Goal: Information Seeking & Learning: Learn about a topic

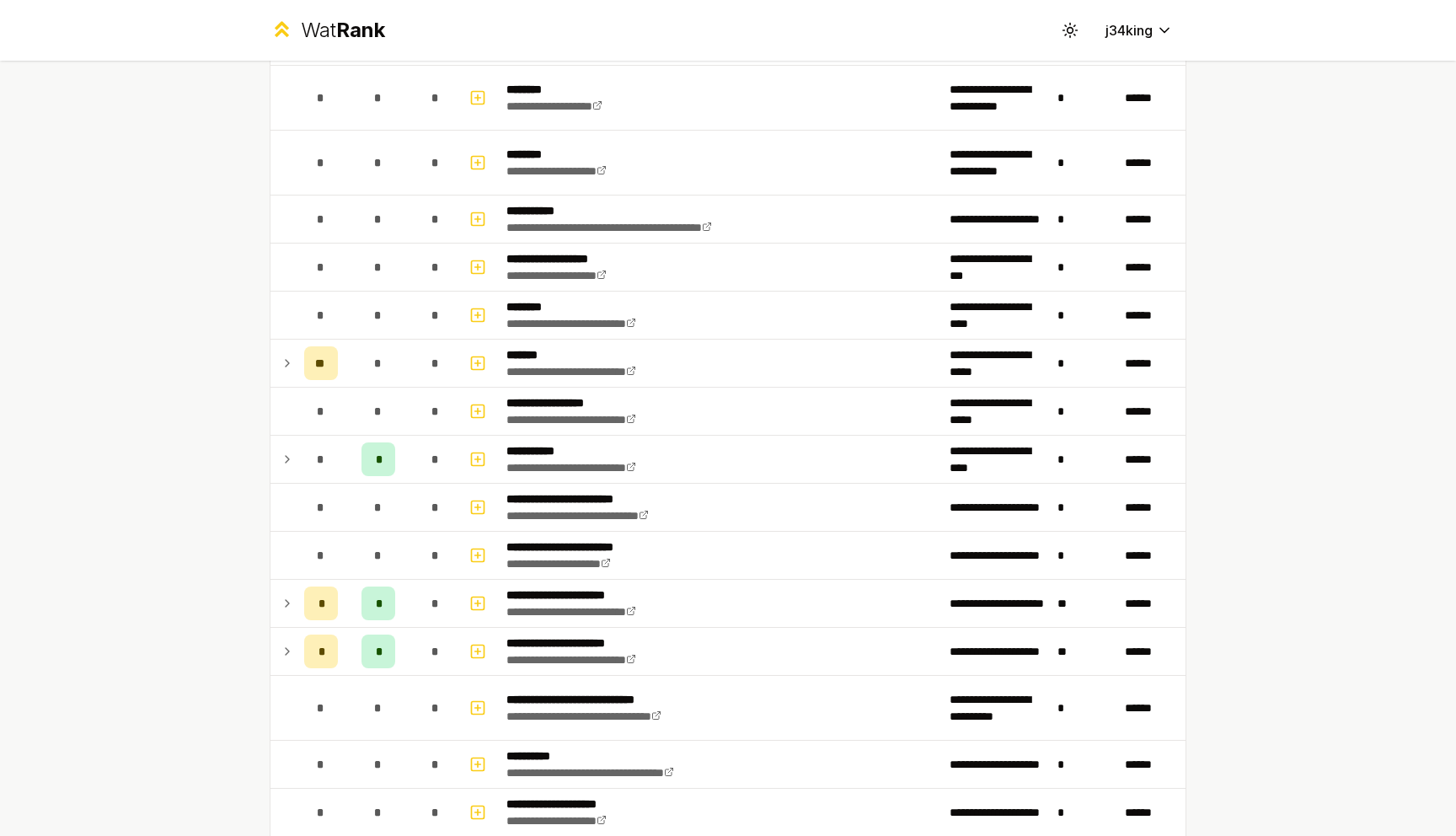
scroll to position [1628, 0]
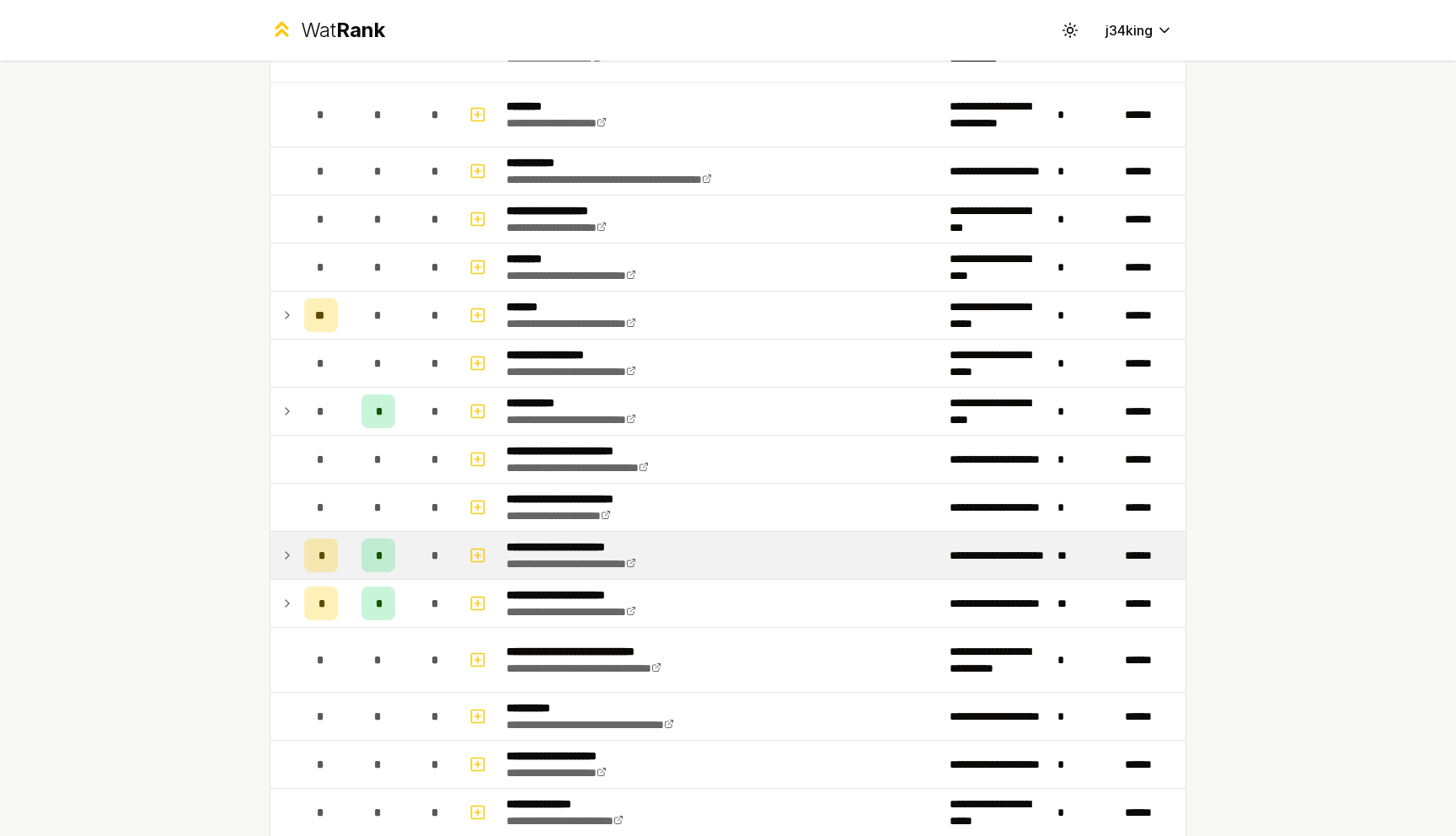
click at [285, 550] on icon at bounding box center [287, 555] width 14 height 20
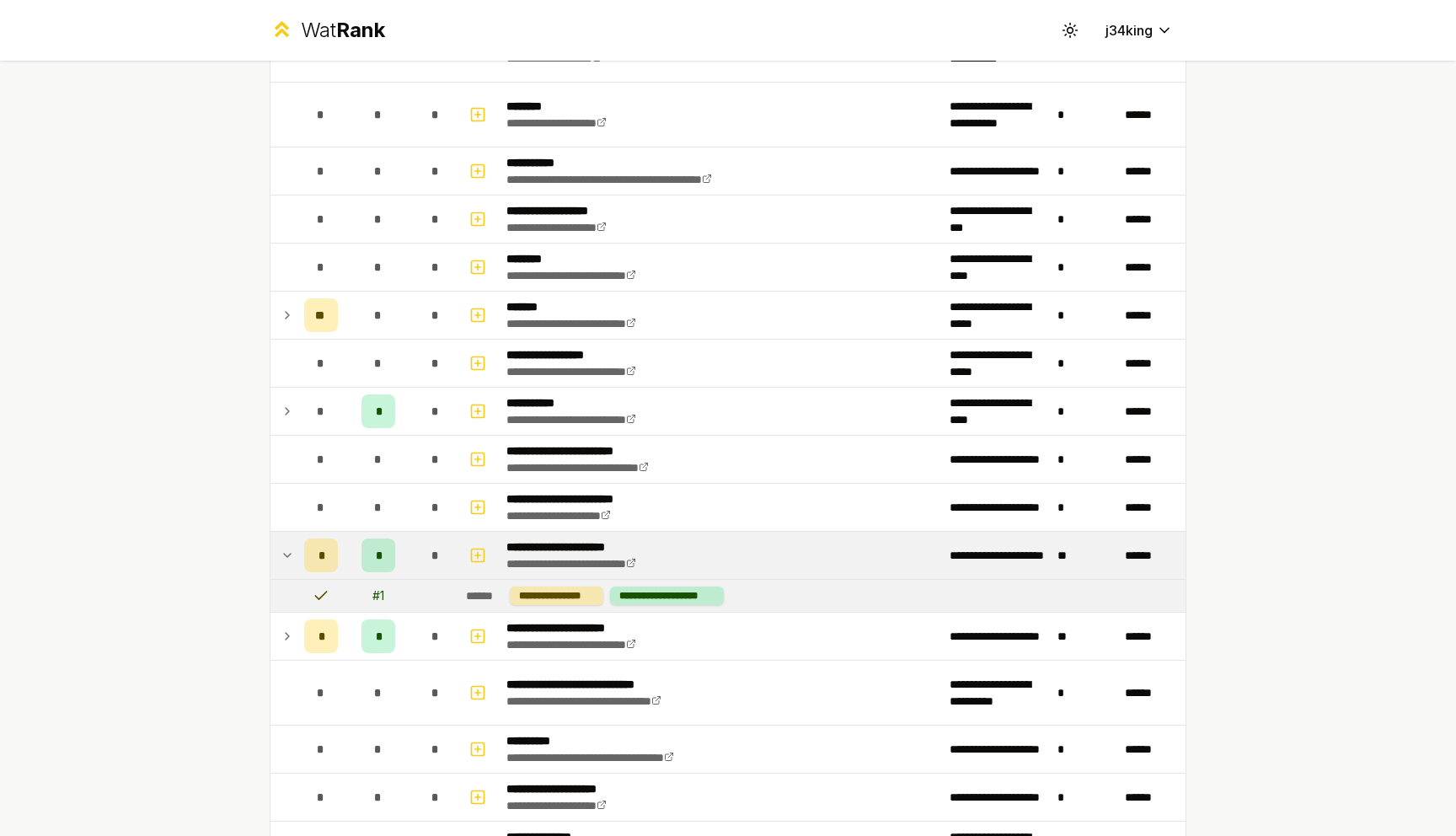
click at [286, 552] on icon at bounding box center [287, 555] width 14 height 20
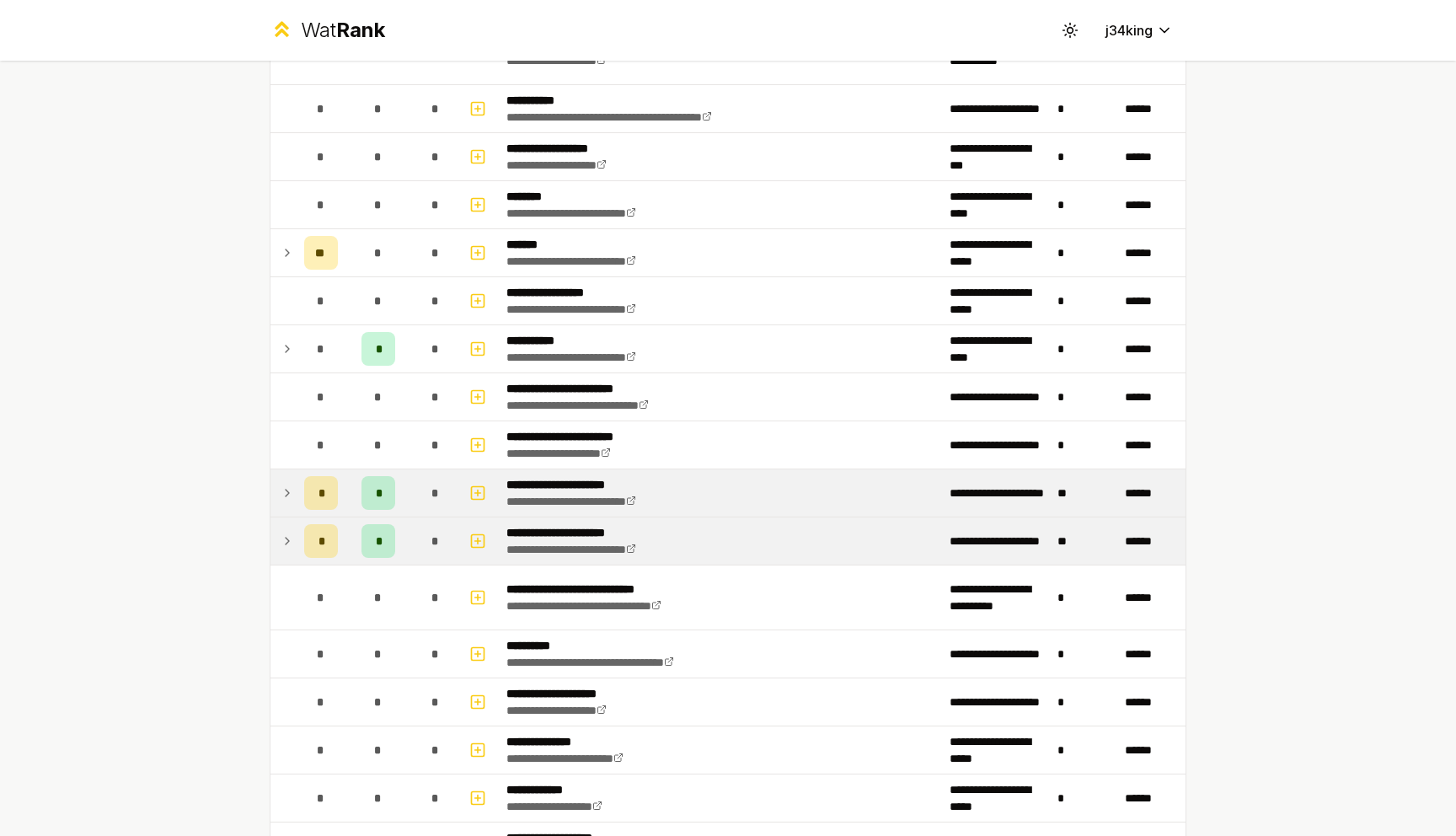
scroll to position [1703, 0]
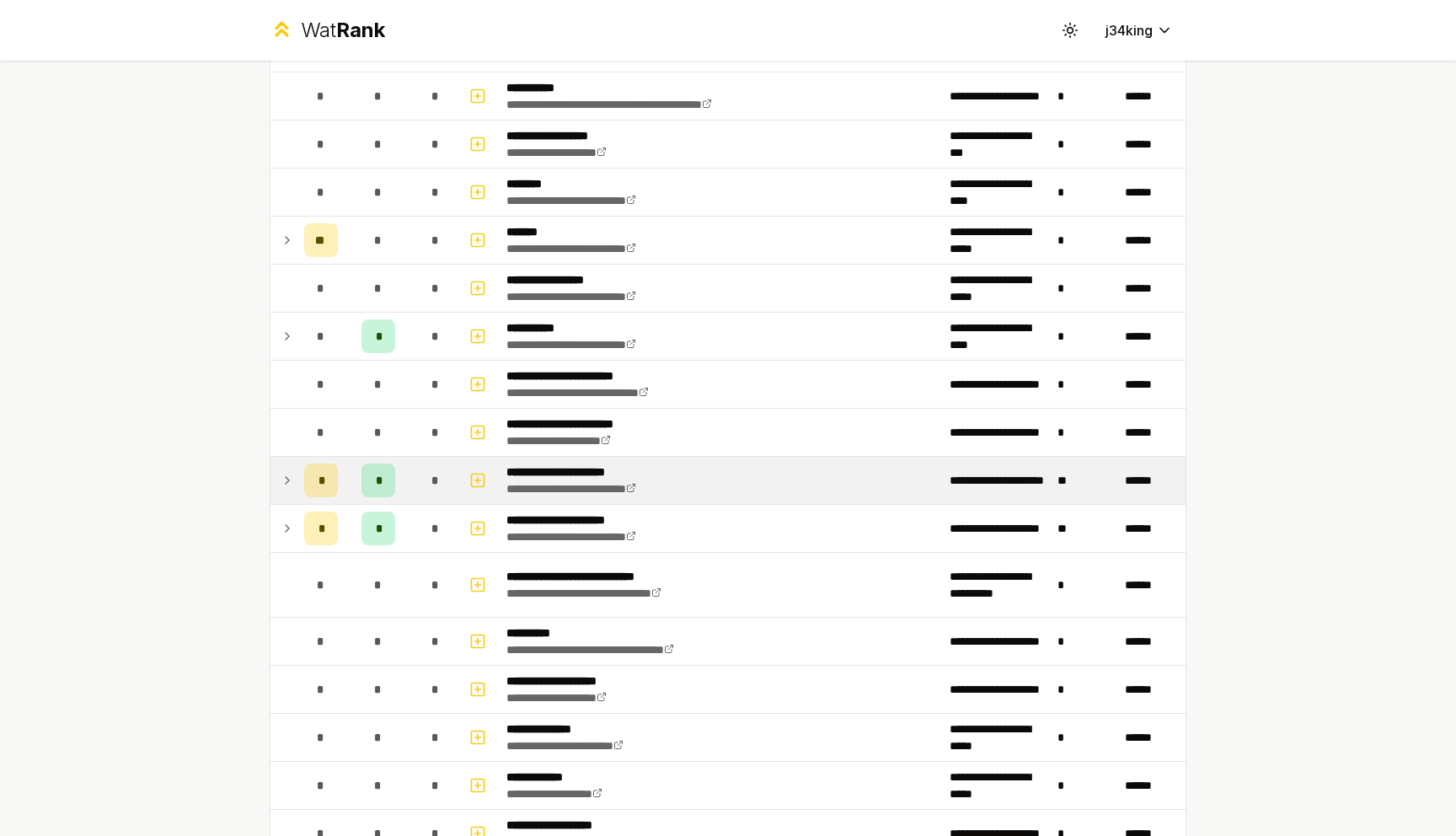
click at [278, 466] on td at bounding box center [284, 480] width 27 height 47
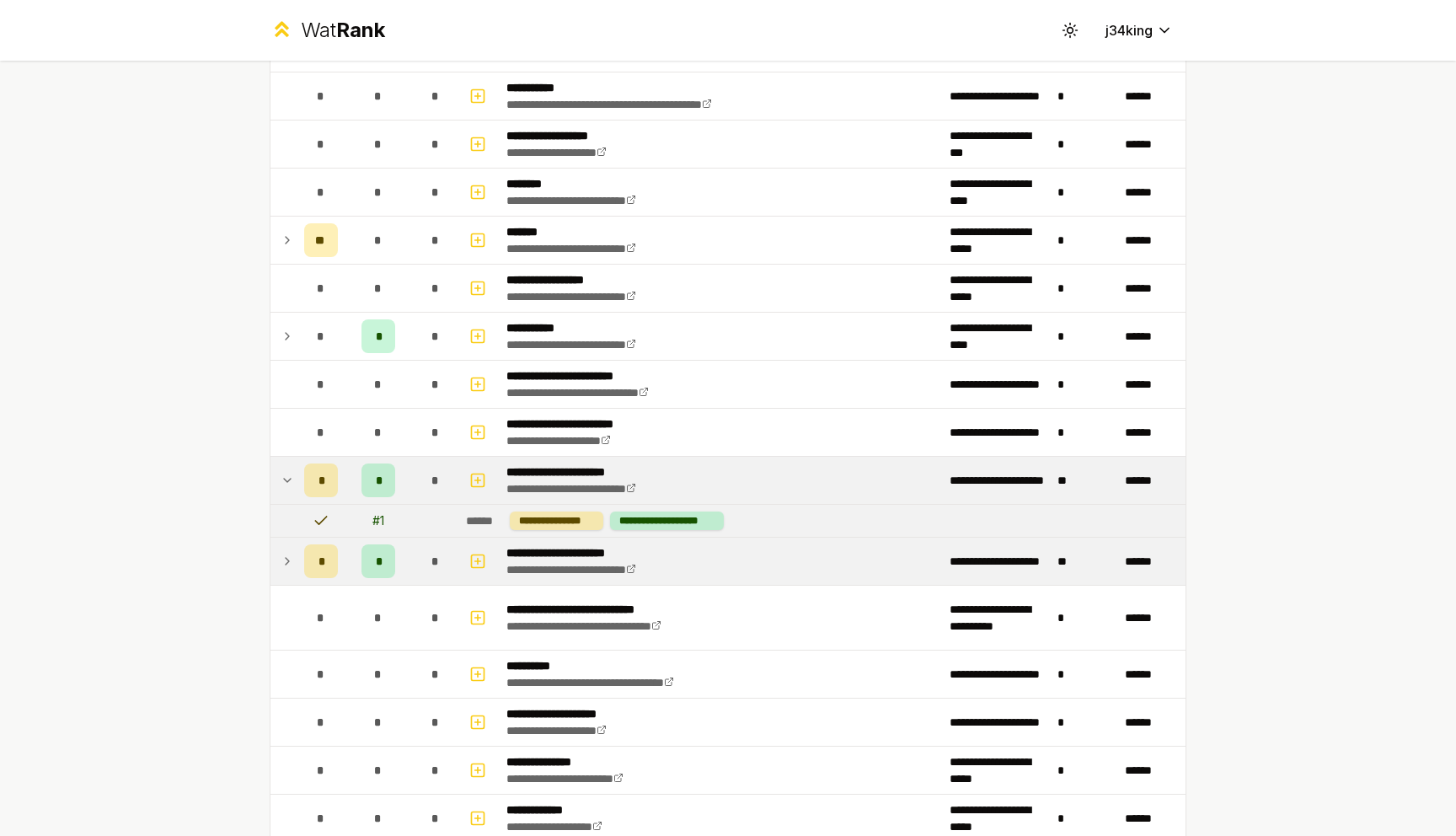
click at [292, 551] on icon at bounding box center [287, 561] width 14 height 20
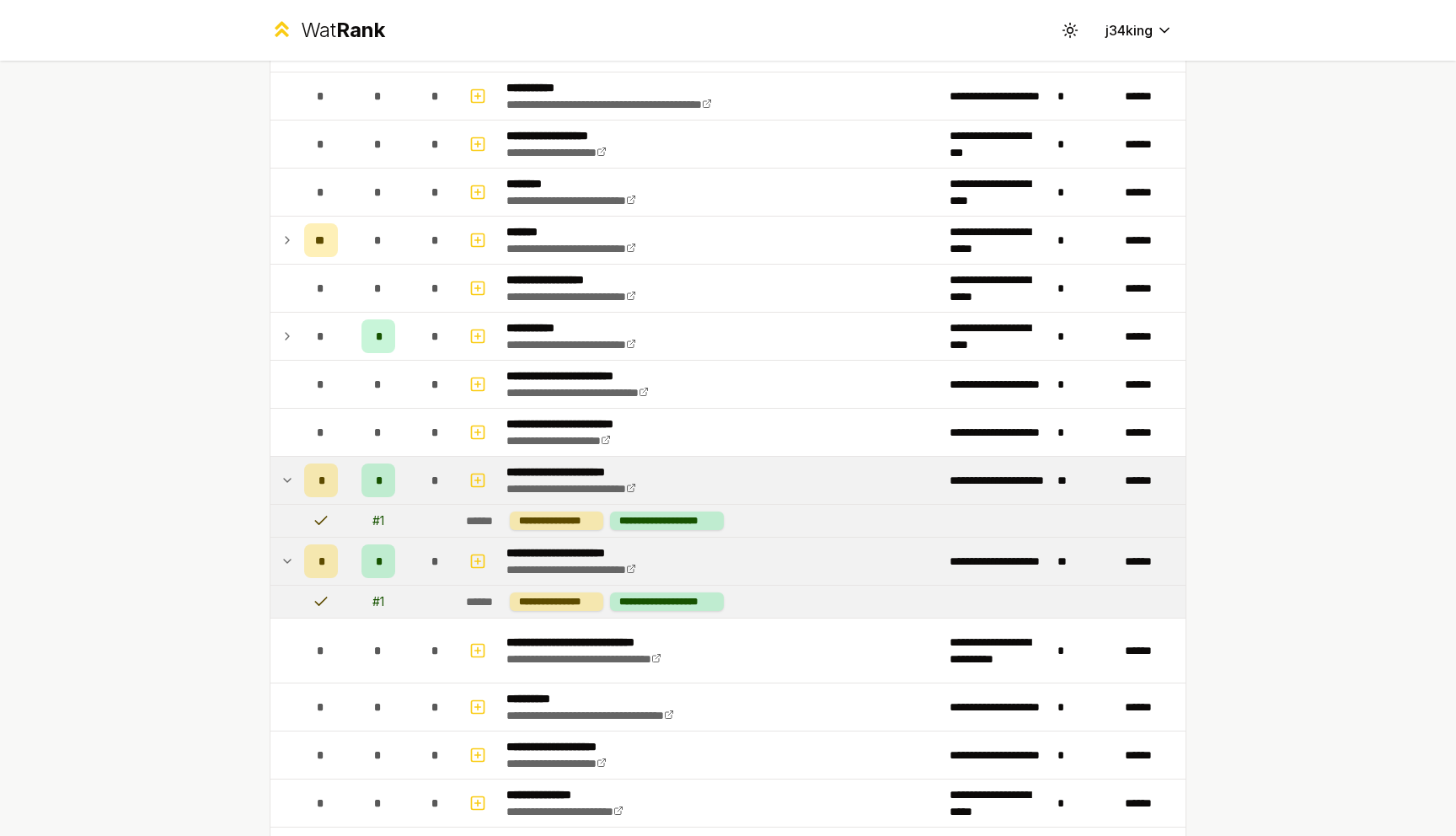
click at [292, 551] on icon at bounding box center [287, 561] width 14 height 20
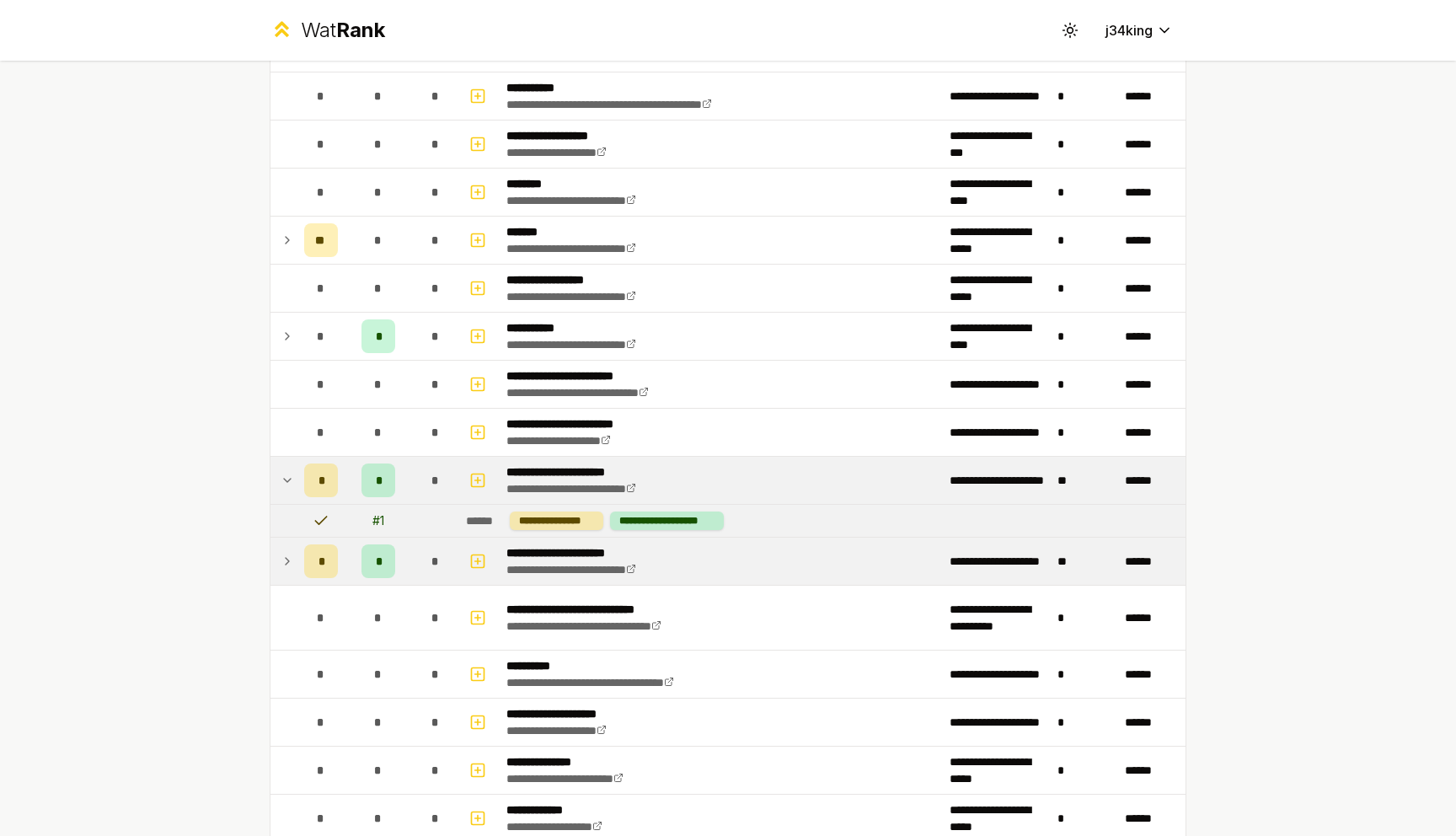
click at [293, 485] on icon at bounding box center [287, 480] width 14 height 20
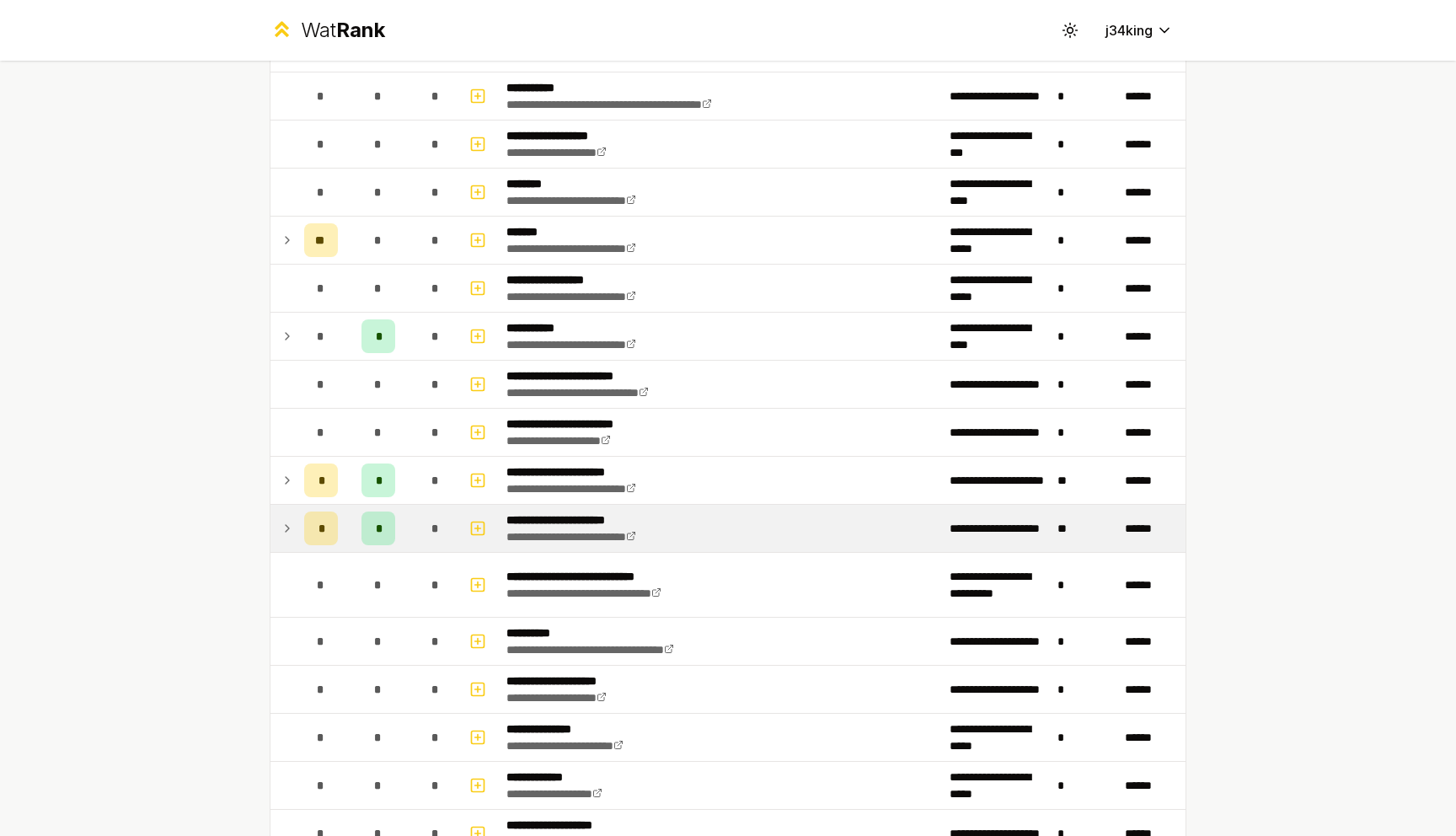
click at [293, 518] on icon at bounding box center [287, 527] width 14 height 20
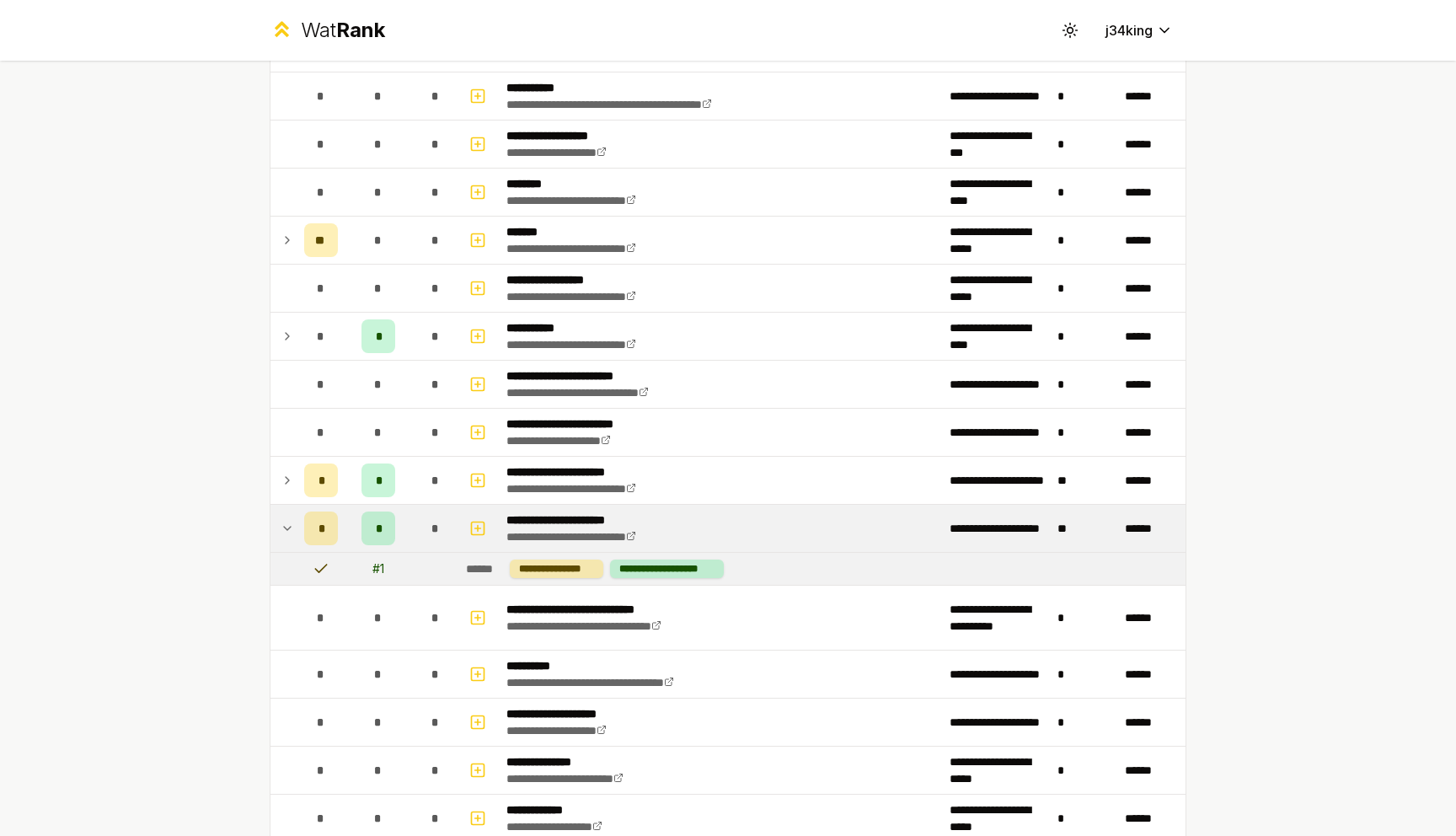
click at [292, 488] on icon at bounding box center [287, 480] width 14 height 20
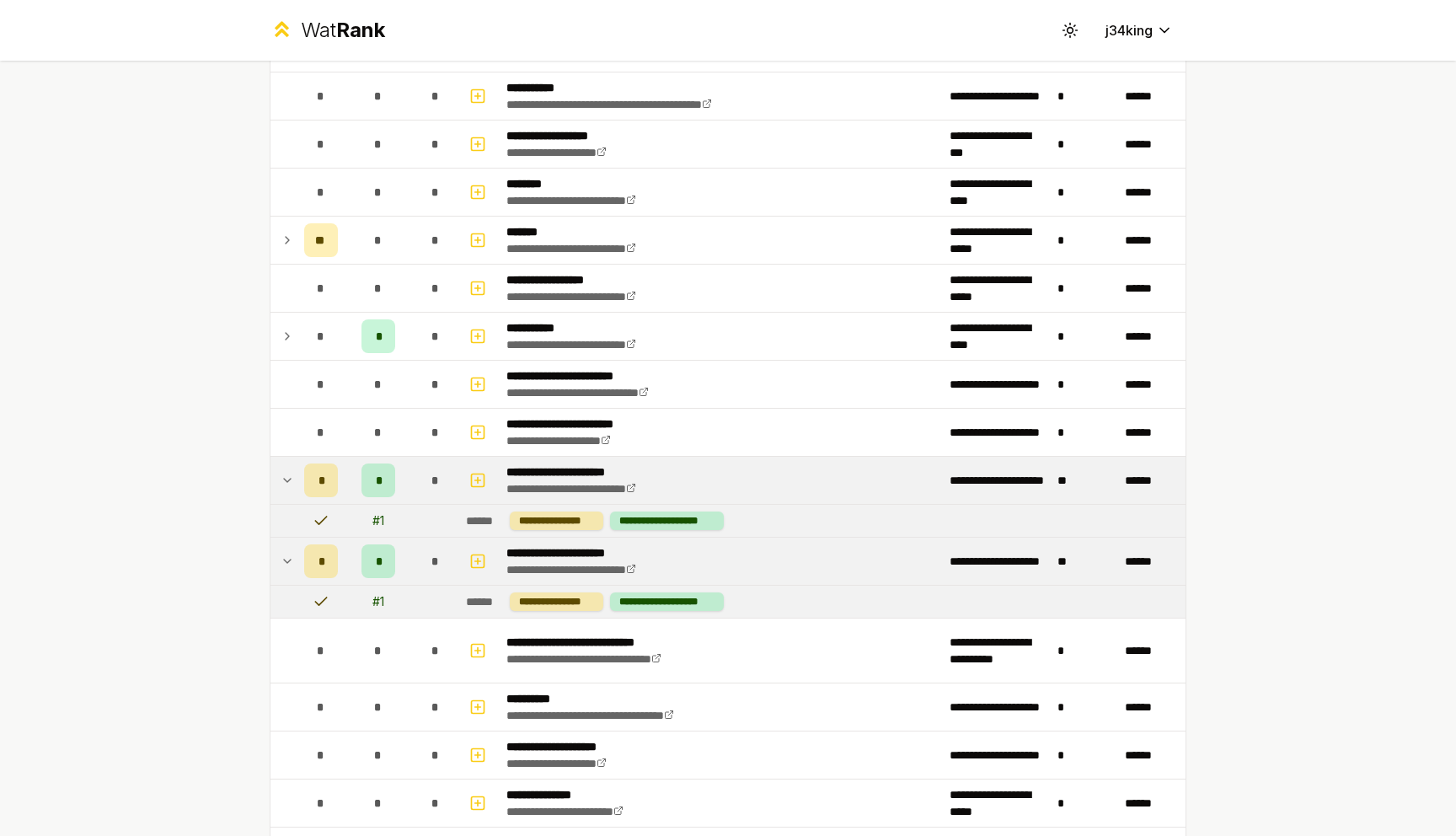
click at [292, 488] on icon at bounding box center [287, 480] width 14 height 20
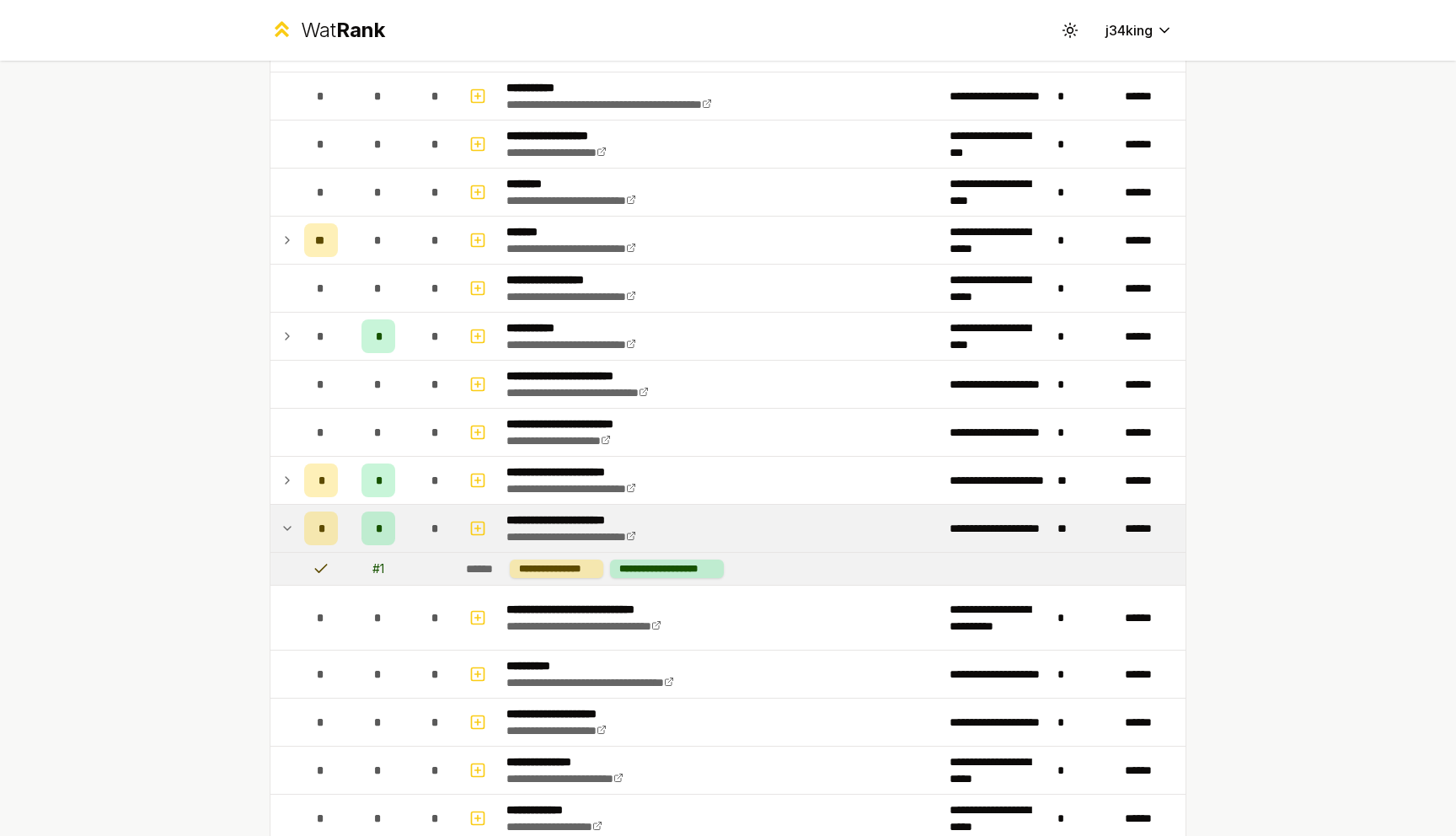
click at [286, 543] on td at bounding box center [284, 528] width 27 height 47
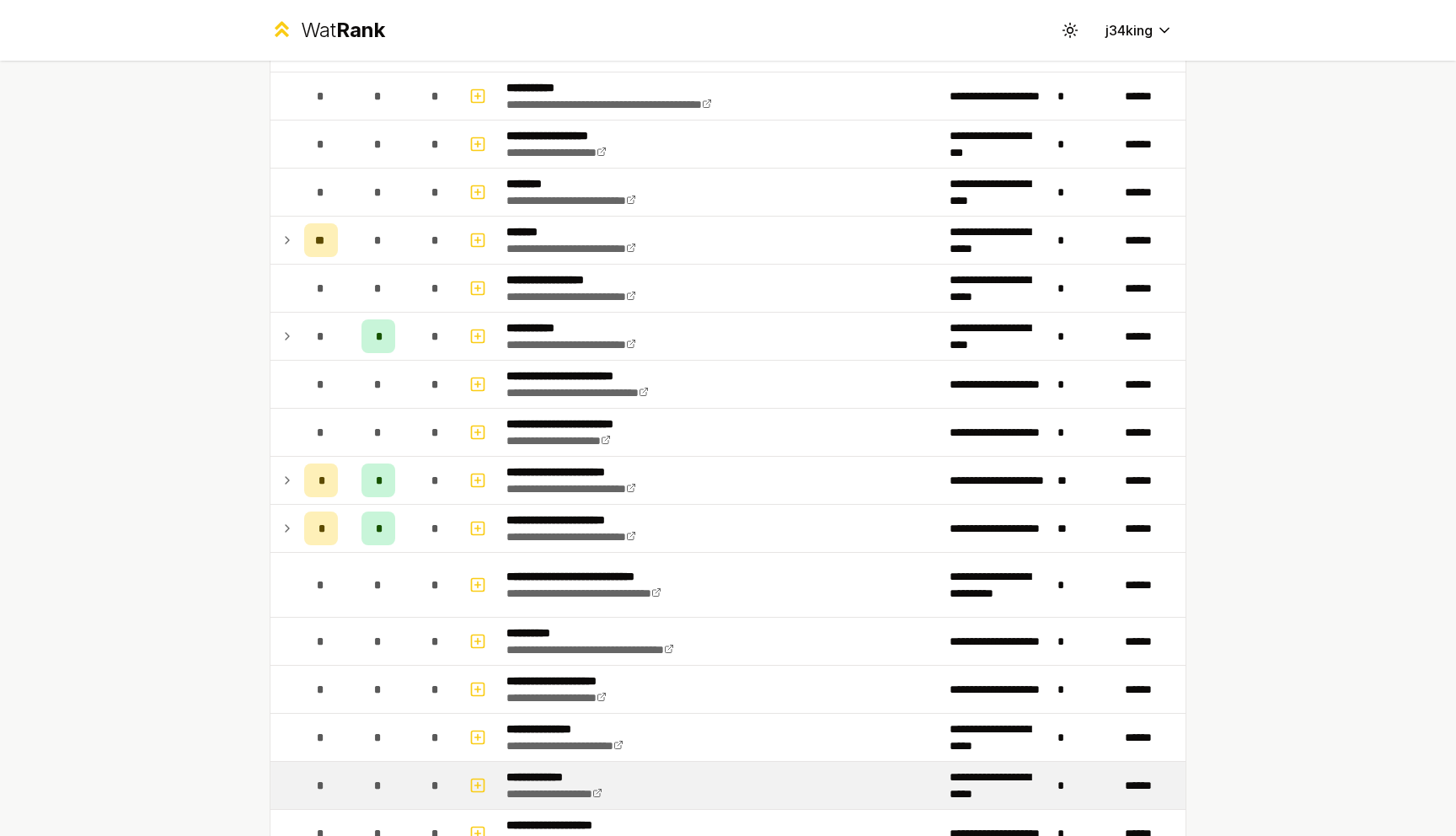
scroll to position [1974, 0]
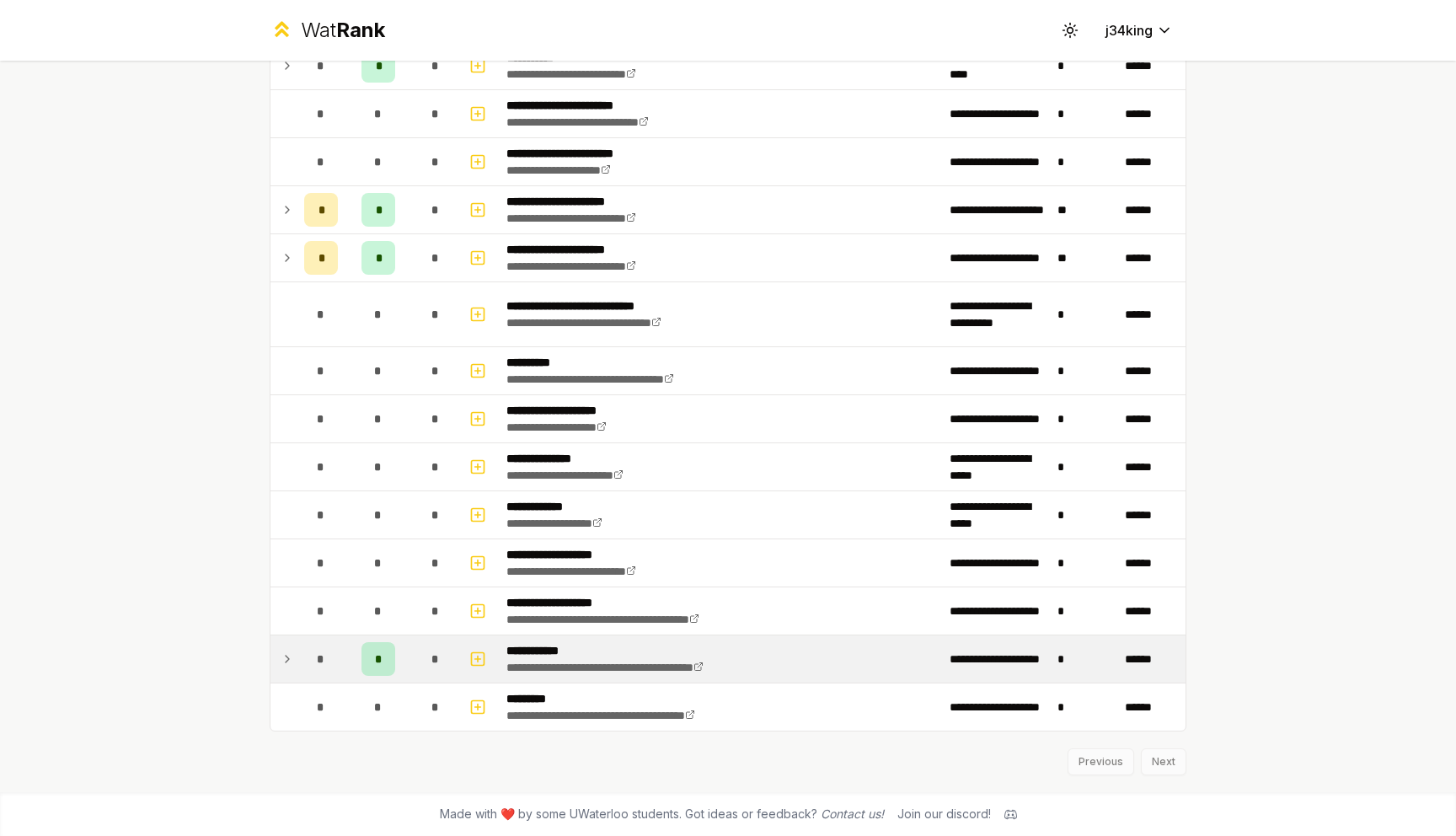
click at [285, 646] on td at bounding box center [284, 659] width 27 height 47
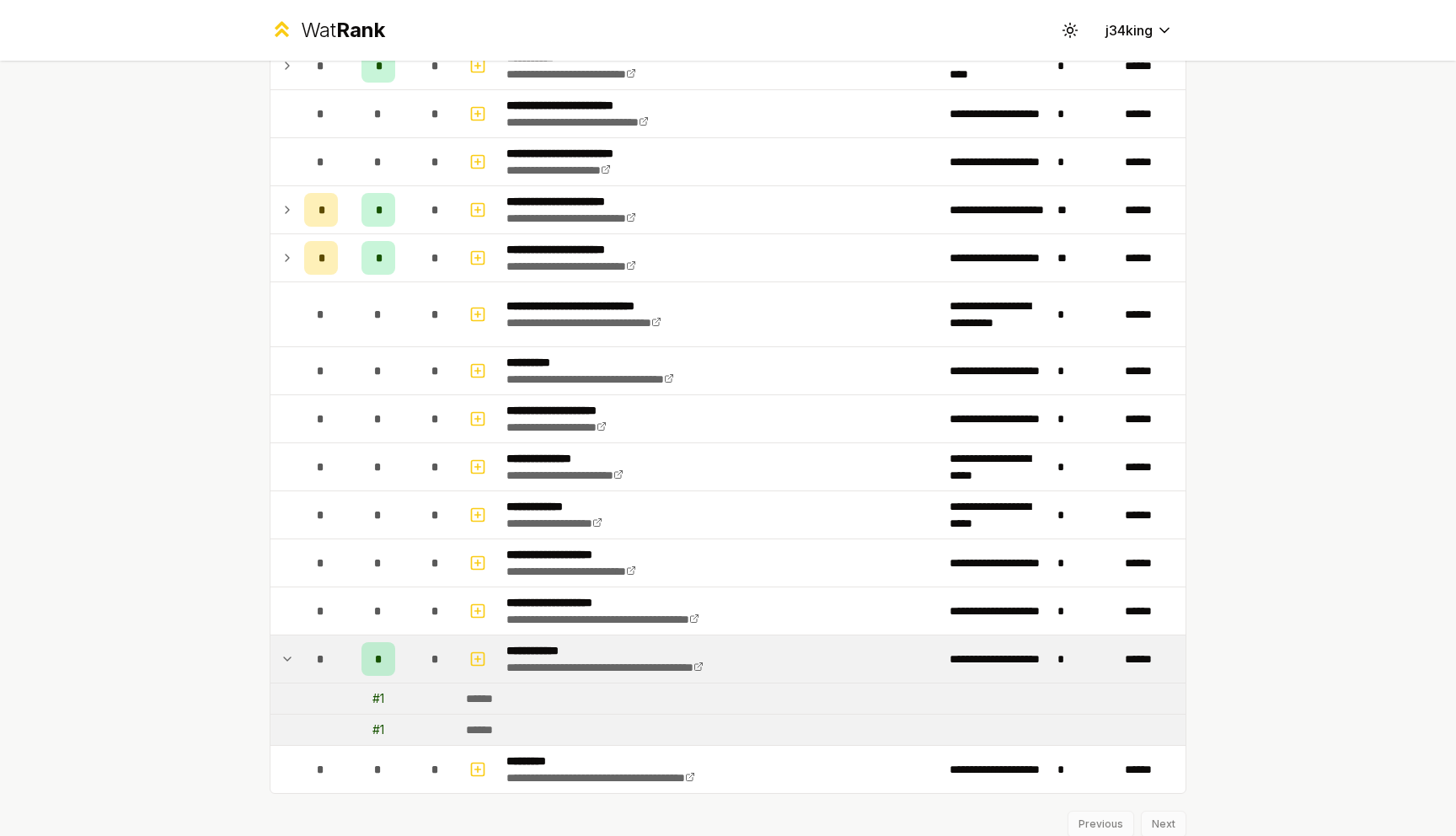
click at [283, 653] on icon at bounding box center [287, 659] width 14 height 20
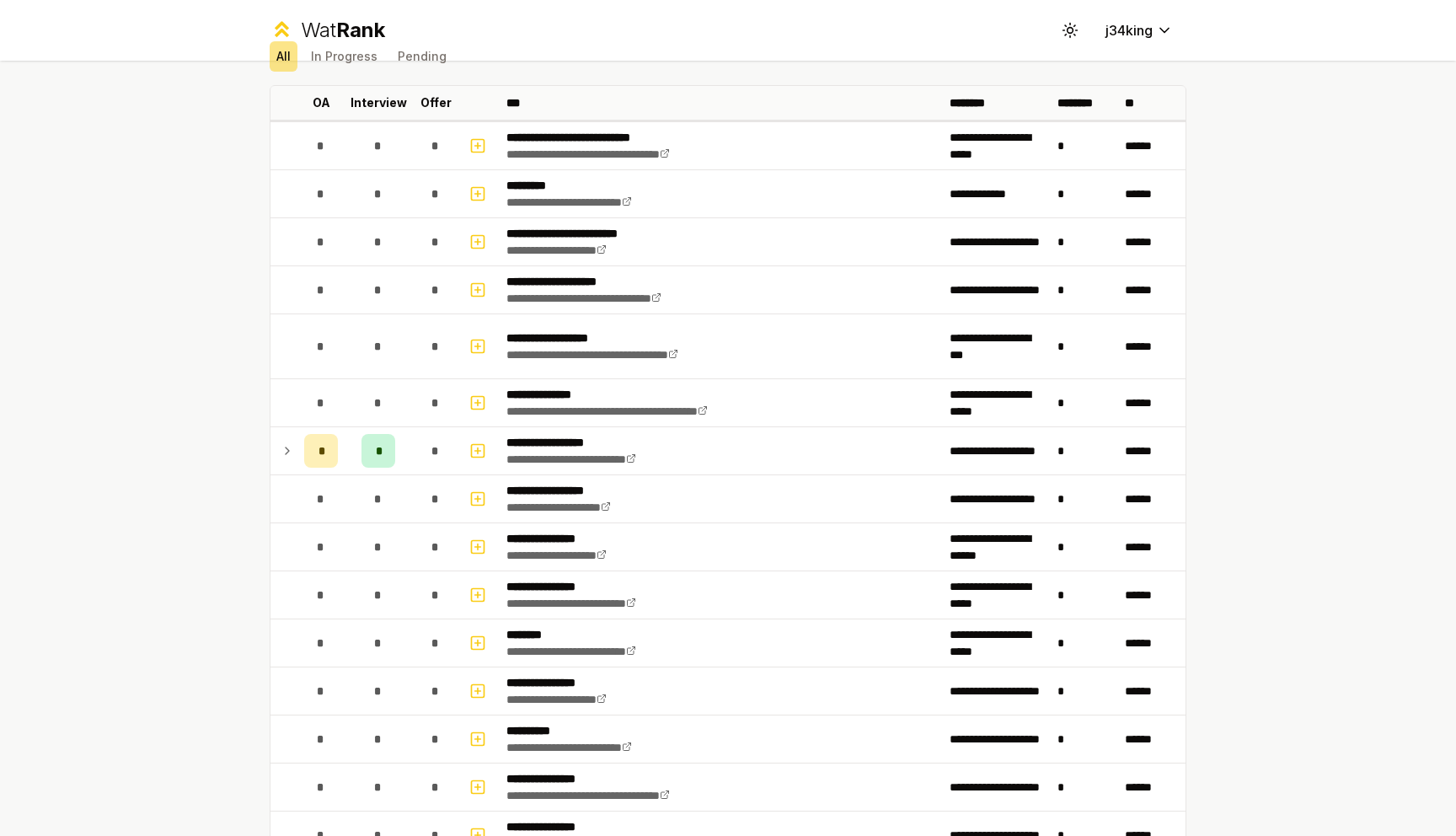
scroll to position [70, 0]
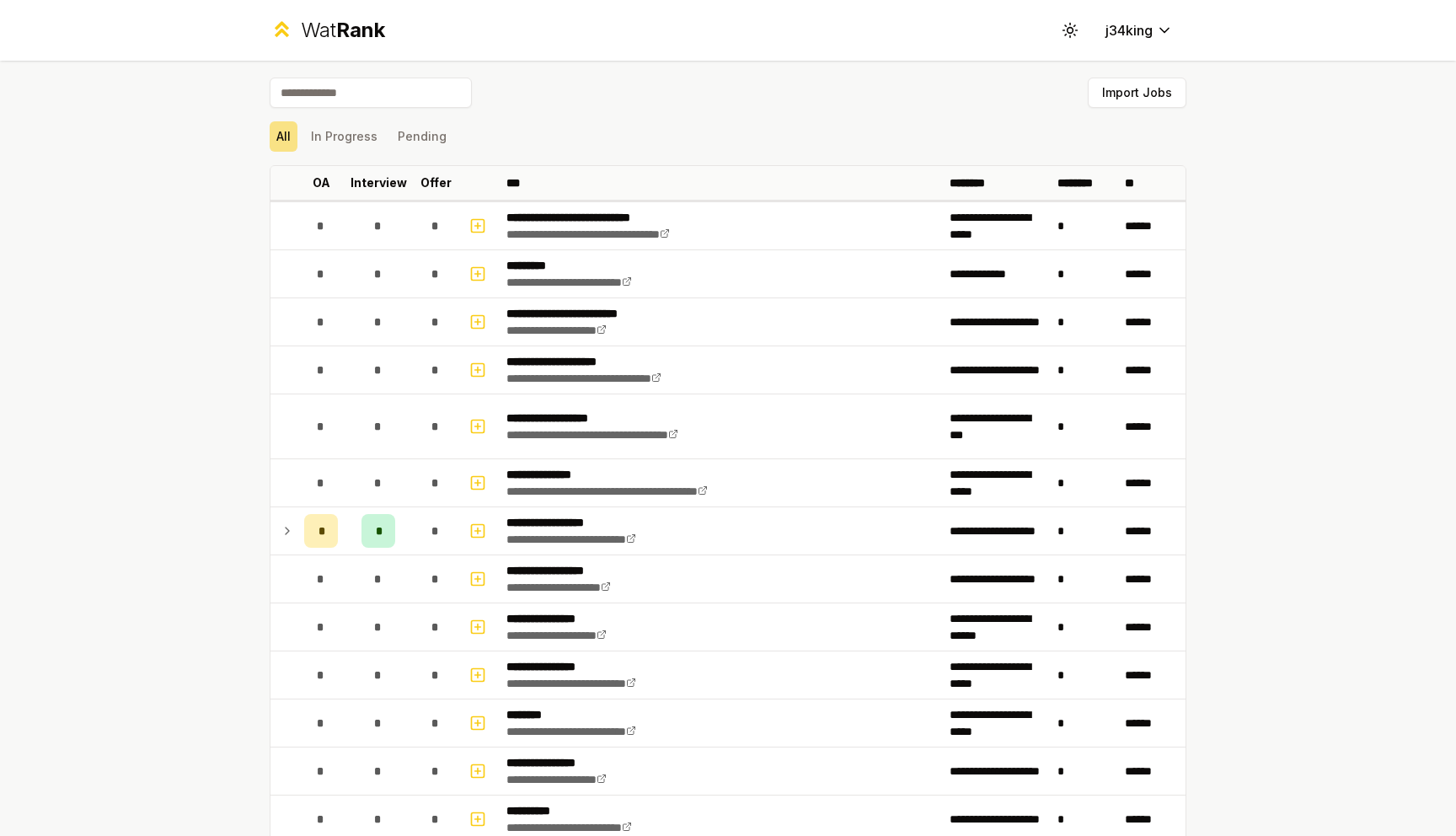
click at [369, 154] on div "All In Progress Pending" at bounding box center [728, 136] width 917 height 44
click at [368, 146] on button "In Progress" at bounding box center [345, 136] width 80 height 30
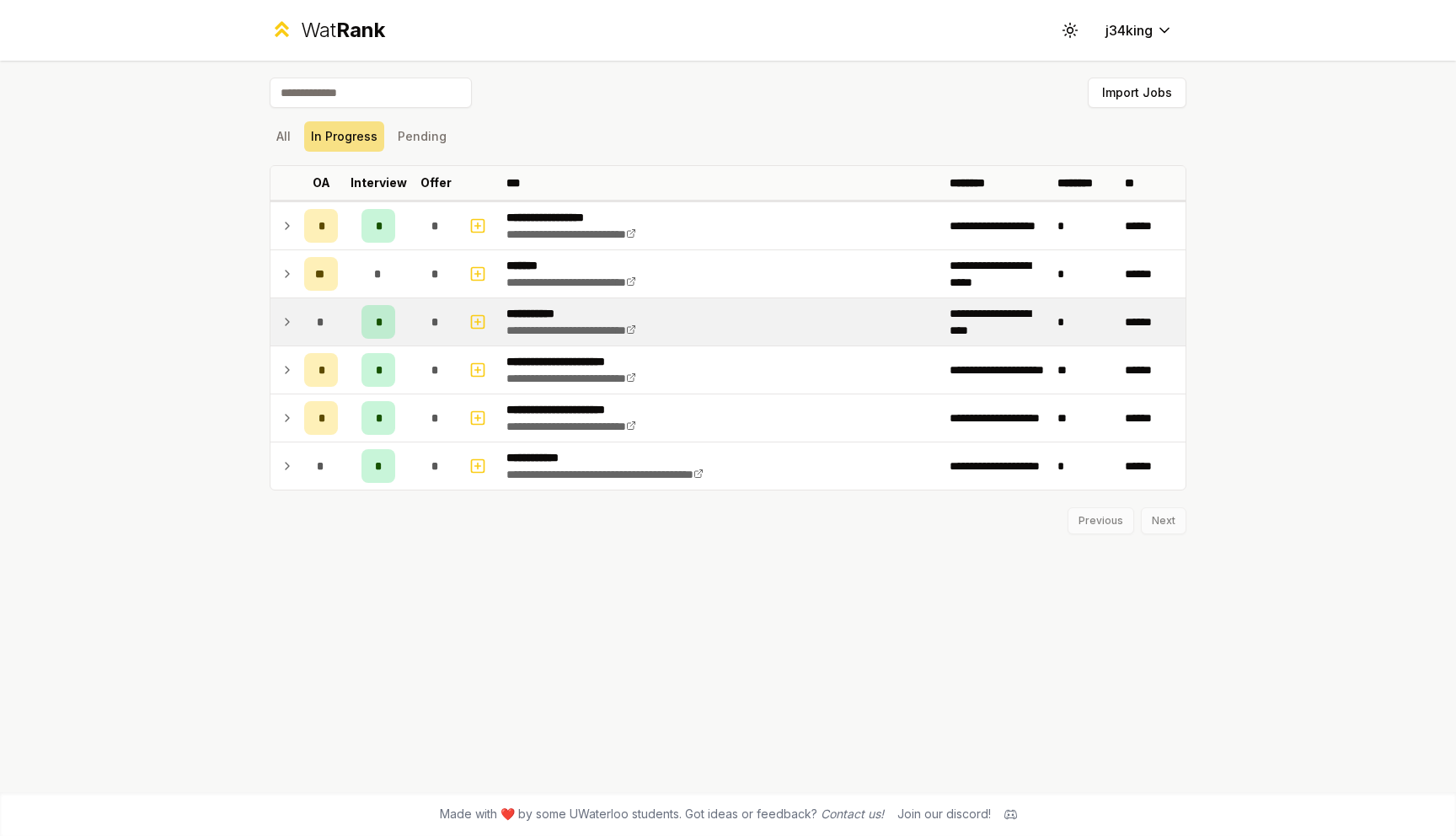
click at [291, 319] on icon at bounding box center [287, 321] width 14 height 20
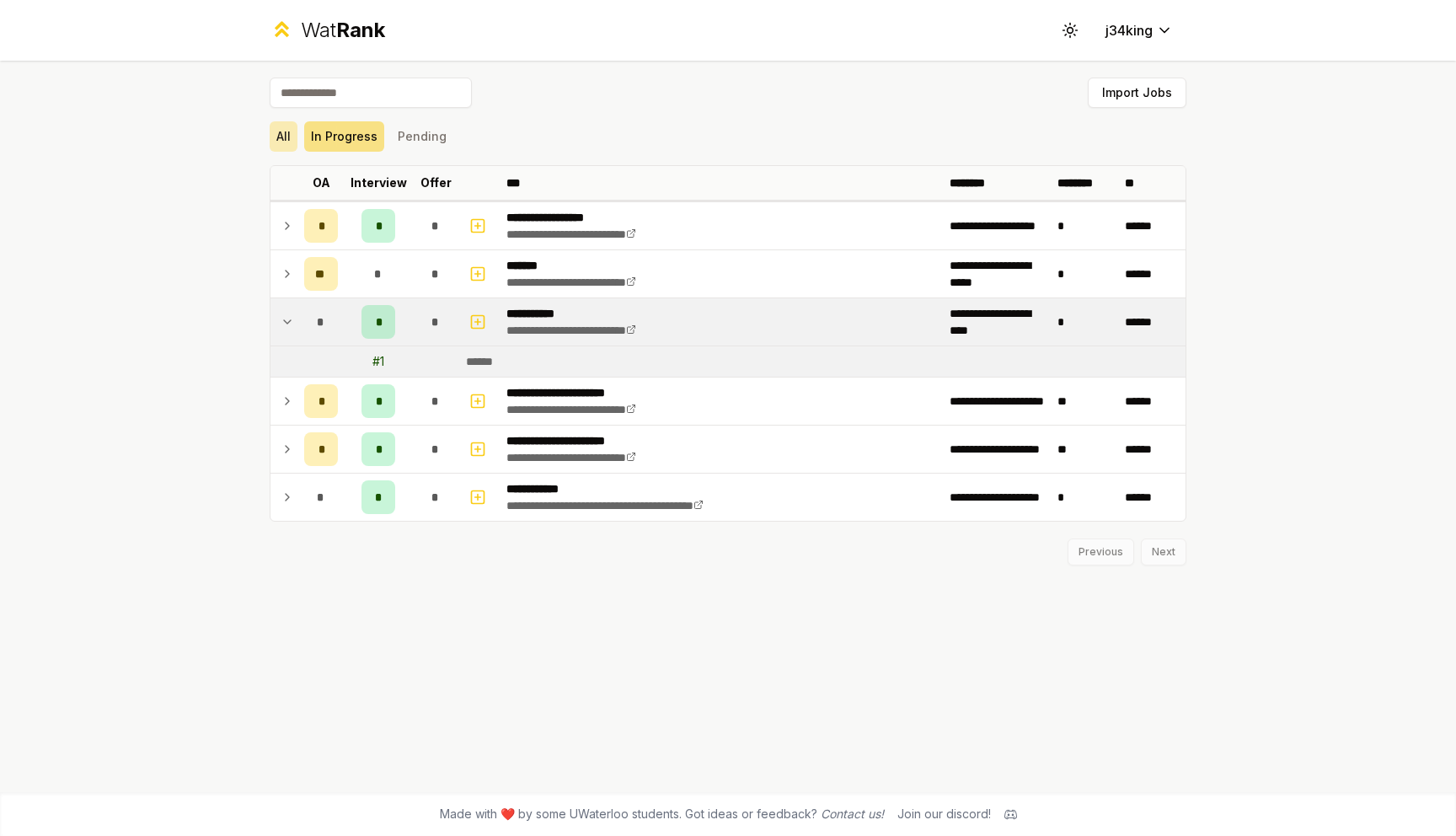
click at [286, 146] on button "All" at bounding box center [283, 136] width 28 height 30
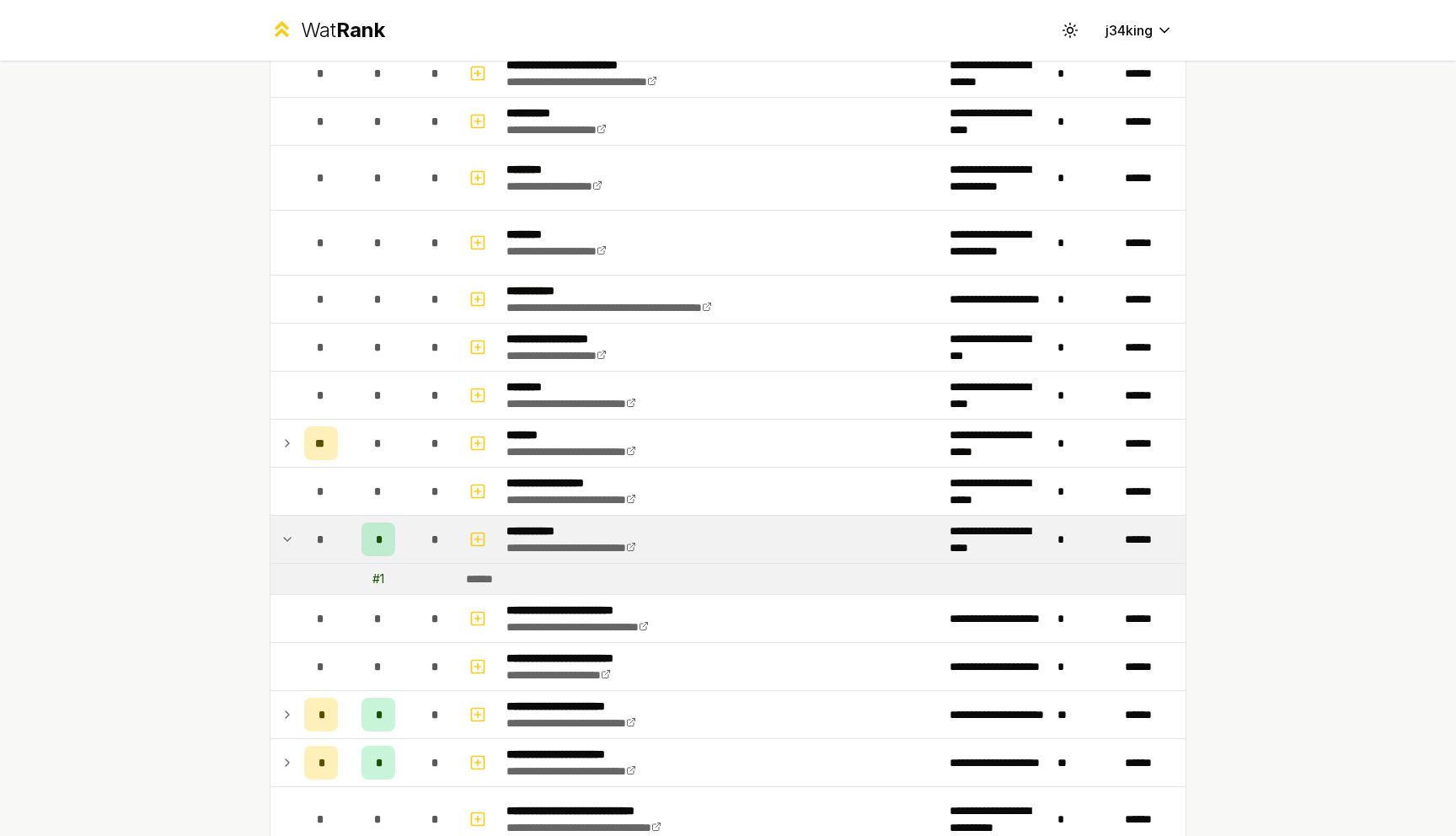
scroll to position [1552, 0]
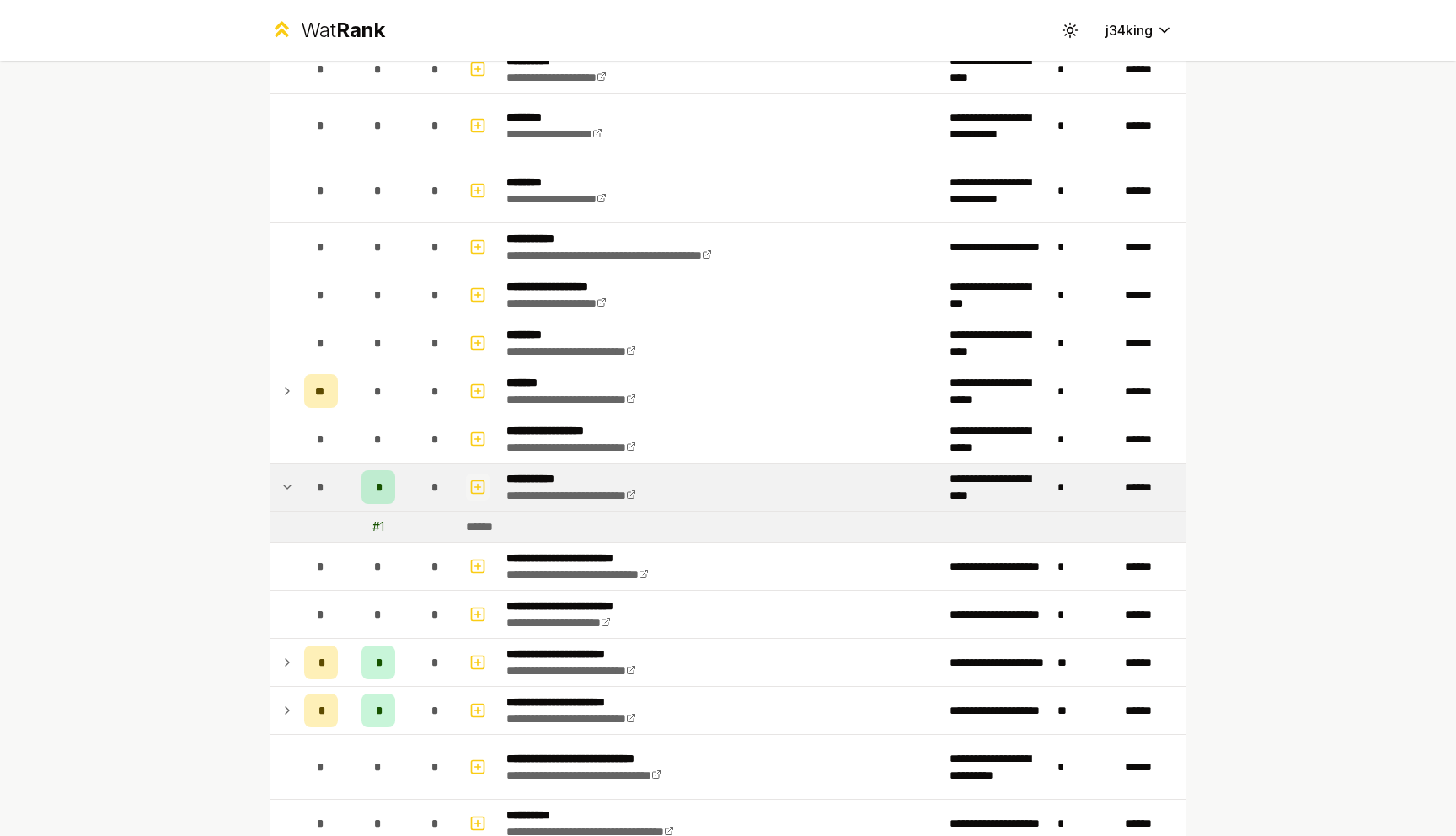
click at [479, 487] on icon "button" at bounding box center [478, 487] width 6 height 0
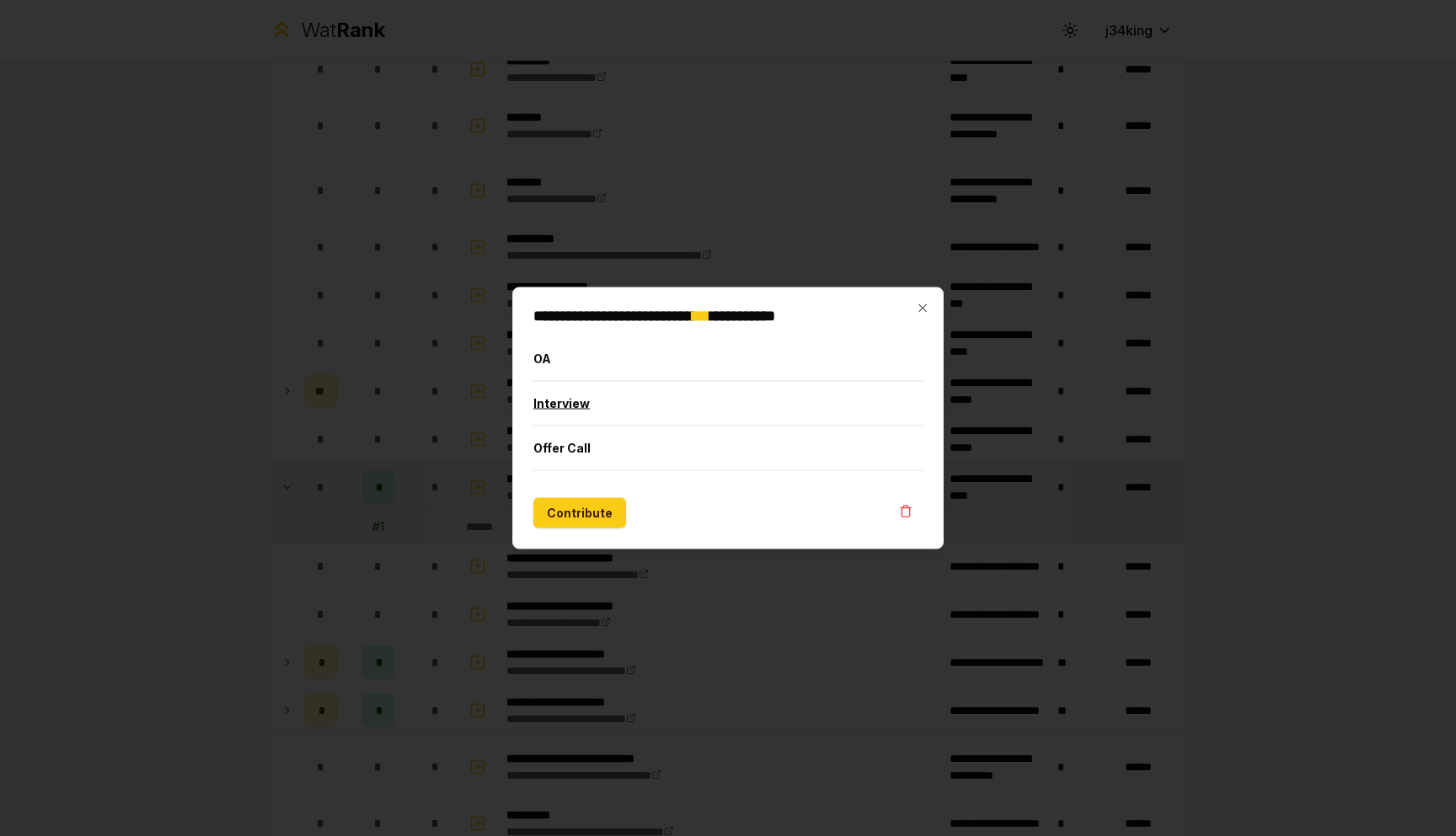
click at [618, 401] on button "Interview" at bounding box center [728, 403] width 389 height 44
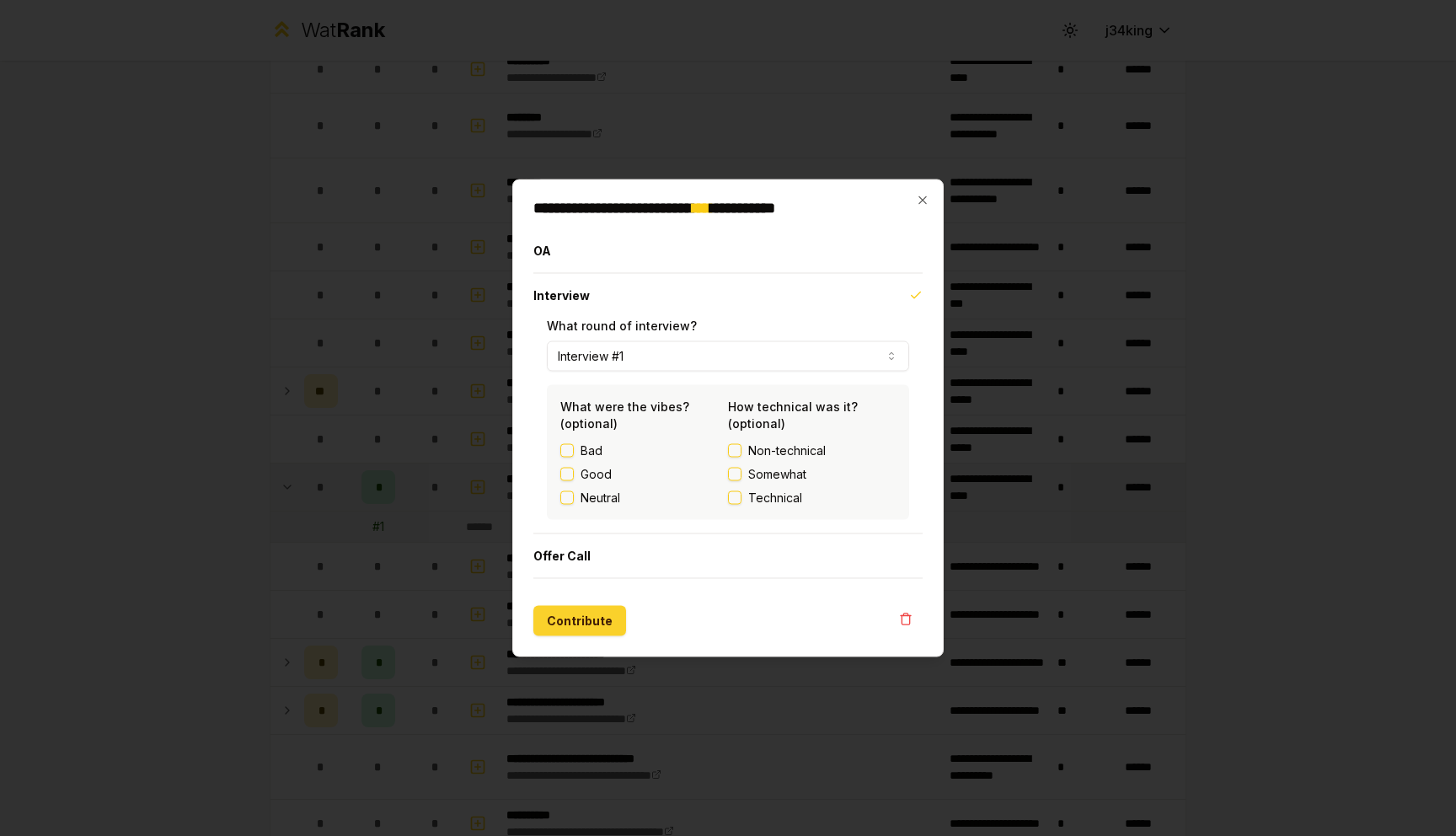
click at [589, 625] on button "Contribute" at bounding box center [579, 620] width 92 height 30
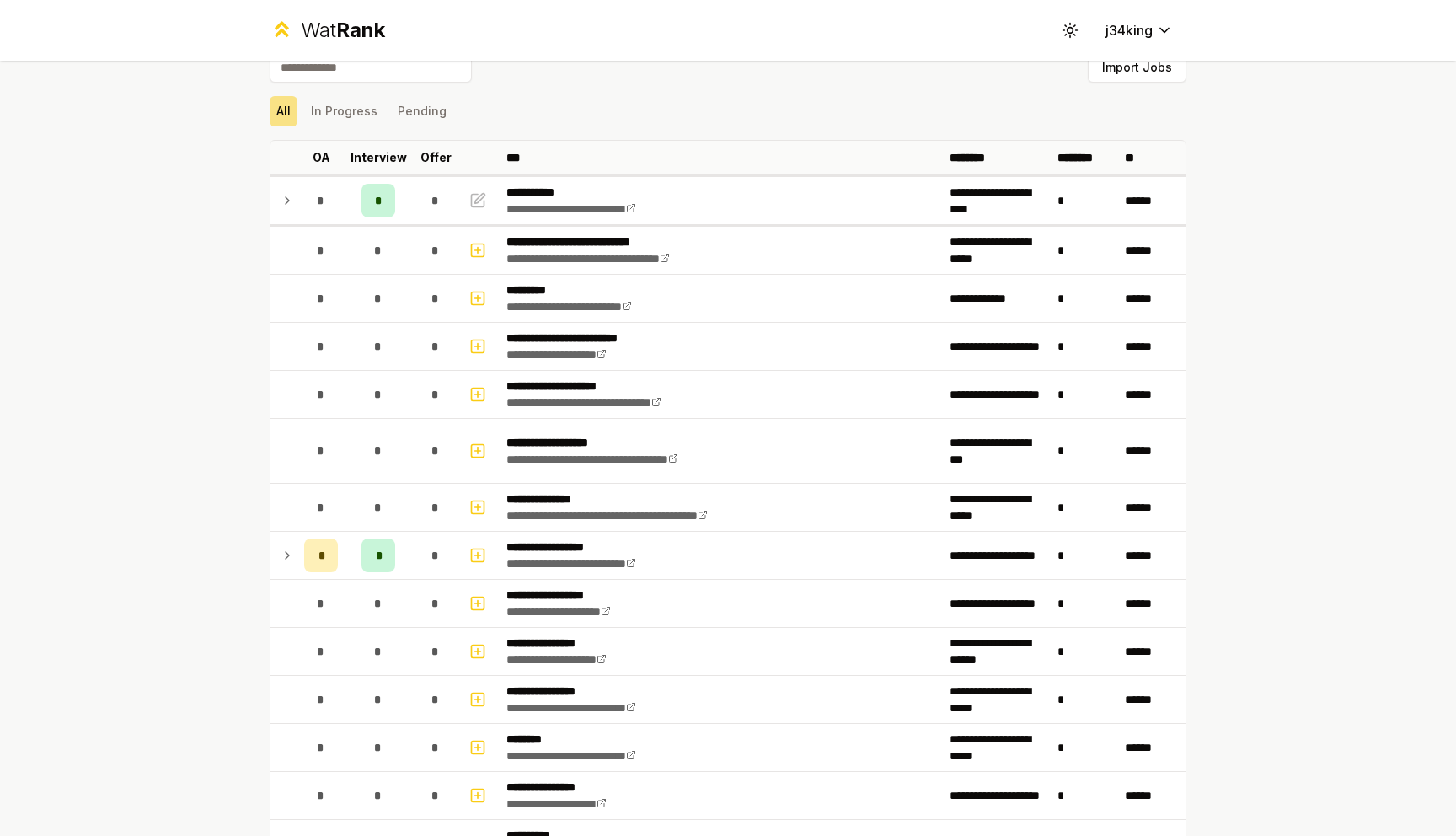
scroll to position [0, 0]
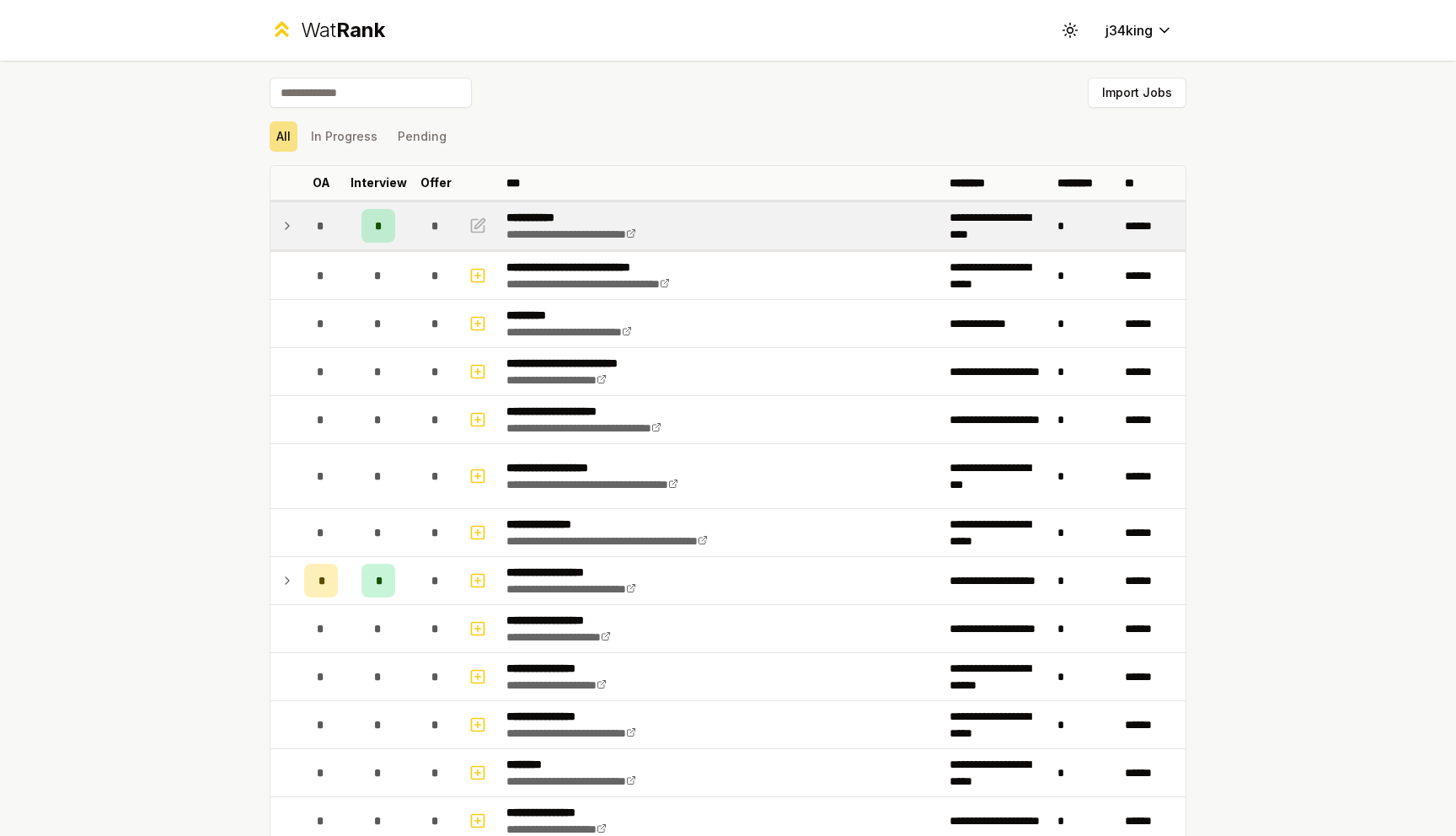
click at [276, 233] on td at bounding box center [284, 226] width 27 height 47
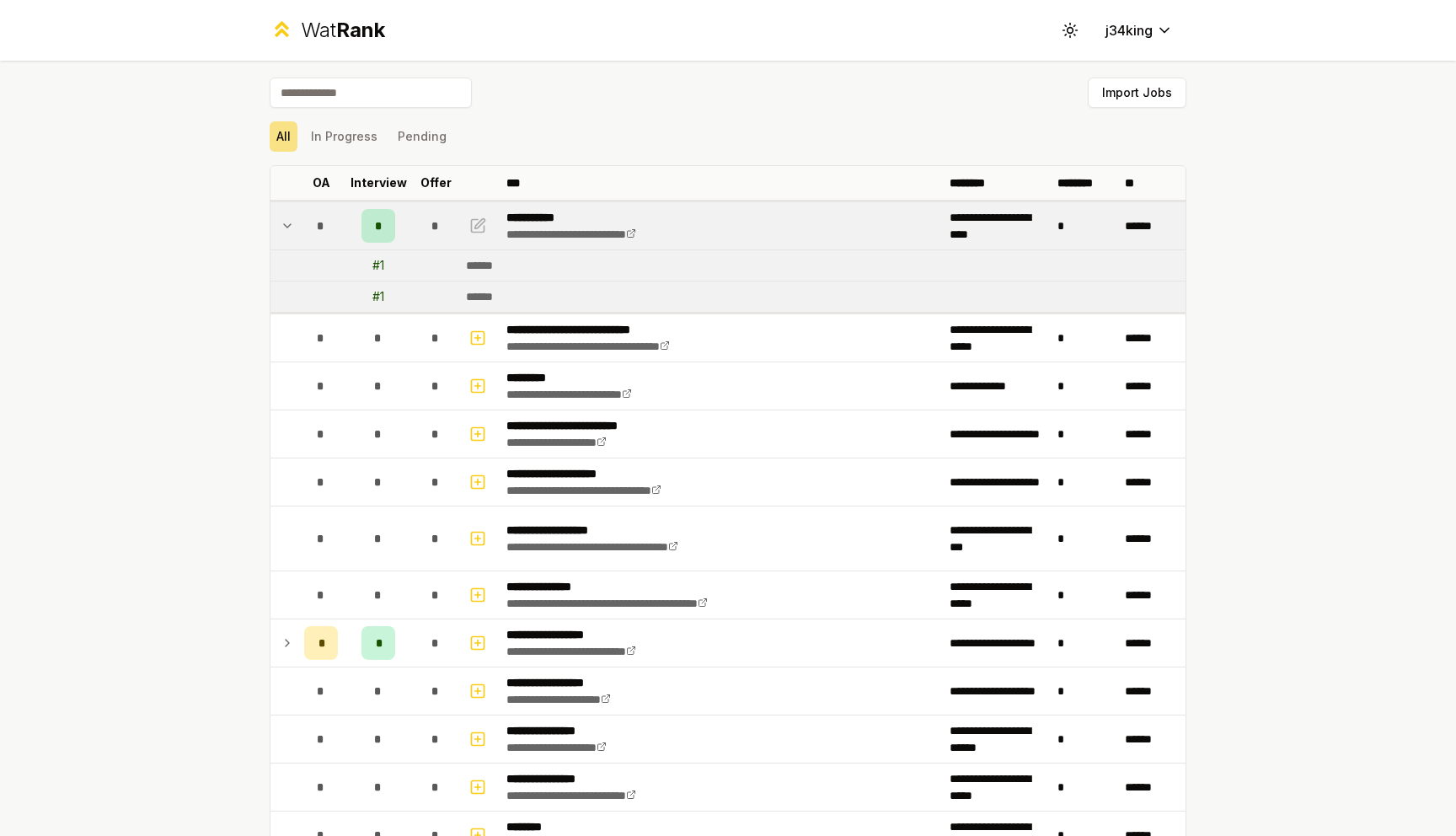
click at [276, 233] on td at bounding box center [284, 226] width 27 height 47
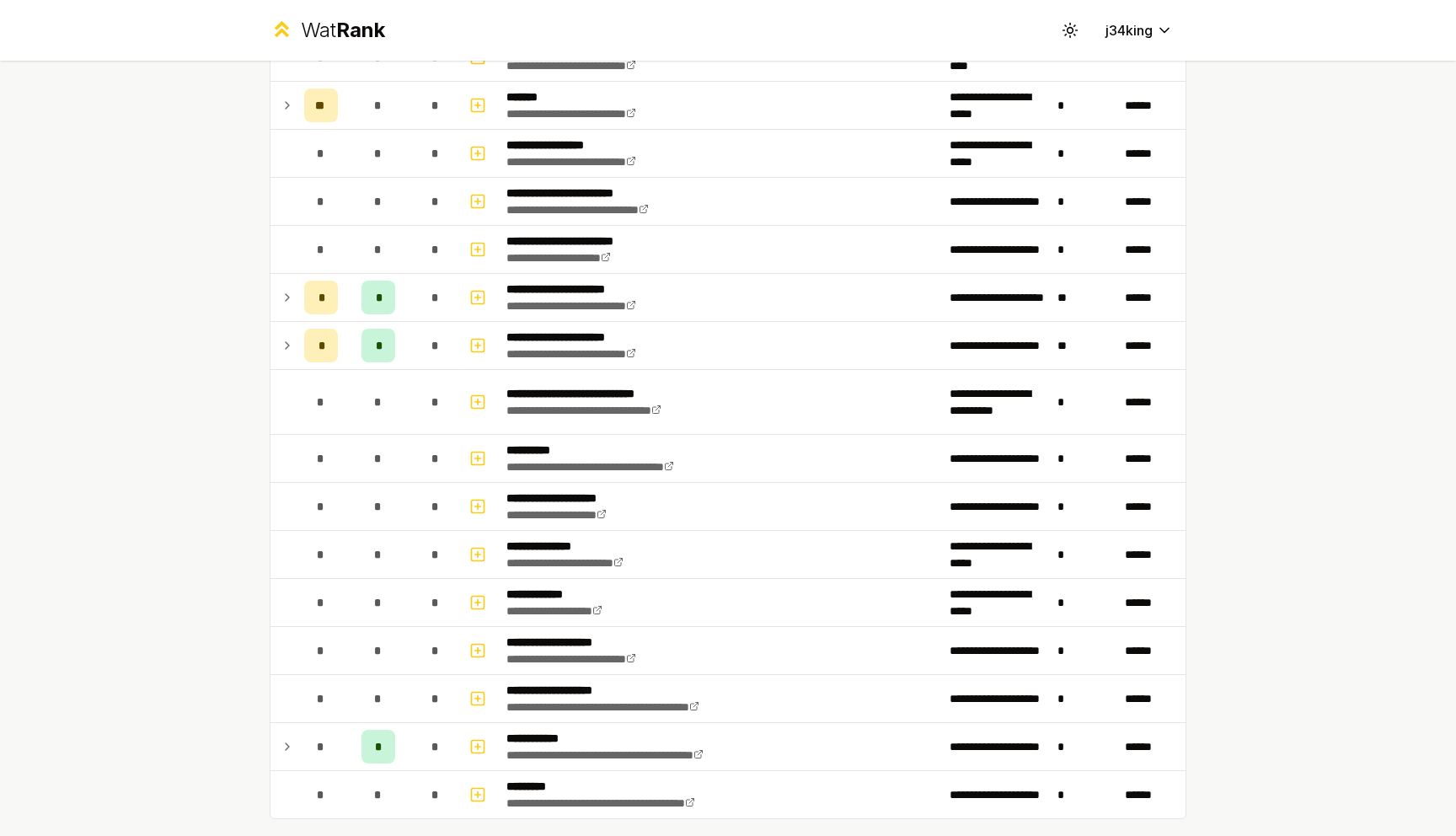
scroll to position [1975, 0]
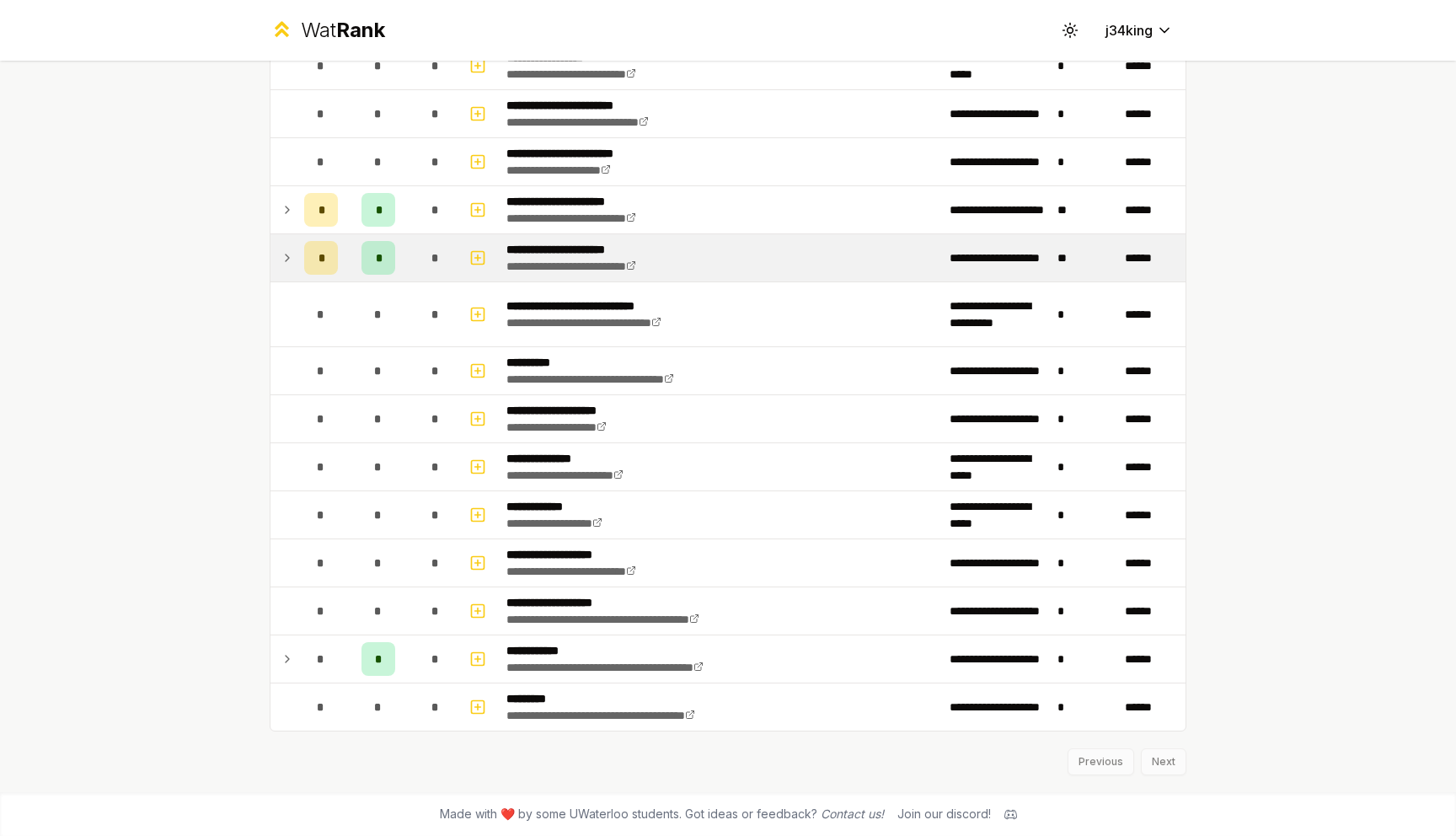
click at [279, 267] on td at bounding box center [284, 258] width 27 height 47
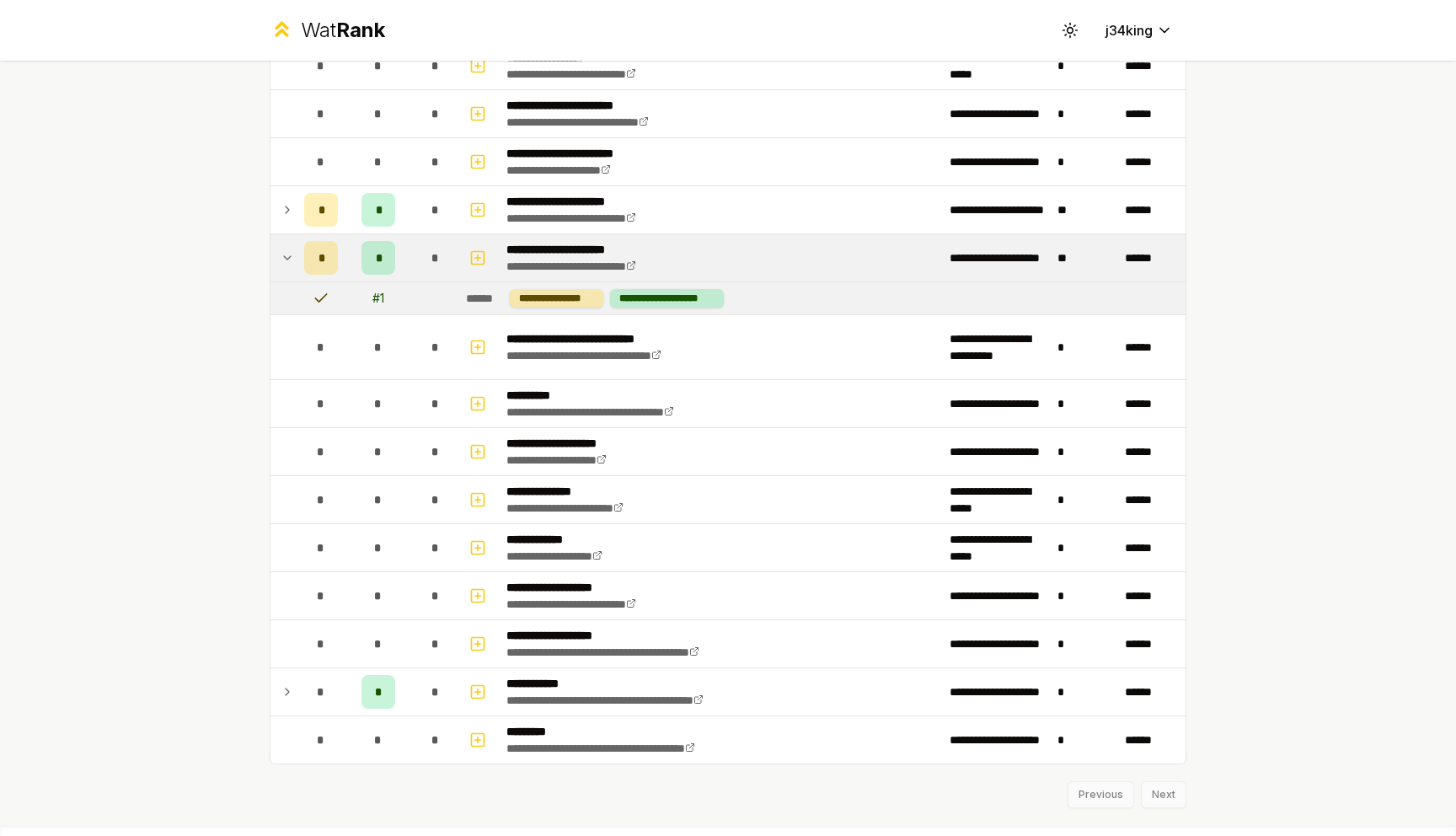
click at [279, 267] on td at bounding box center [284, 258] width 27 height 47
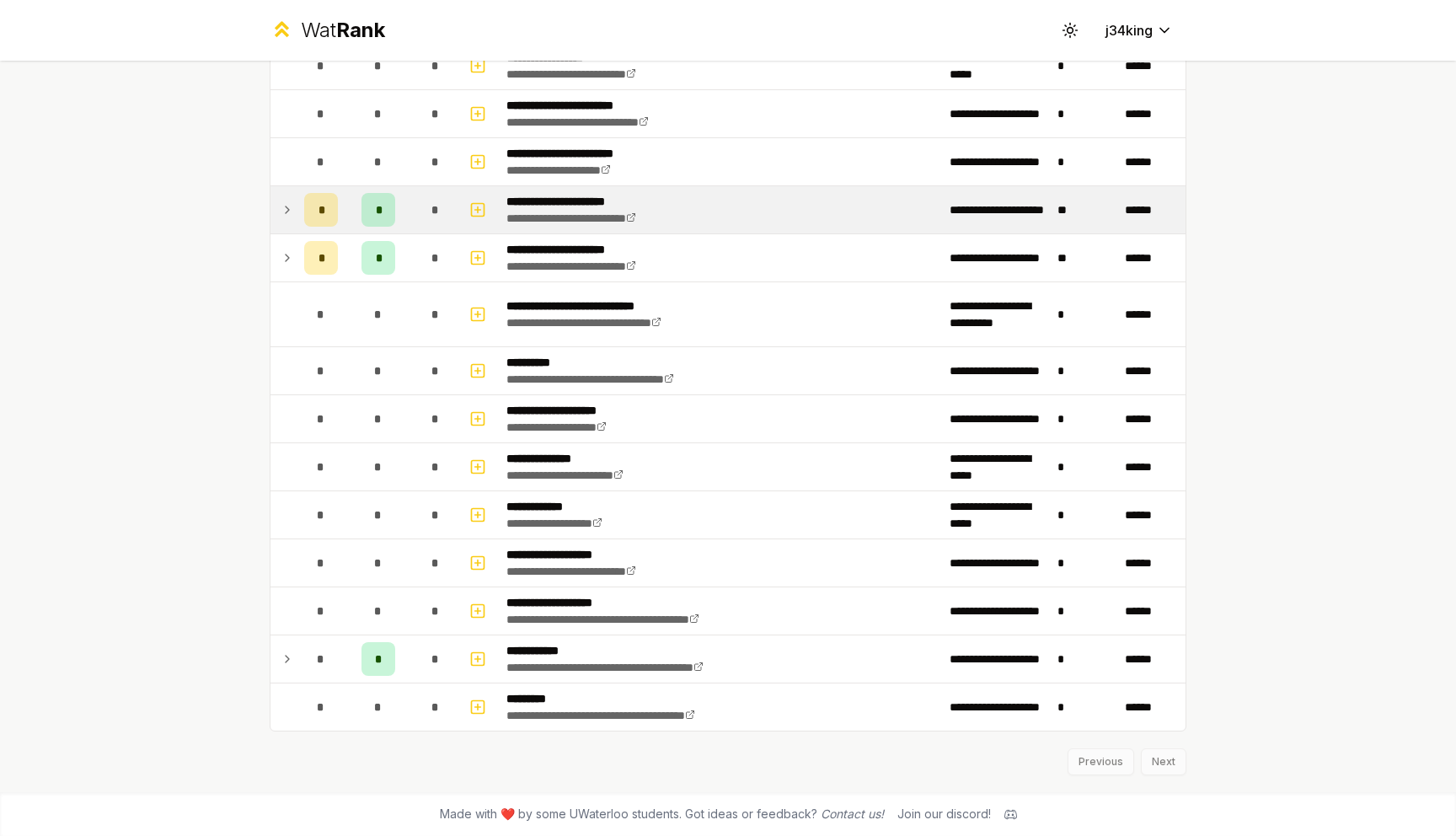
click at [279, 210] on td at bounding box center [284, 209] width 27 height 47
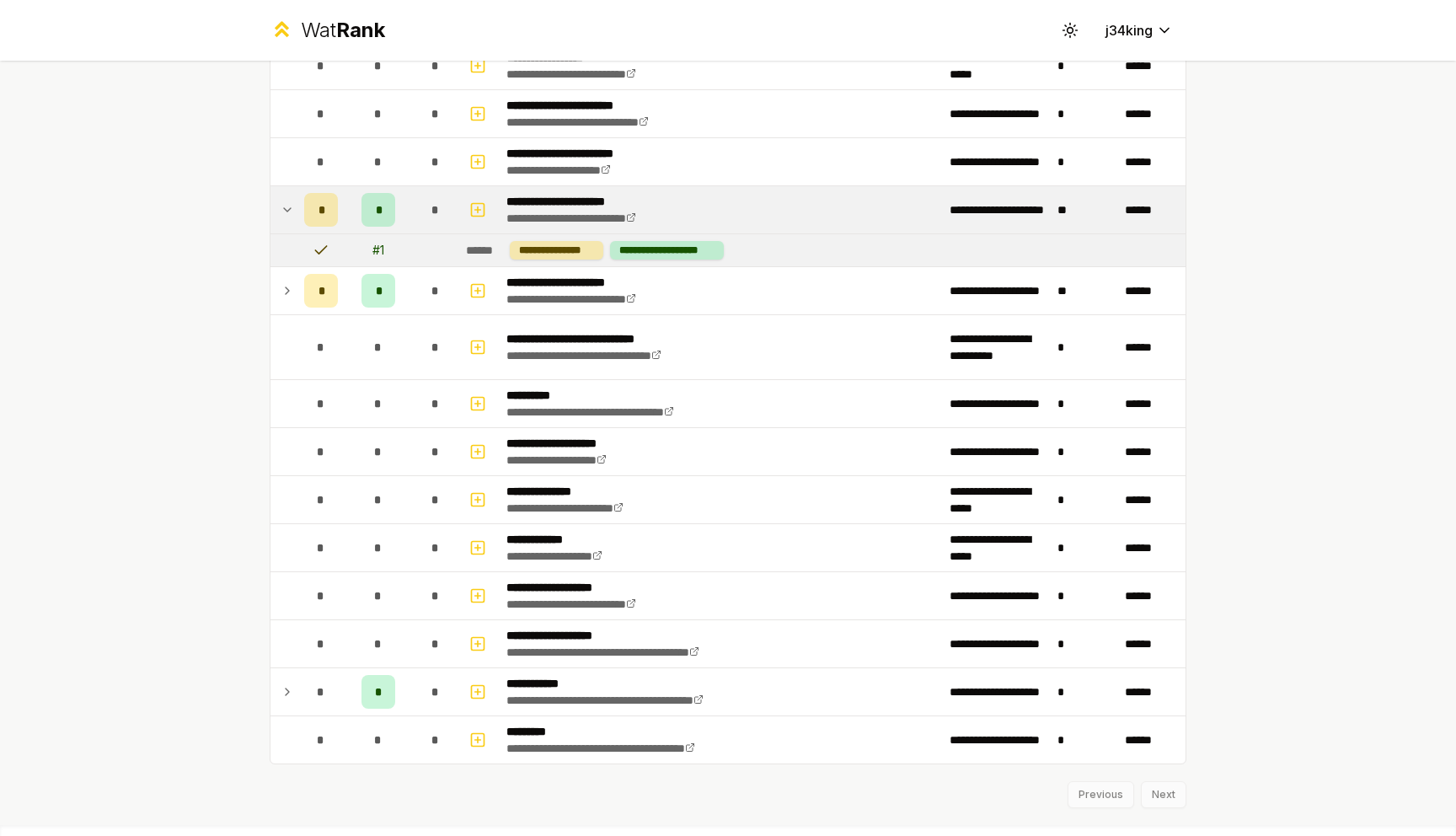
click at [279, 210] on td at bounding box center [284, 209] width 27 height 47
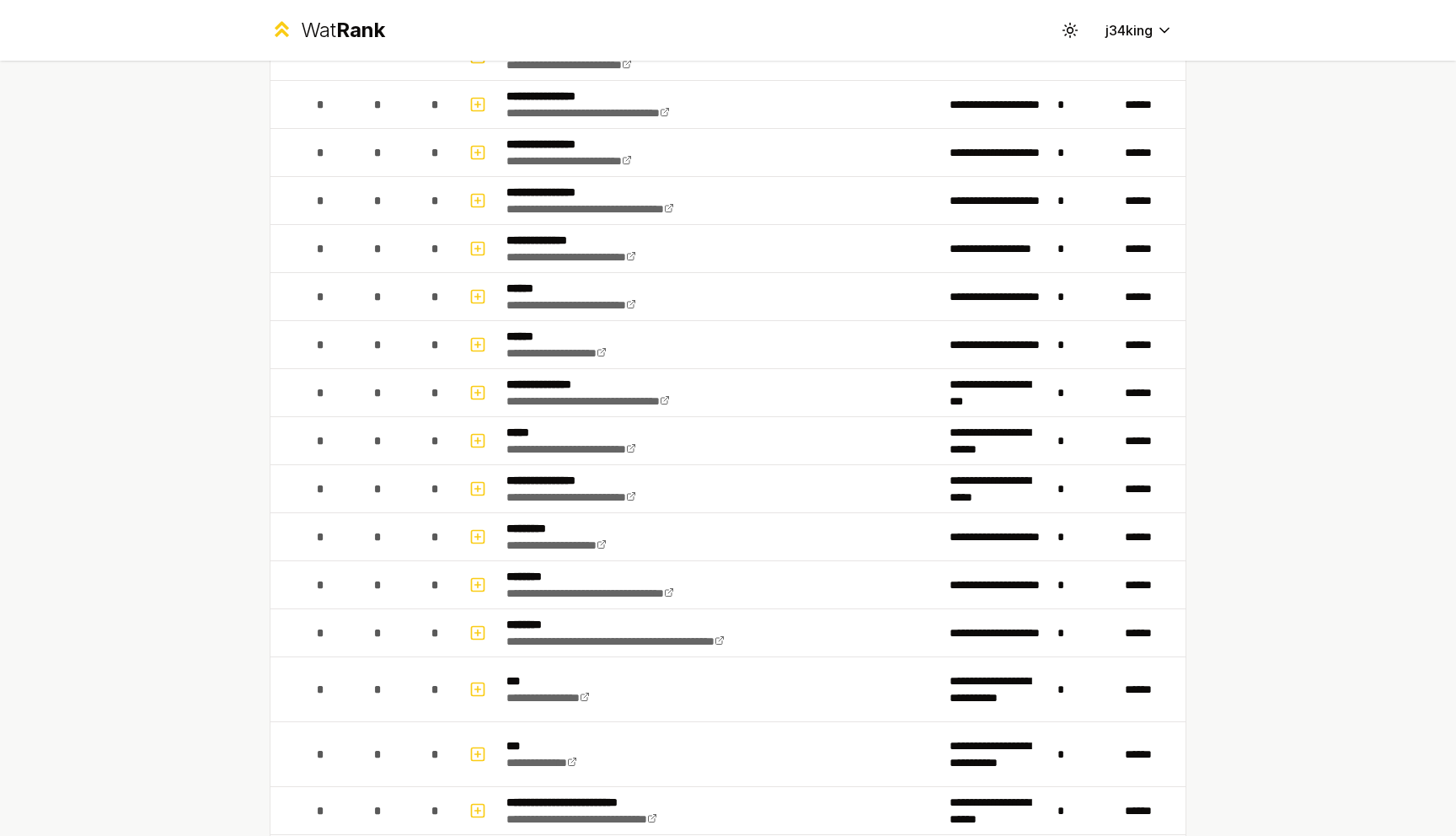
scroll to position [0, 0]
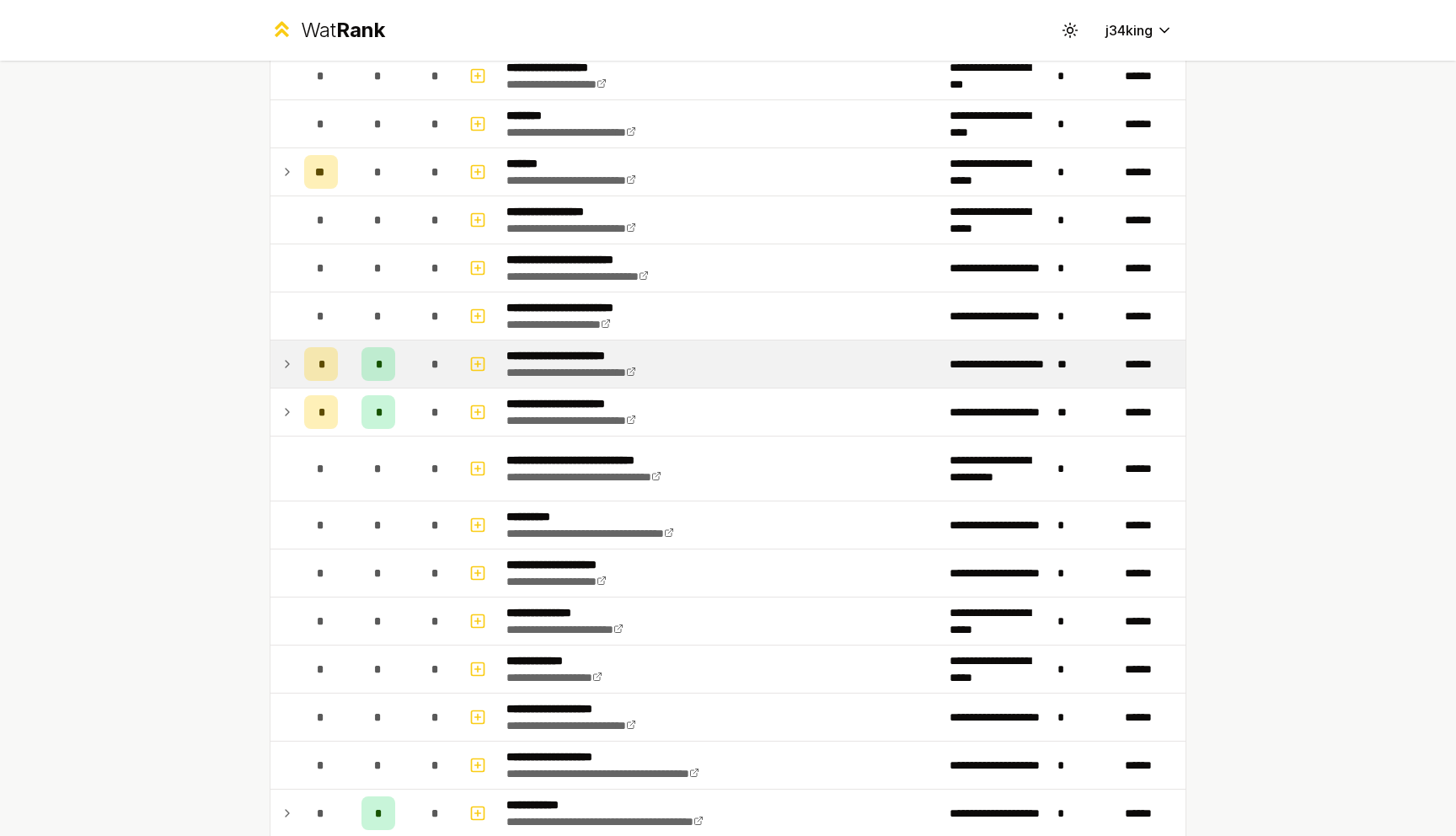
scroll to position [1804, 0]
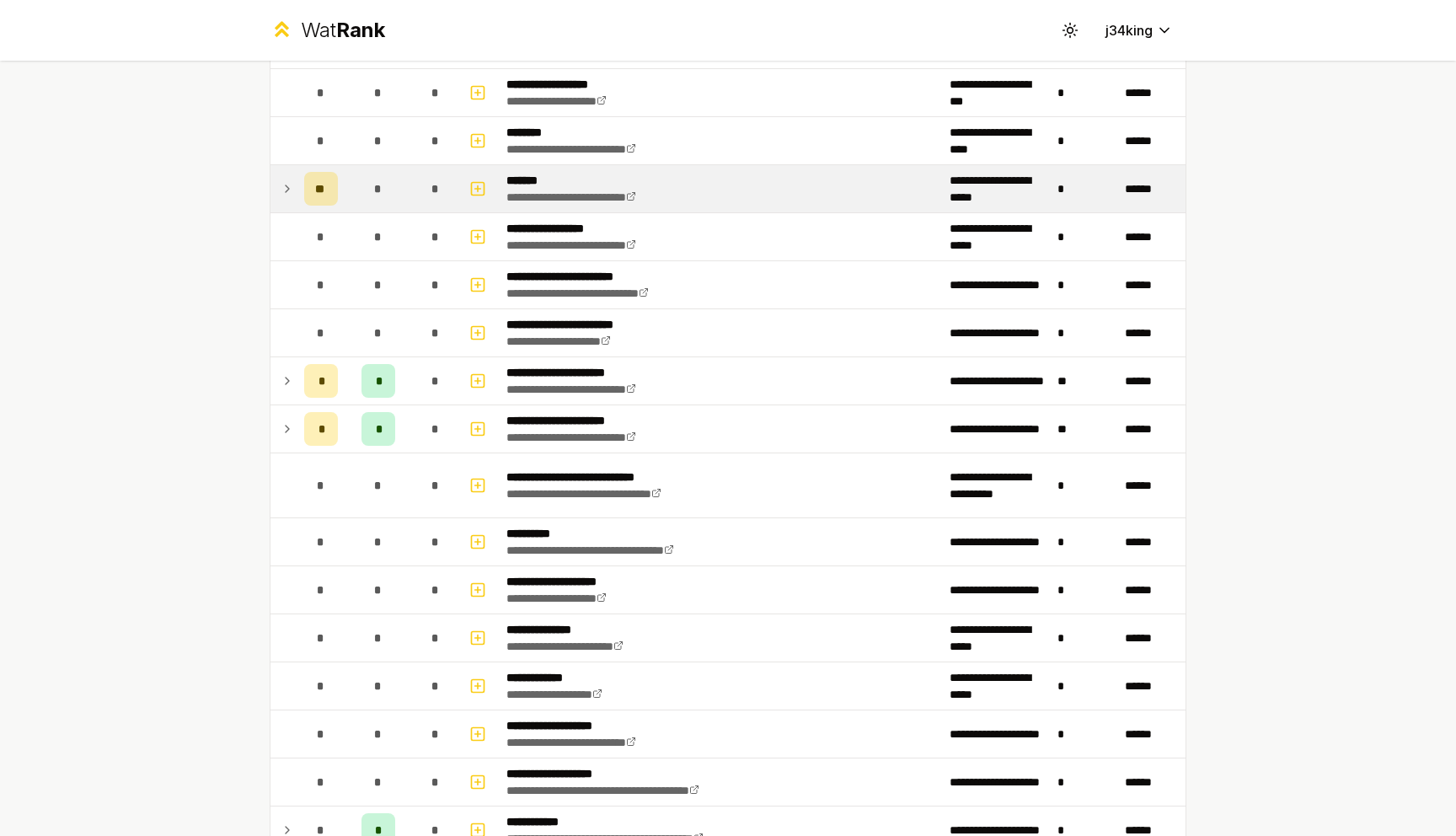
click at [295, 186] on td at bounding box center [284, 189] width 27 height 47
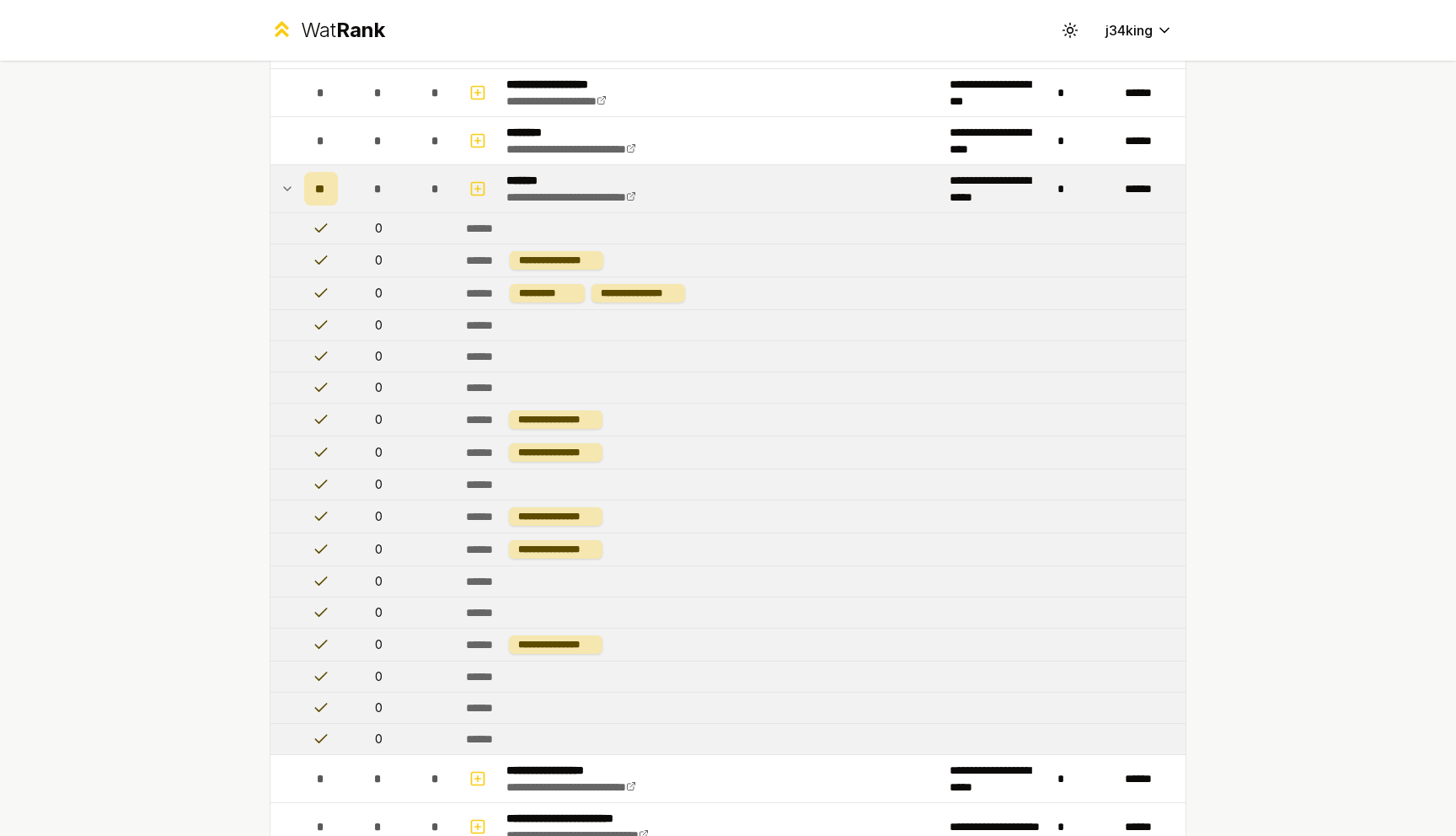
click at [295, 186] on td at bounding box center [284, 189] width 27 height 47
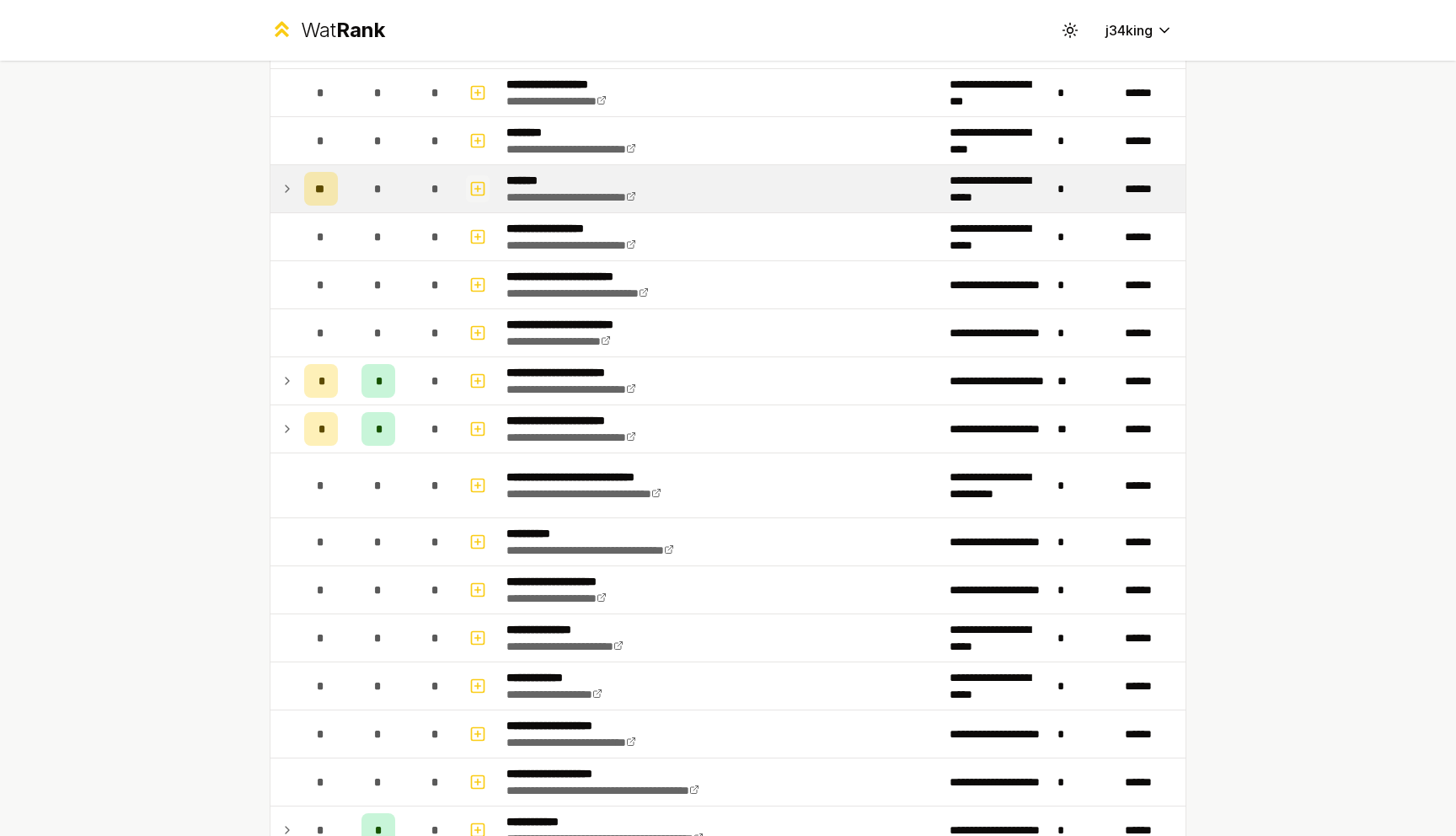
click at [477, 184] on icon "button" at bounding box center [477, 189] width 17 height 20
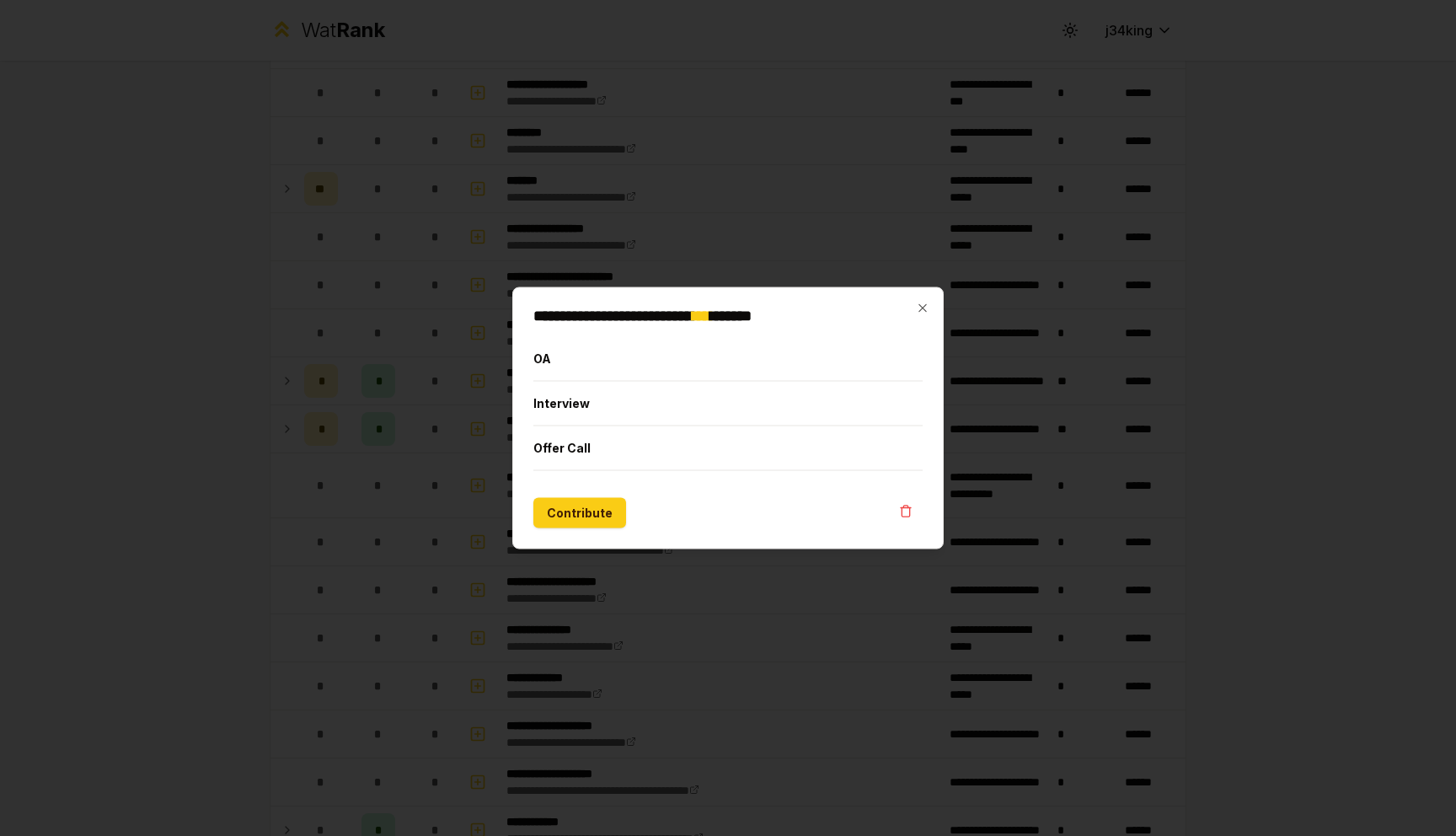
click at [819, 253] on div at bounding box center [728, 418] width 1456 height 836
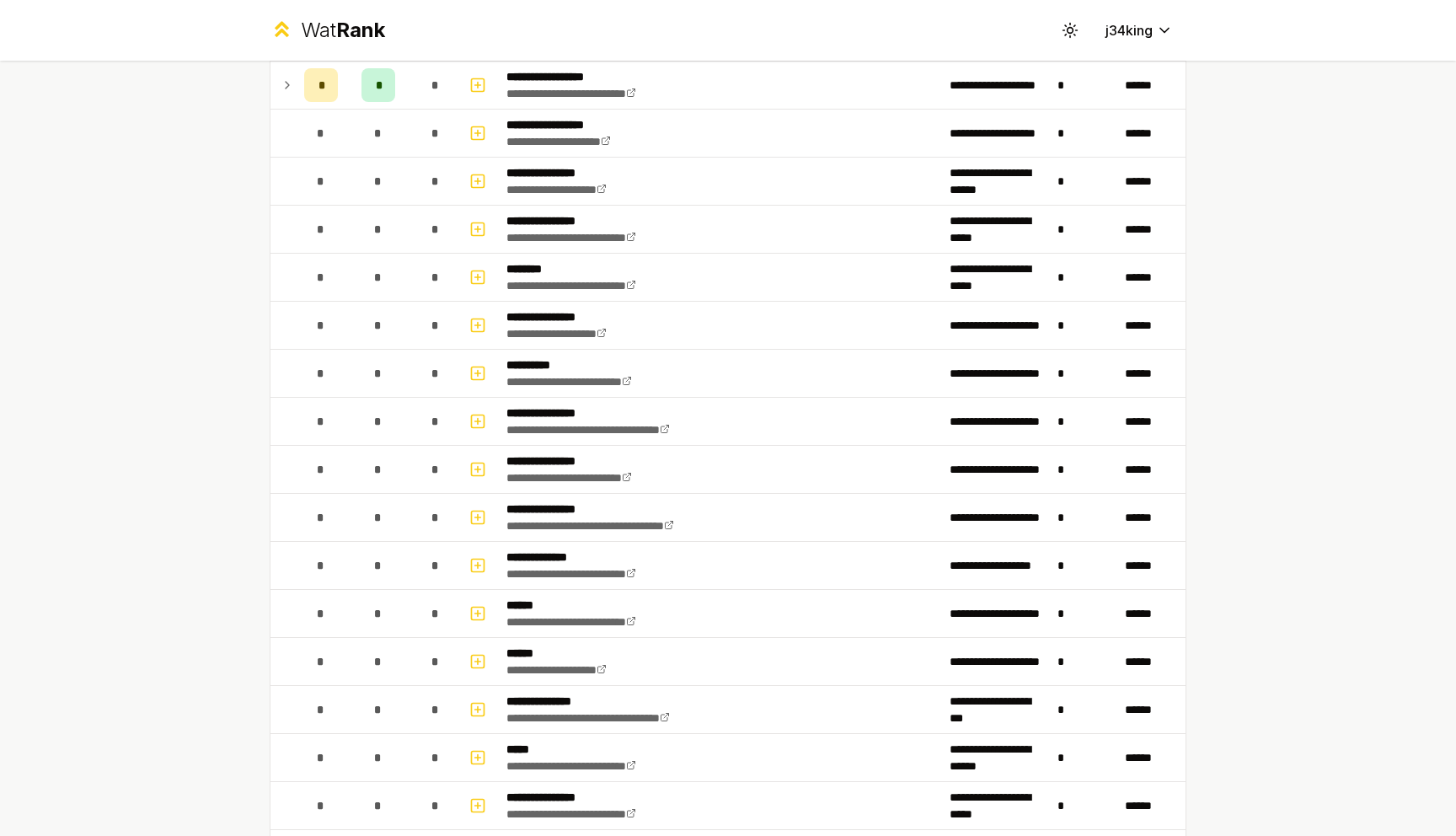
scroll to position [464, 0]
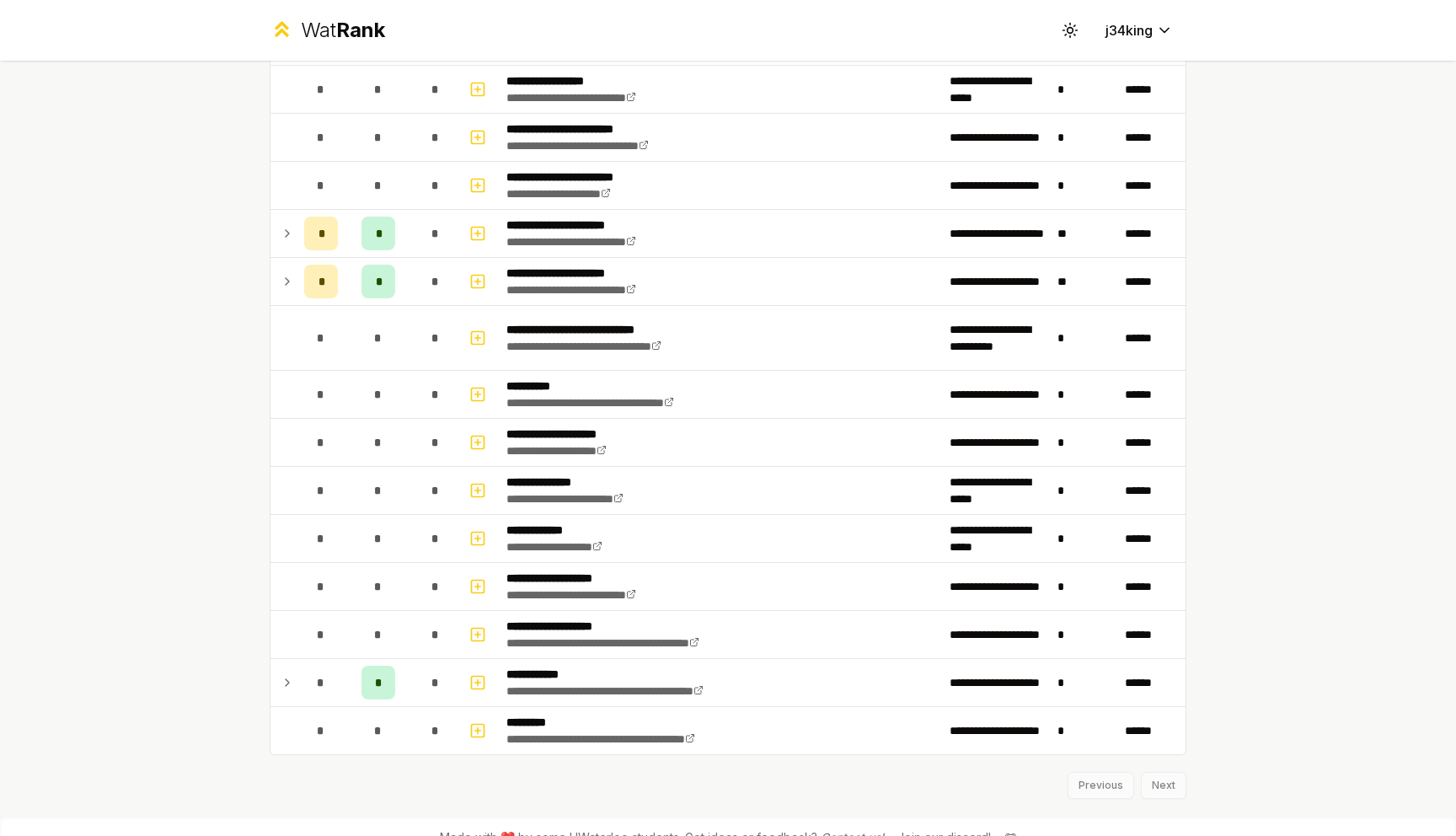
scroll to position [1975, 0]
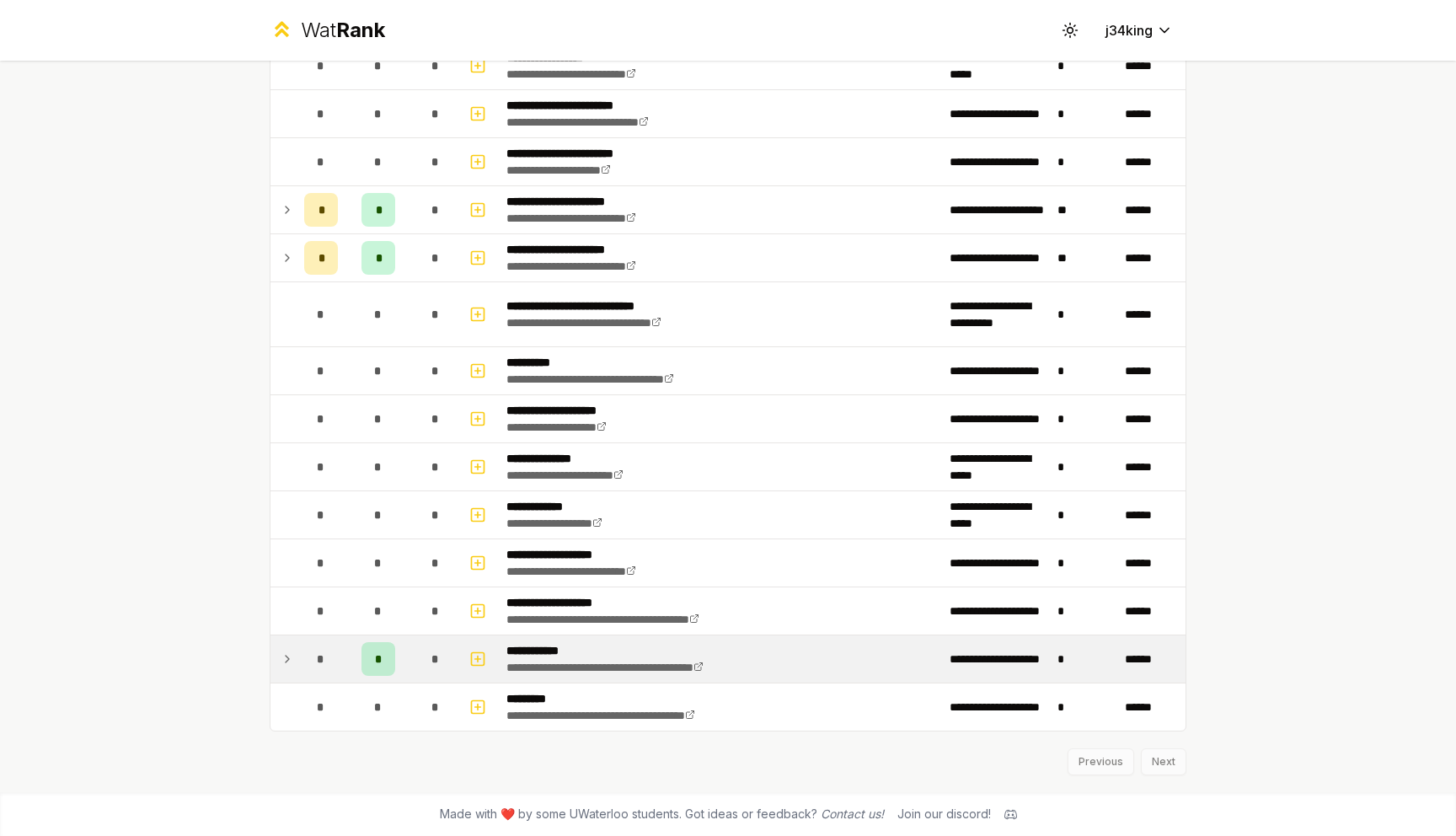
click at [293, 669] on icon at bounding box center [287, 659] width 14 height 20
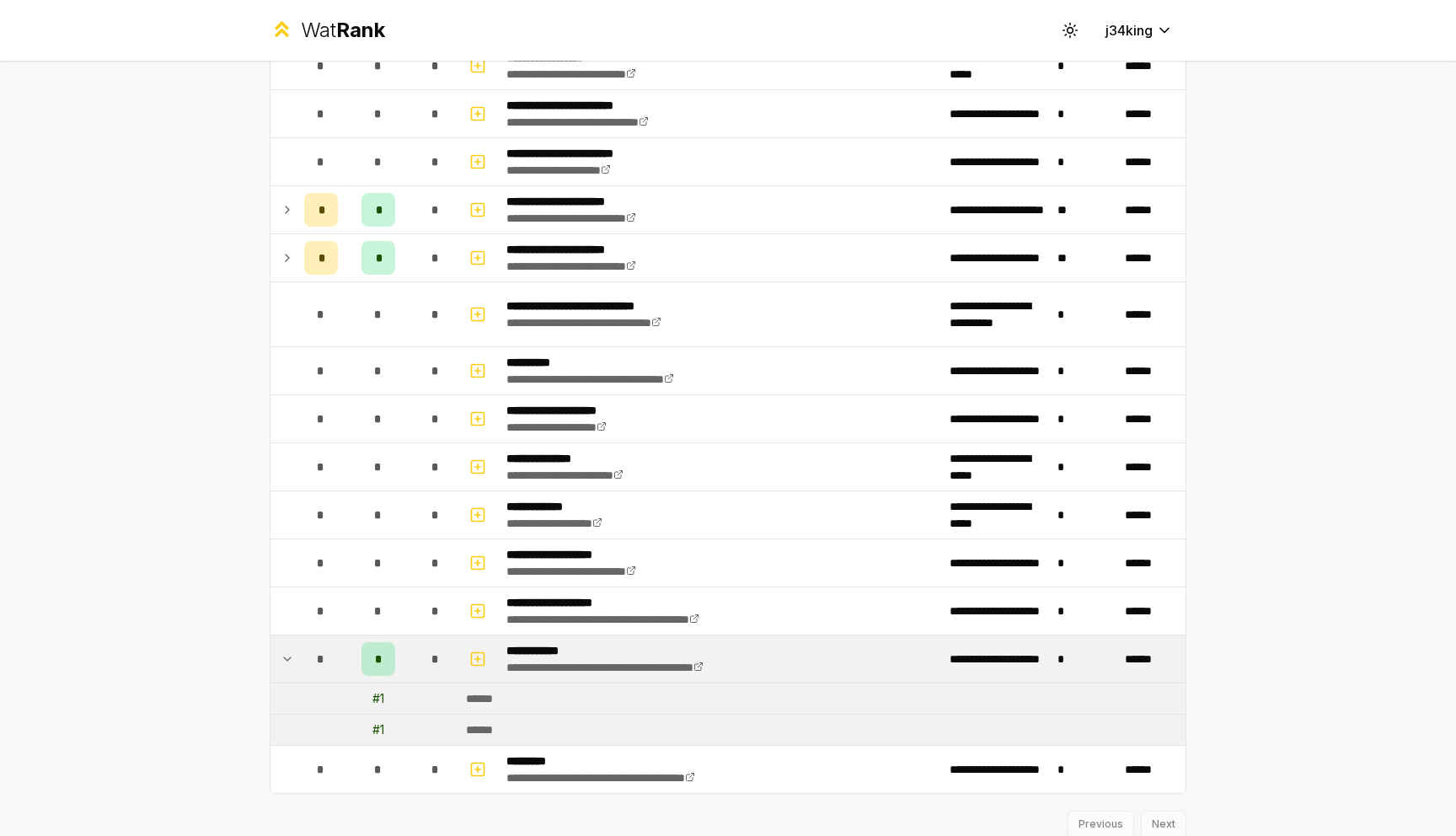
click at [293, 669] on icon at bounding box center [287, 659] width 14 height 20
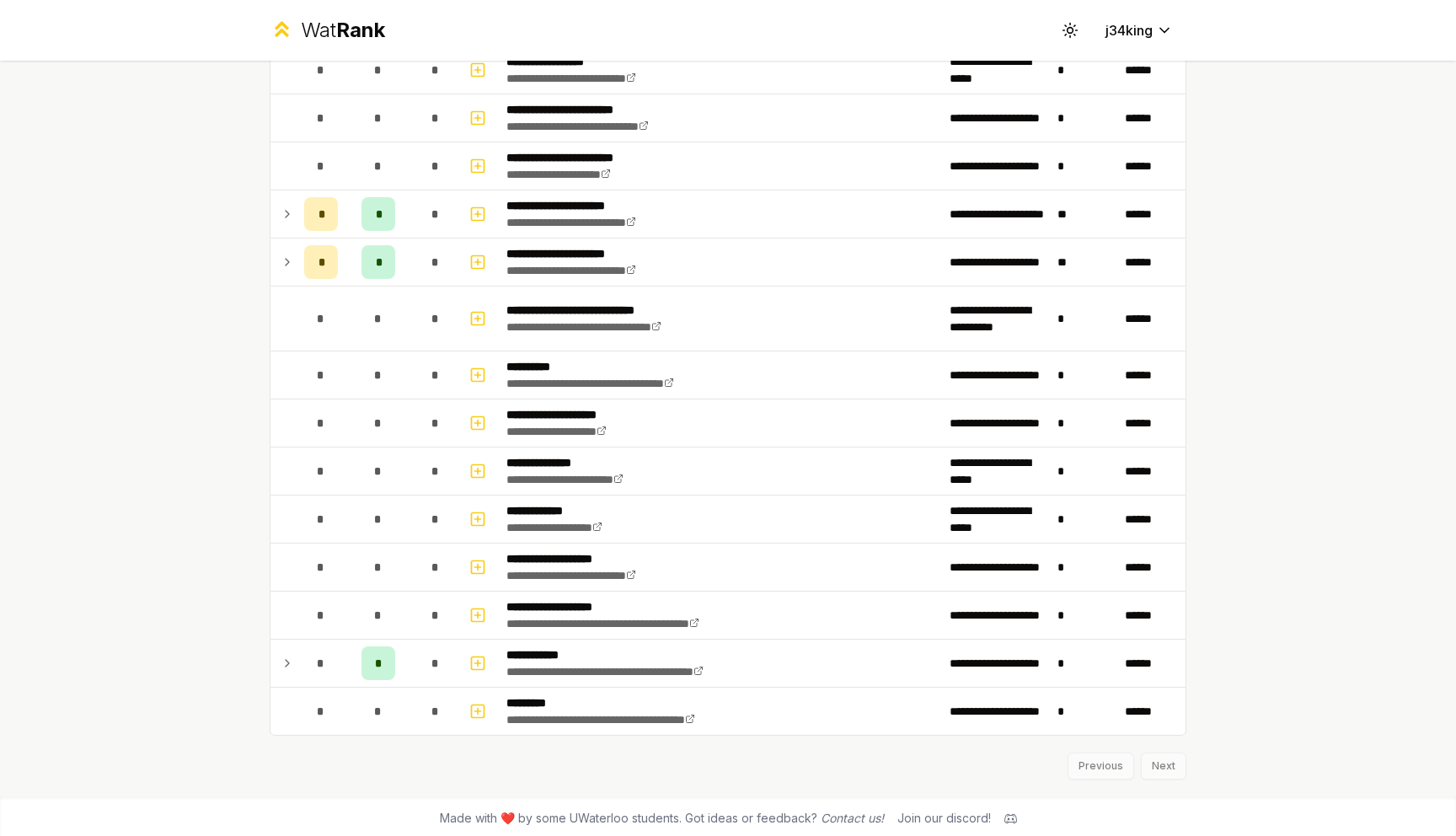
scroll to position [1975, 0]
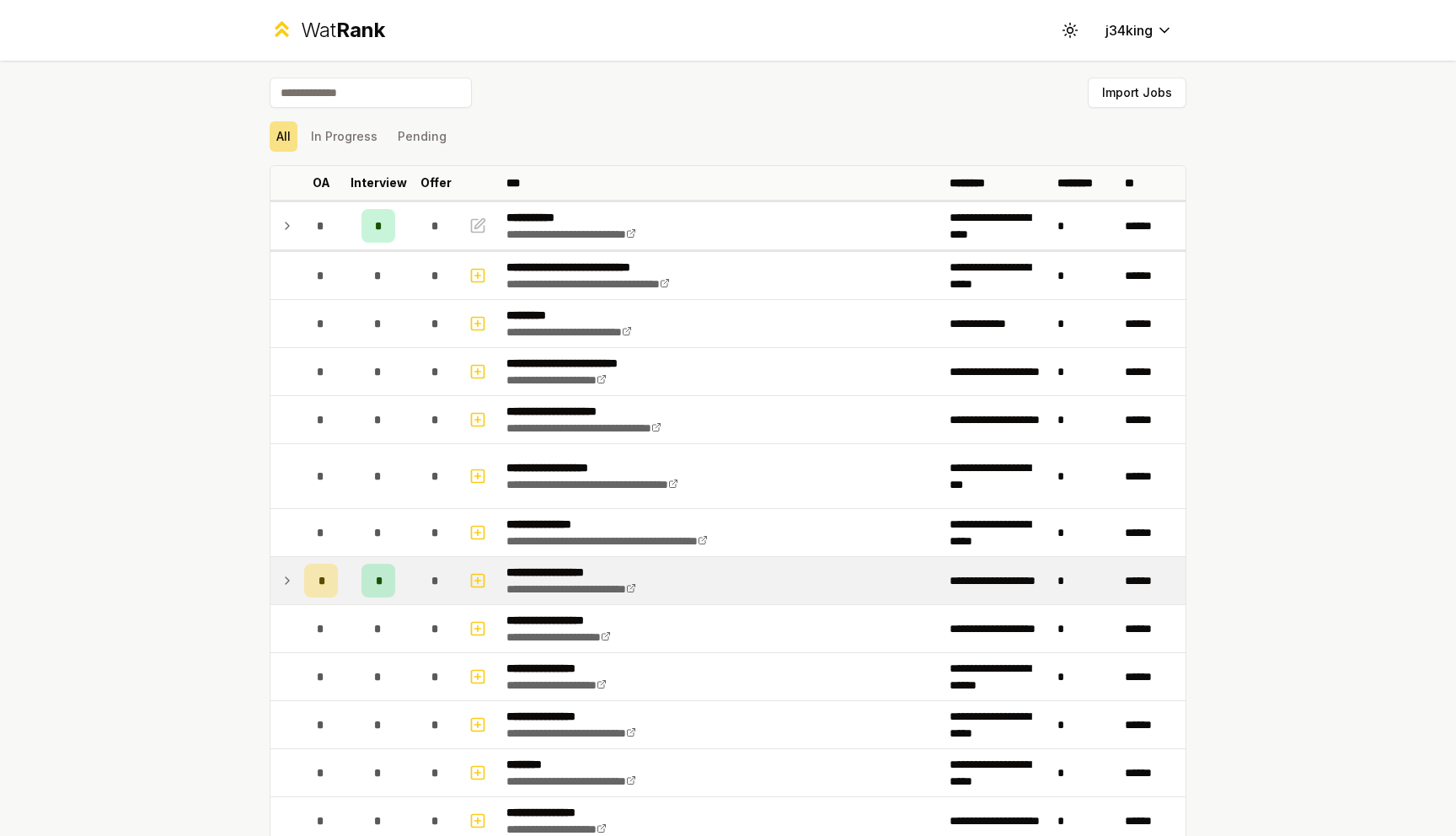
click at [301, 571] on td "*" at bounding box center [321, 580] width 47 height 47
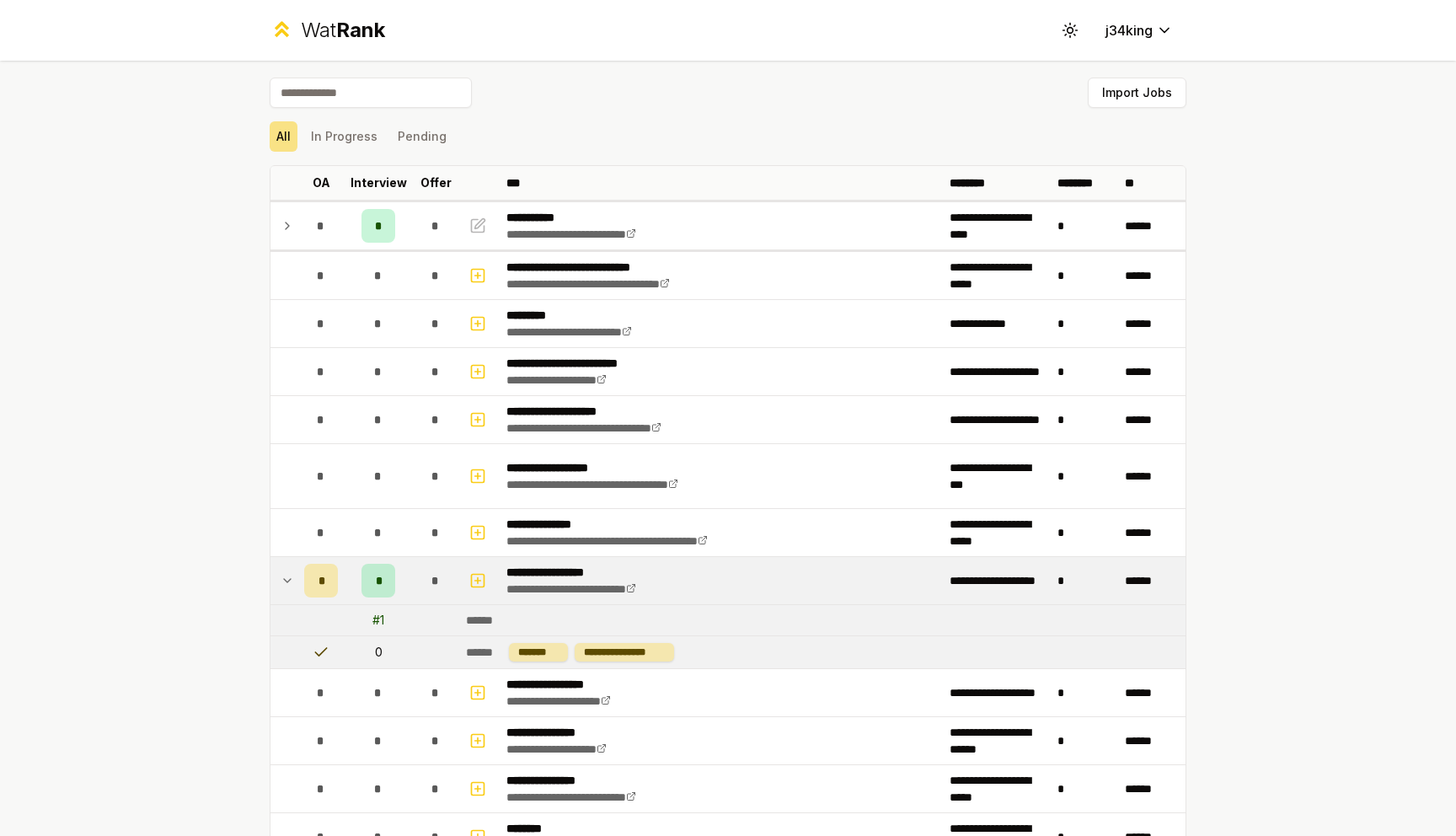
click at [301, 571] on td "*" at bounding box center [321, 580] width 47 height 47
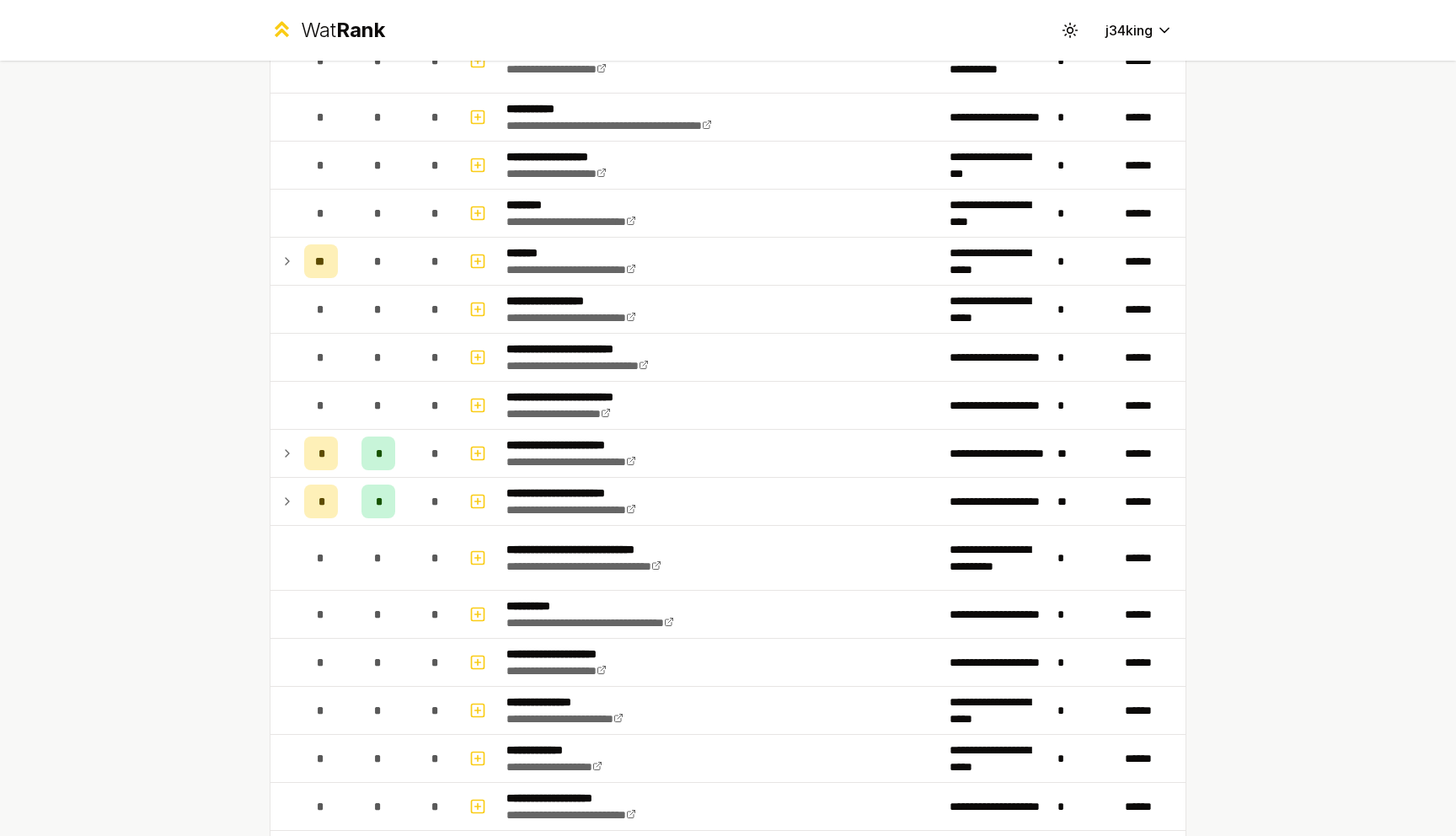
scroll to position [1975, 0]
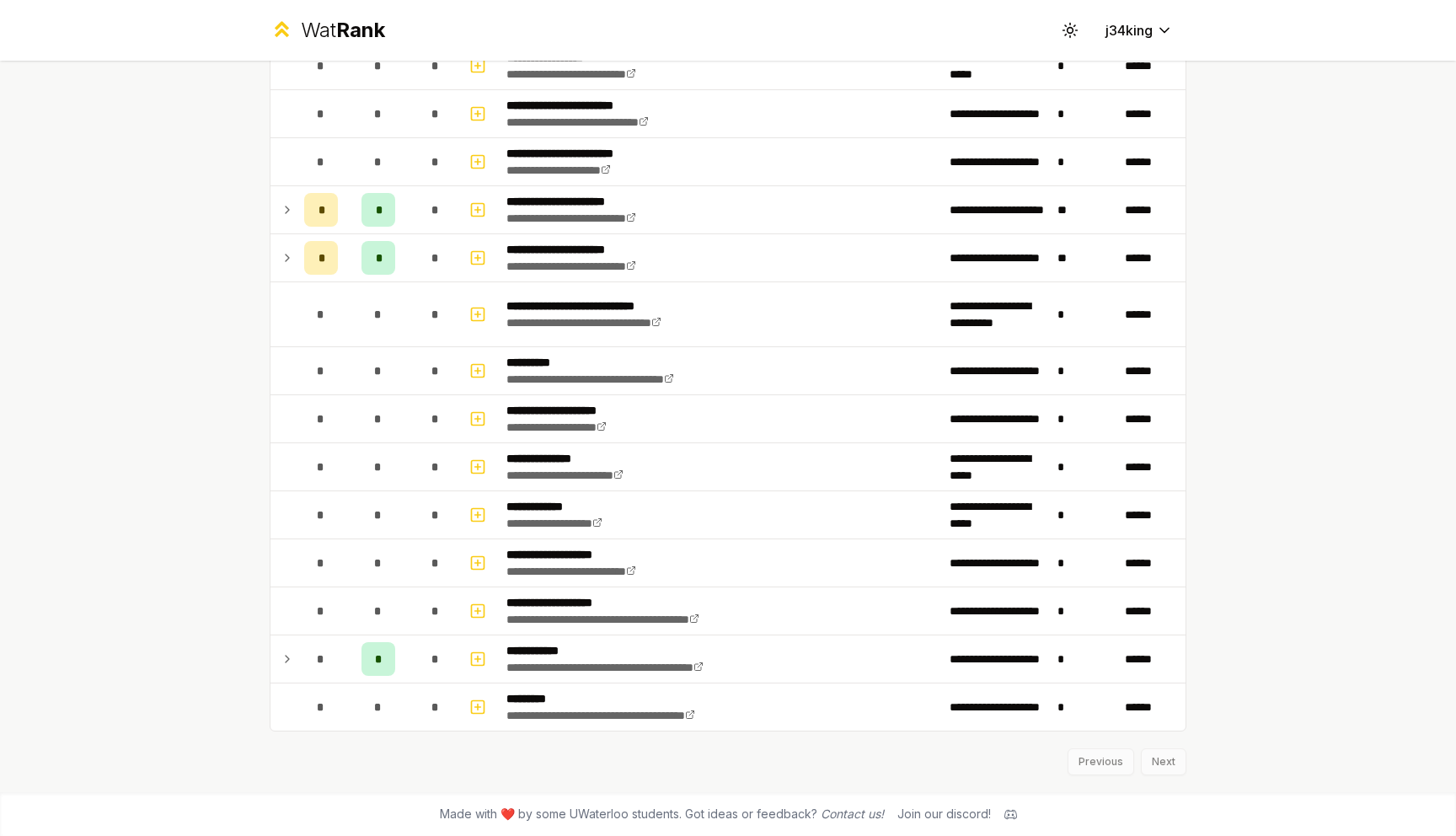
click at [1153, 765] on div "Previous Next" at bounding box center [728, 752] width 917 height 44
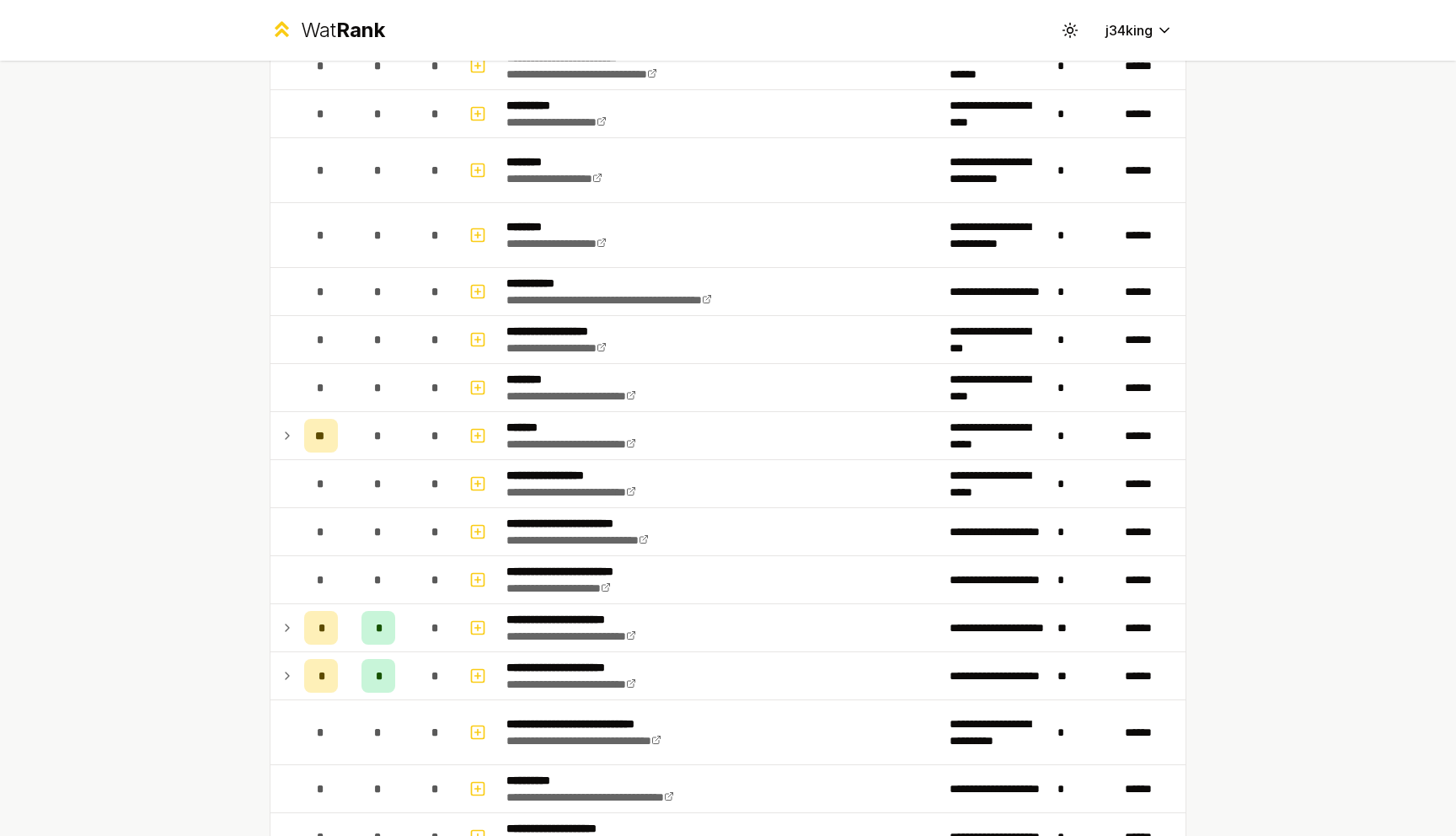
scroll to position [1558, 0]
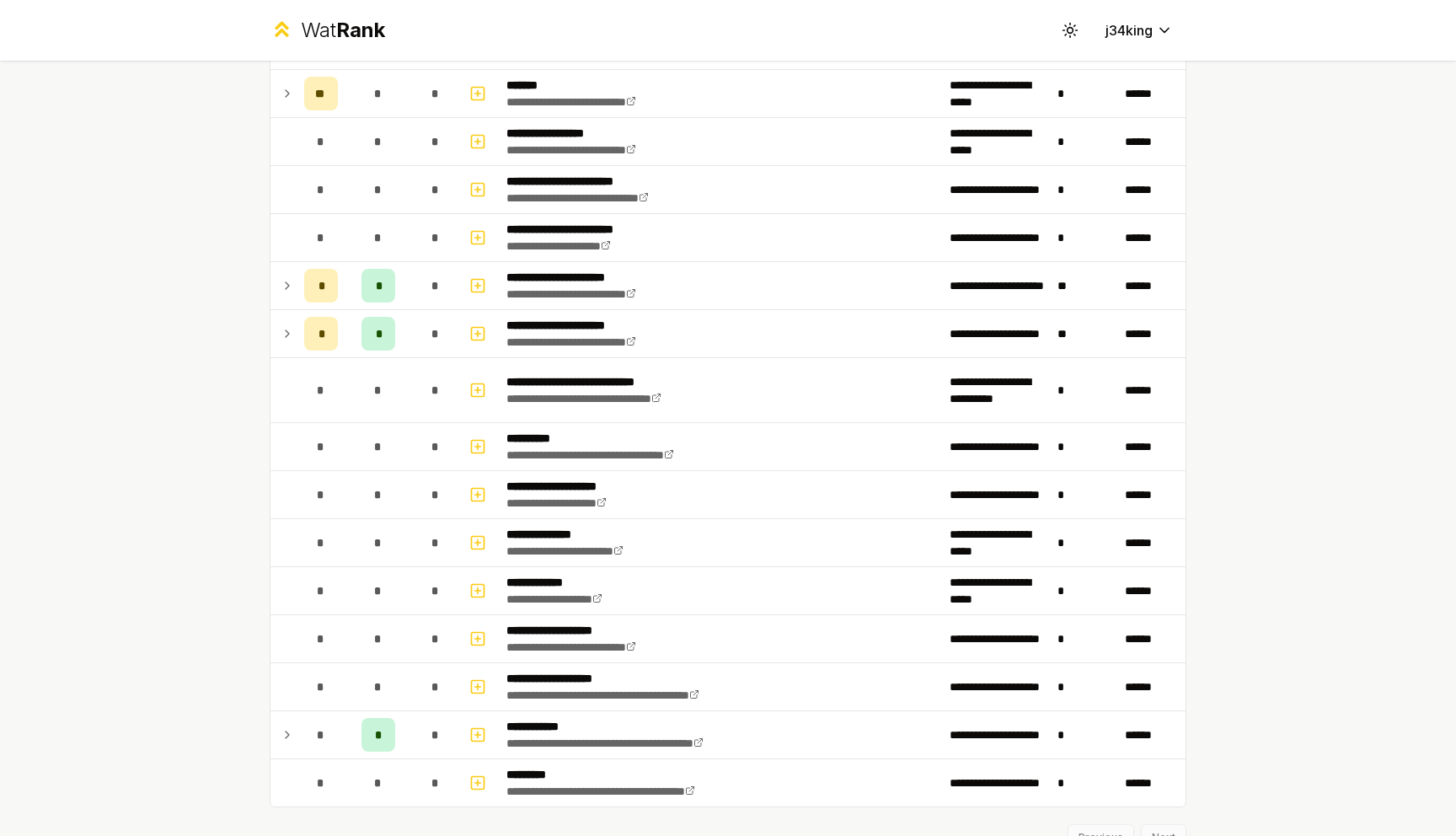
scroll to position [1975, 0]
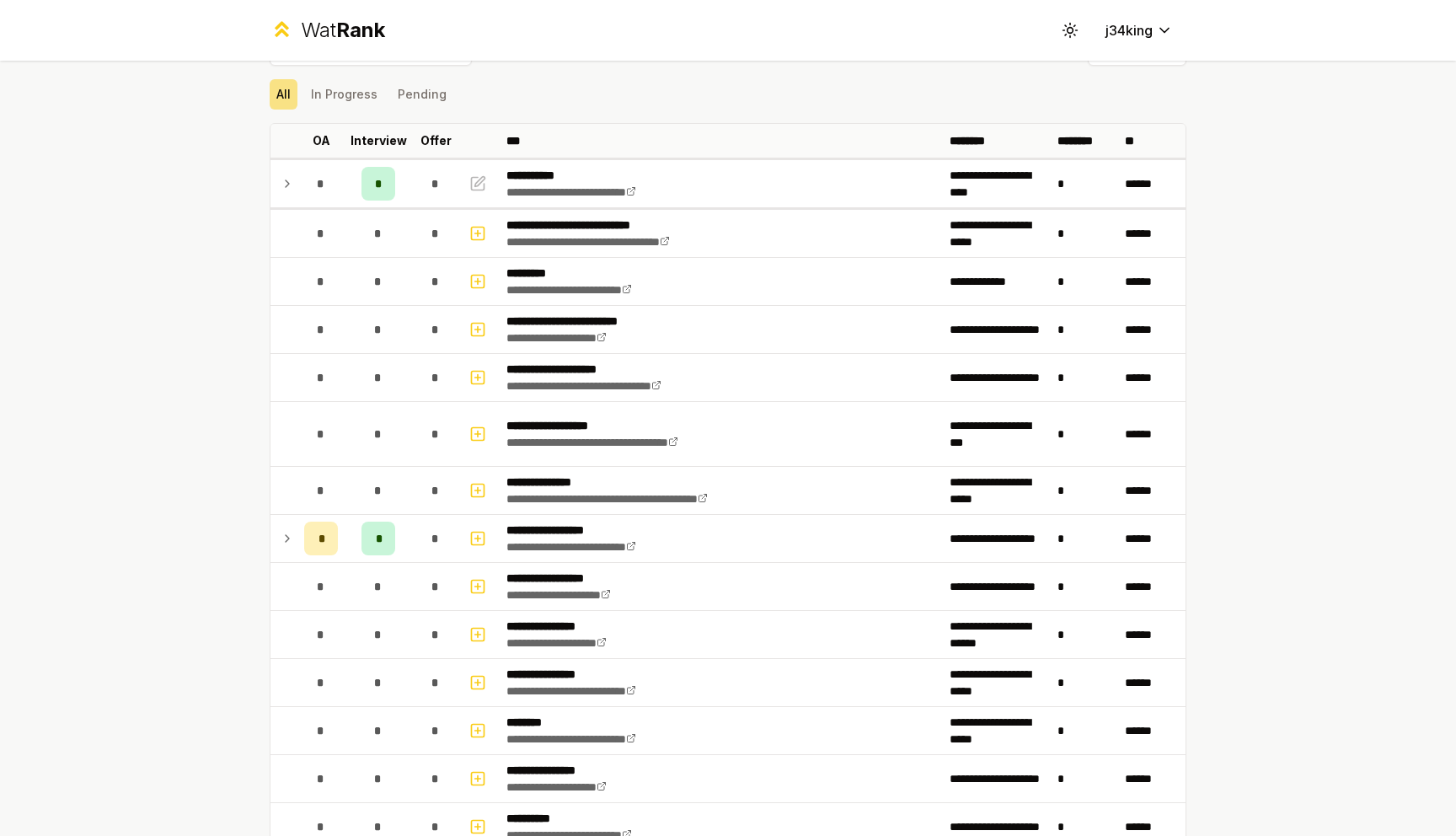
scroll to position [49, 0]
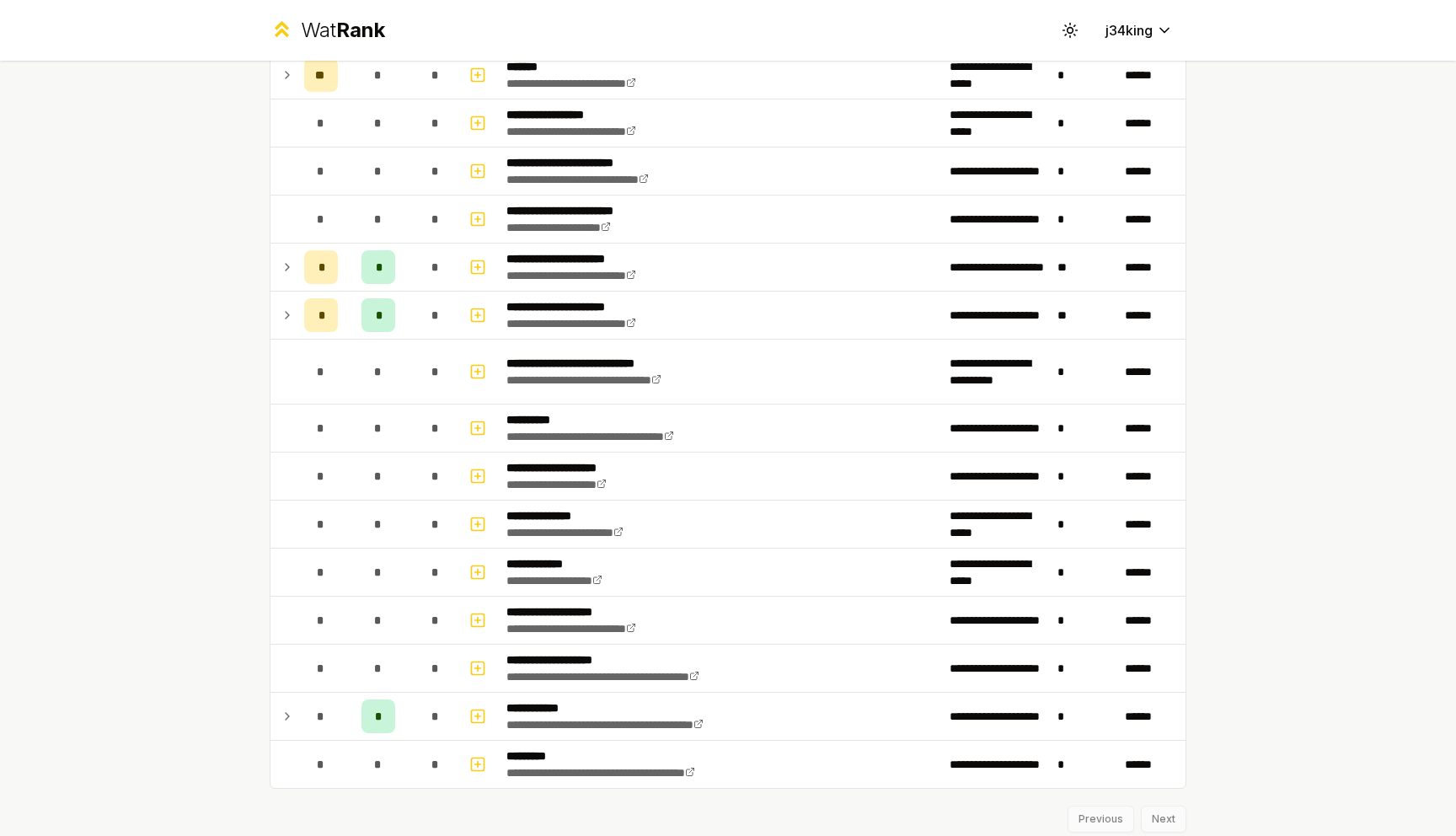
scroll to position [1975, 0]
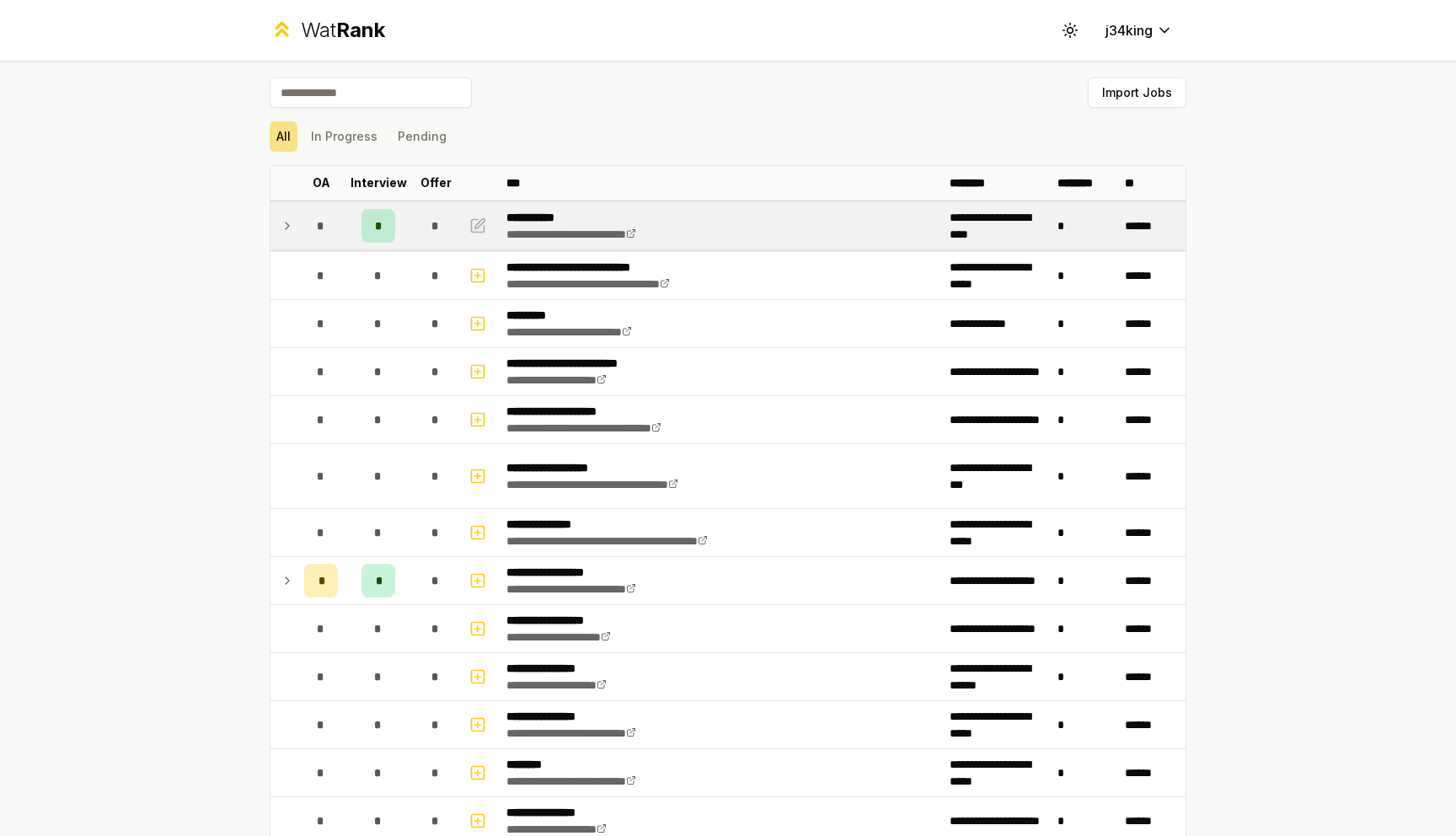
click at [286, 236] on td at bounding box center [284, 226] width 27 height 47
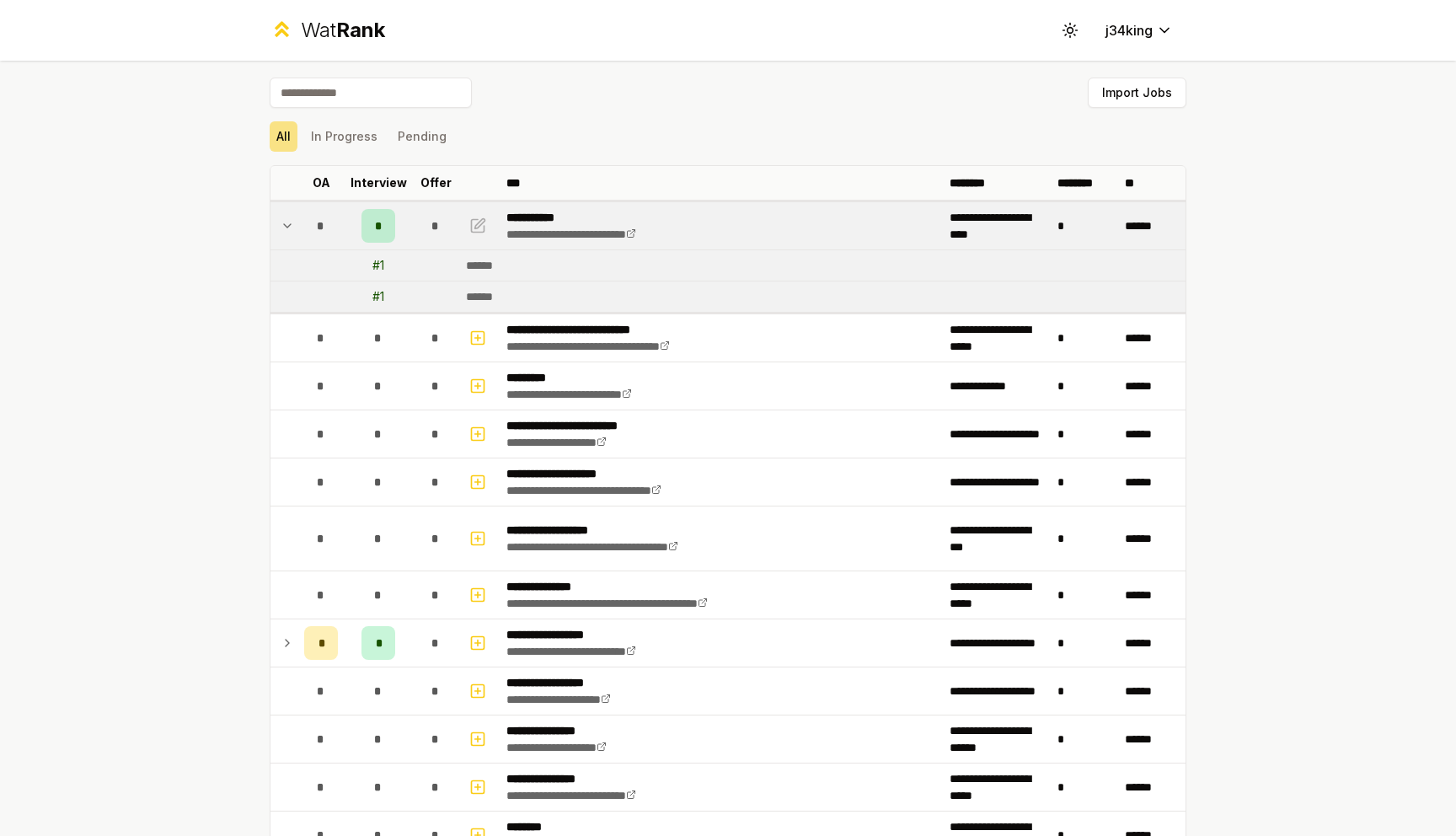
click at [286, 236] on td at bounding box center [284, 226] width 27 height 47
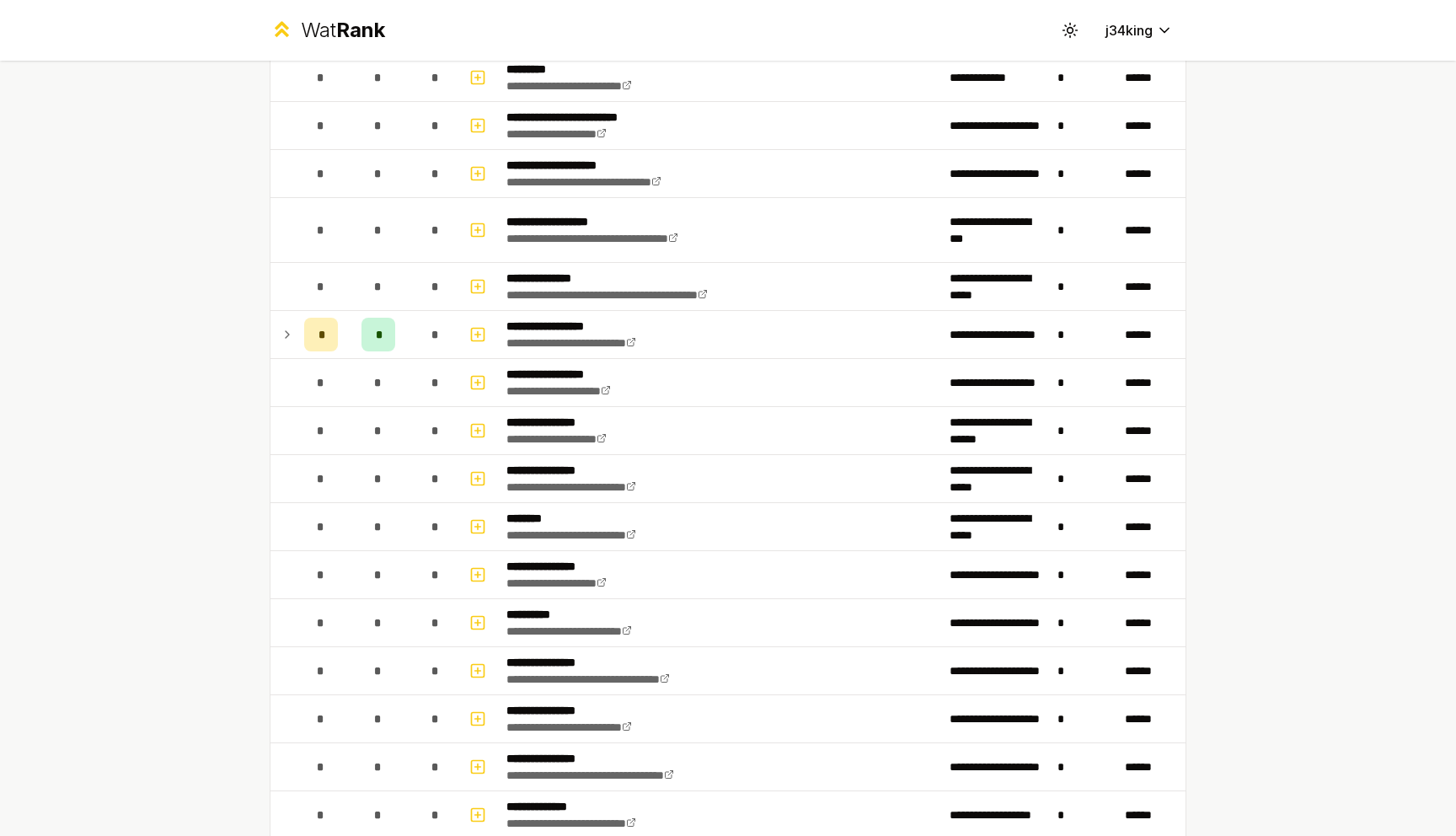
scroll to position [295, 0]
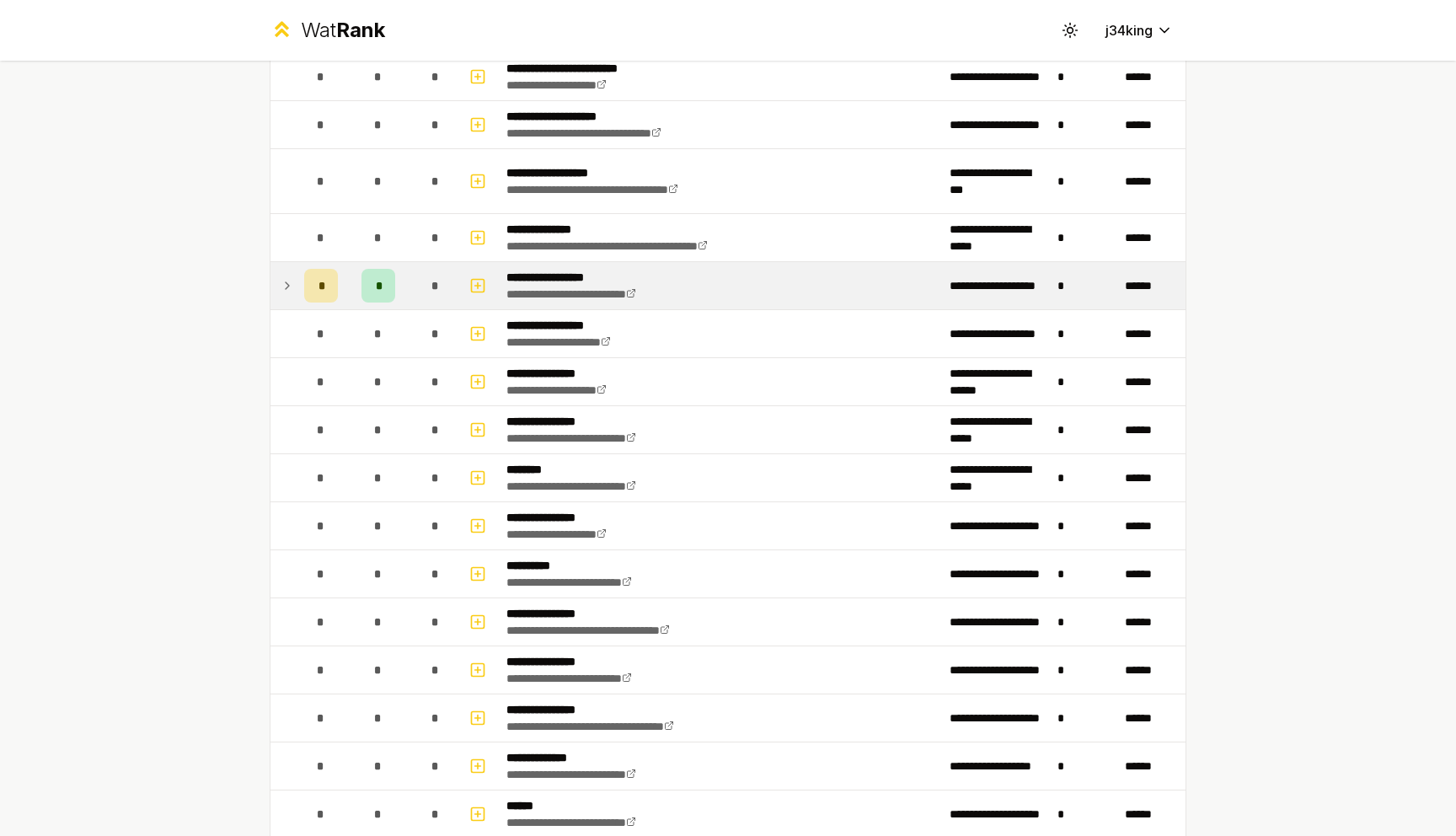
click at [287, 284] on icon at bounding box center [286, 285] width 3 height 7
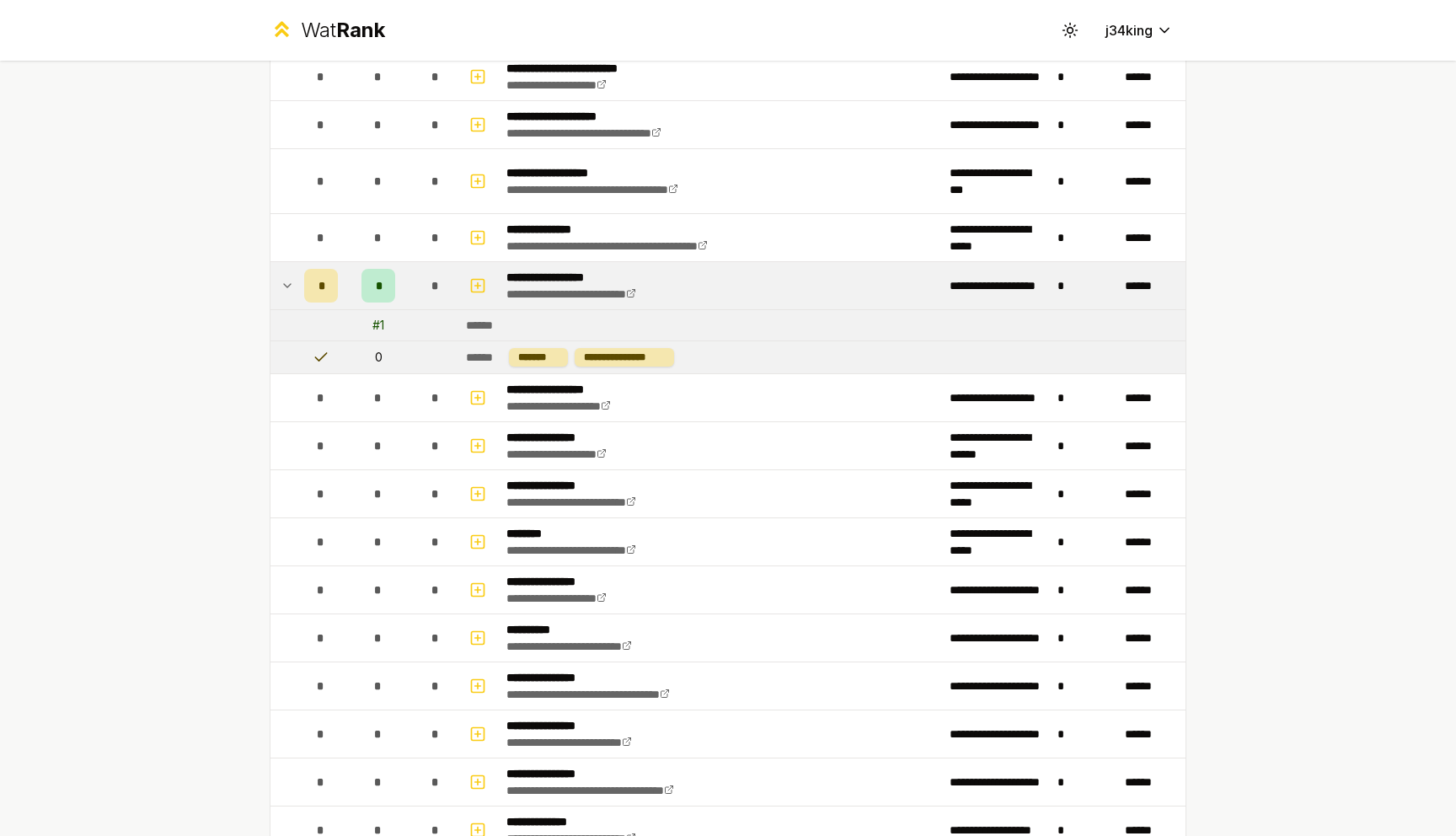
click at [287, 285] on icon at bounding box center [287, 285] width 14 height 20
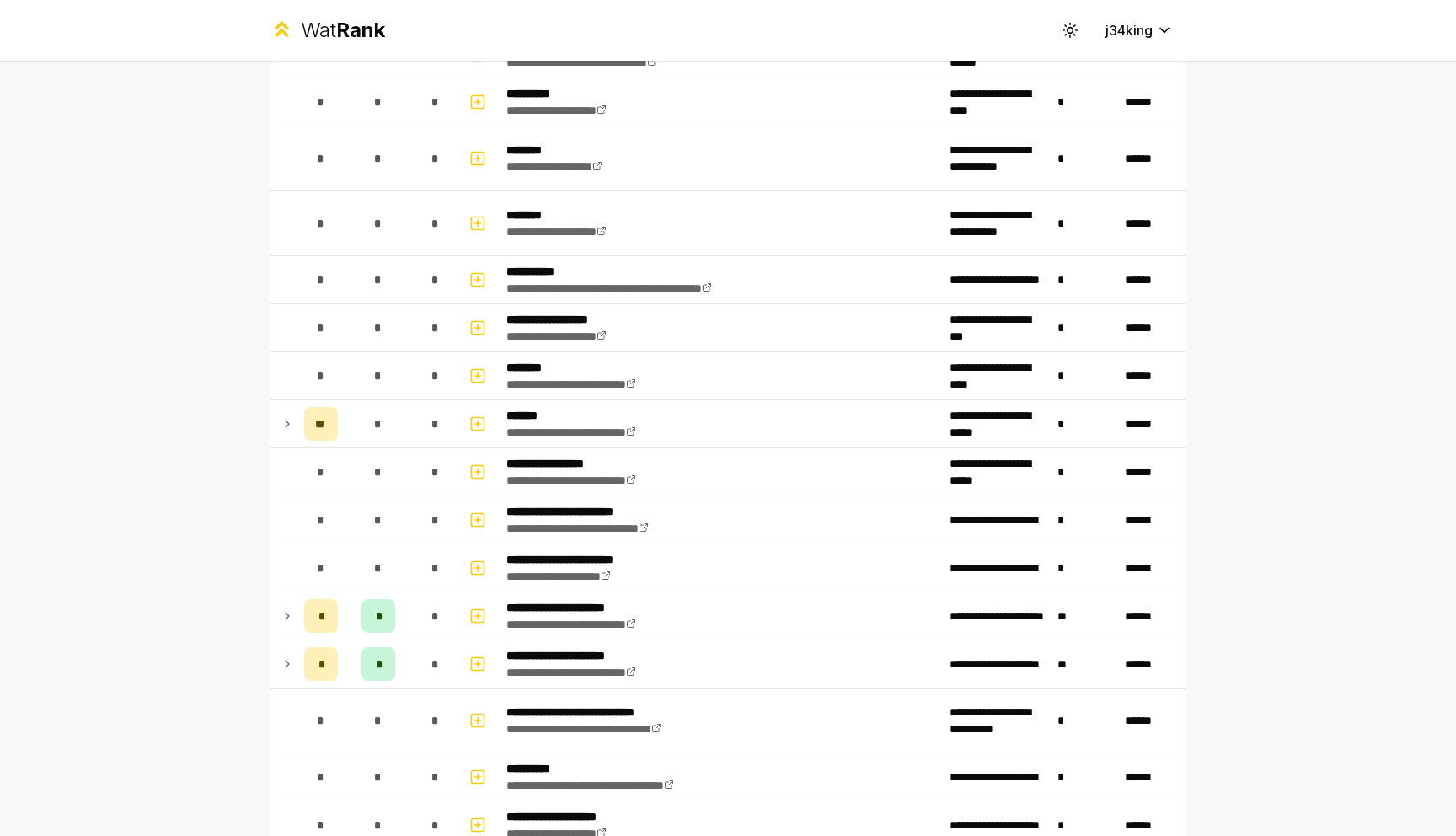
scroll to position [1631, 0]
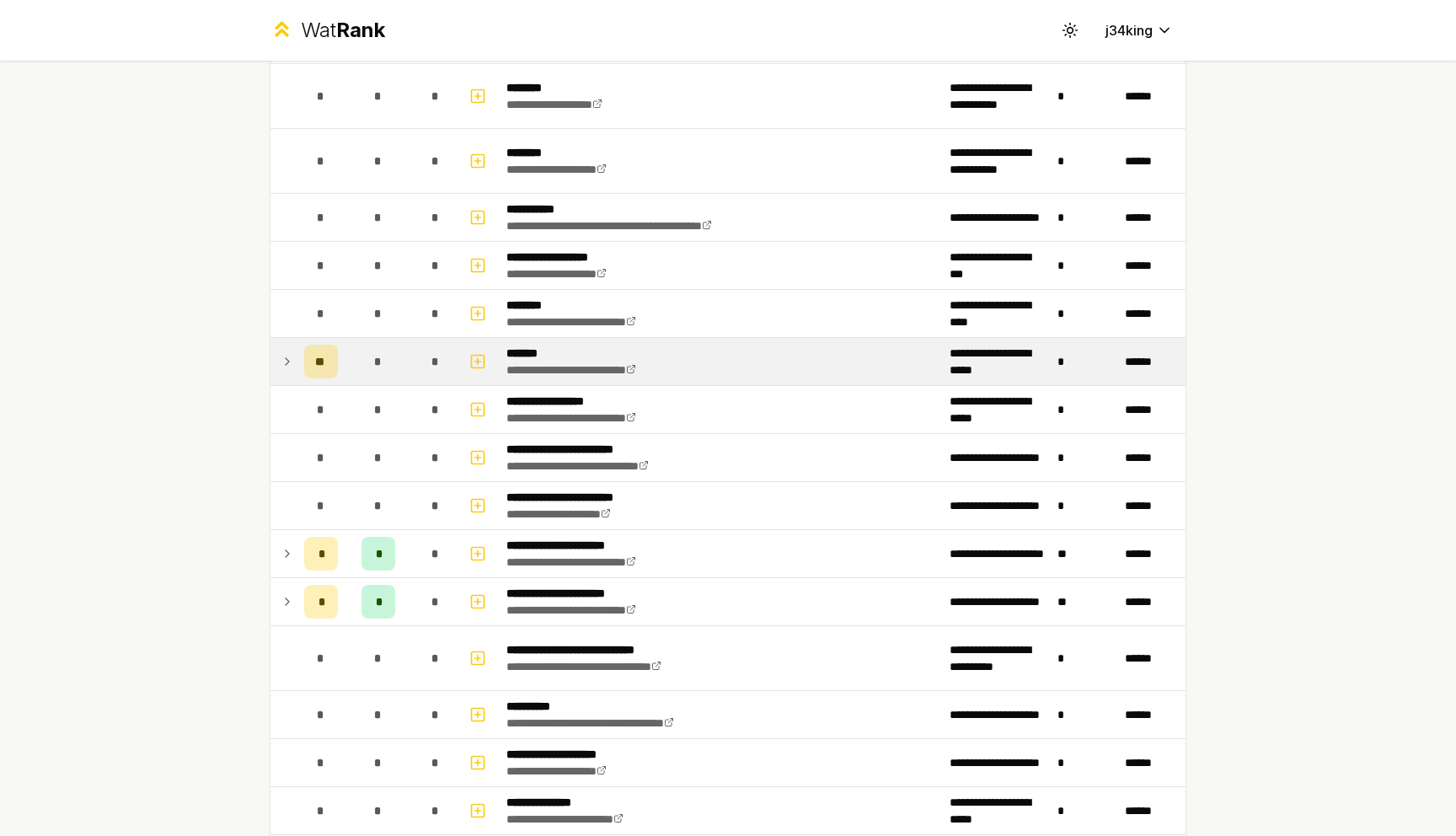
click at [292, 367] on icon at bounding box center [287, 361] width 14 height 20
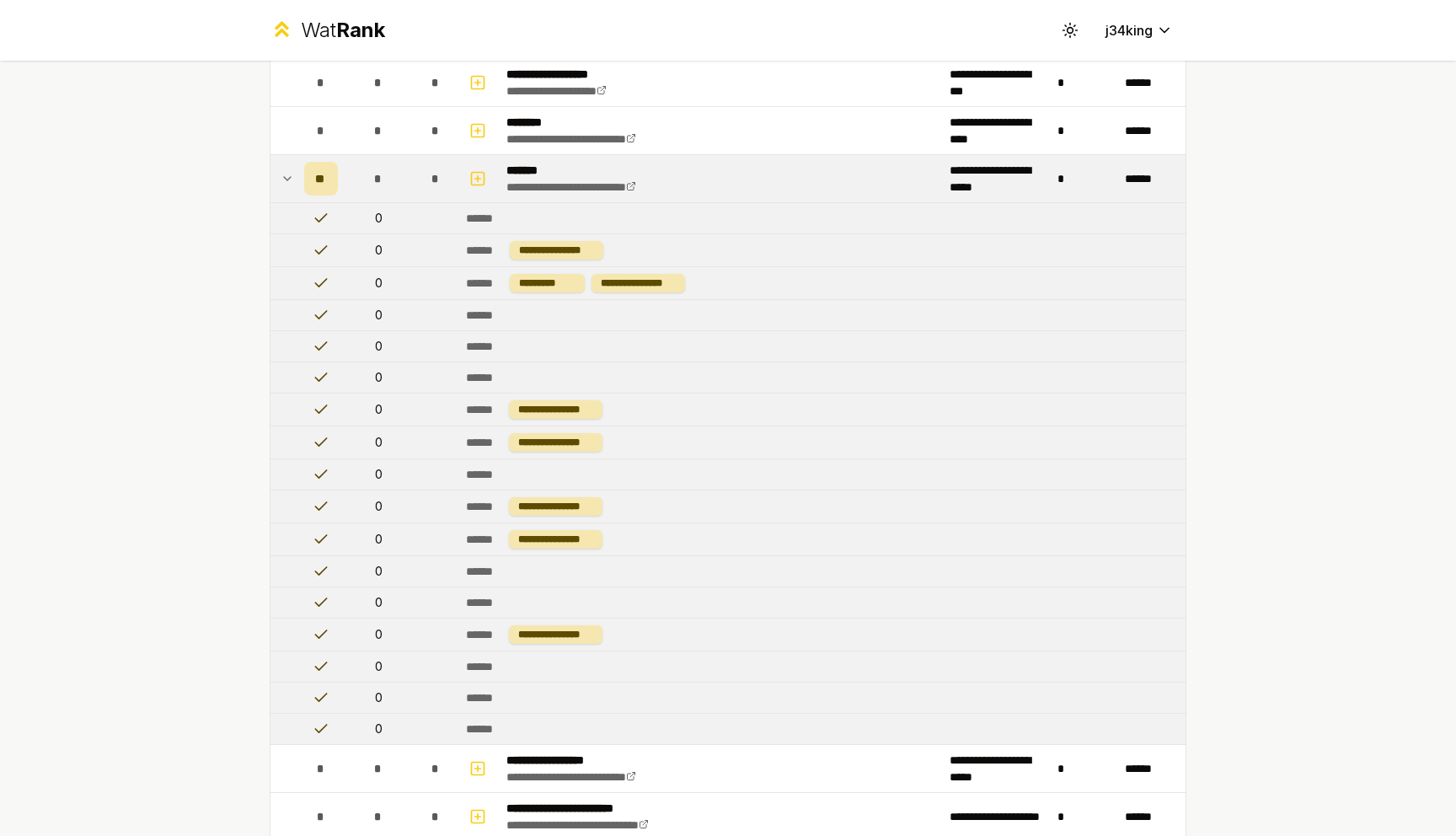
scroll to position [1710, 0]
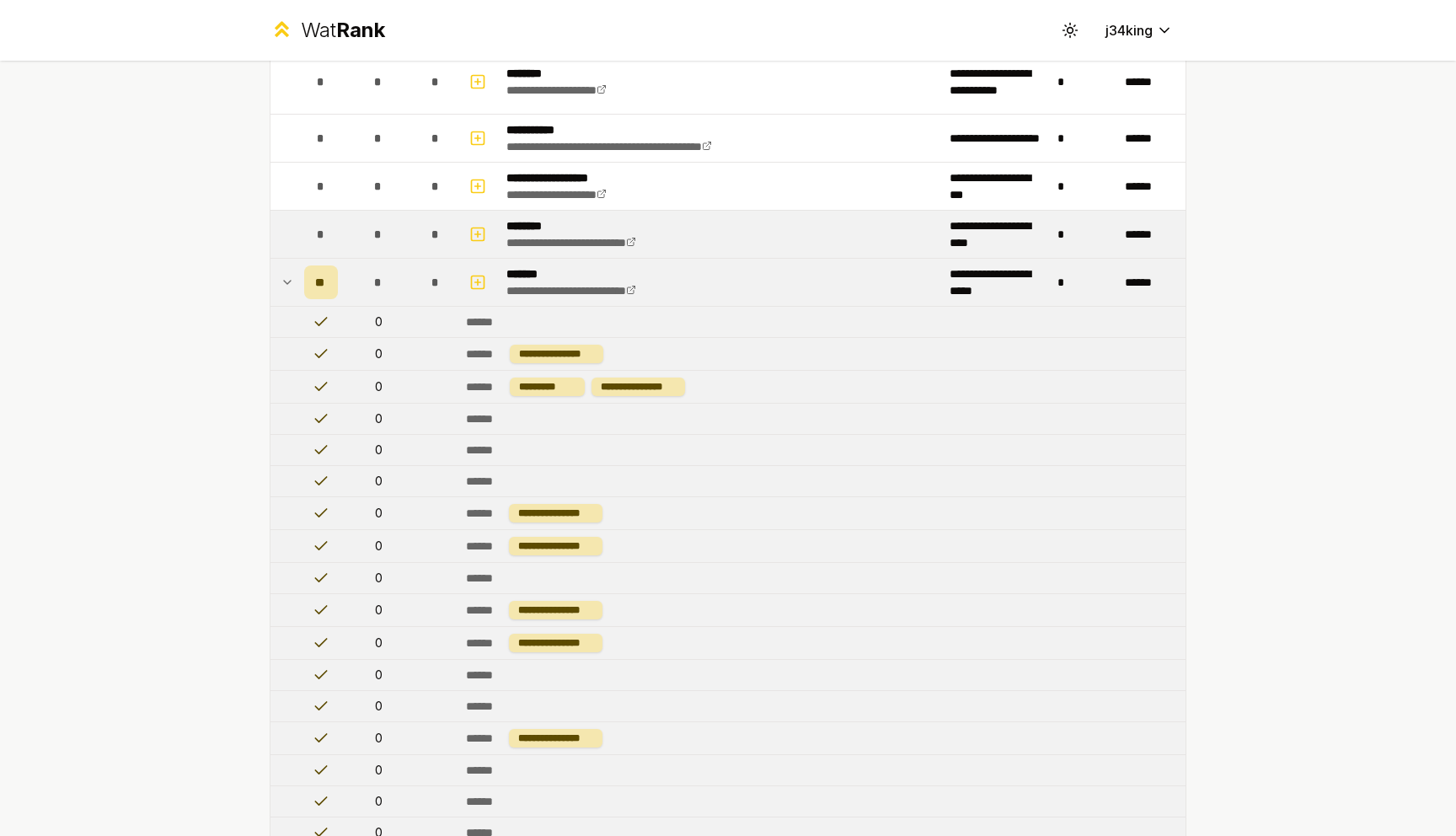
click at [287, 230] on td at bounding box center [284, 234] width 27 height 47
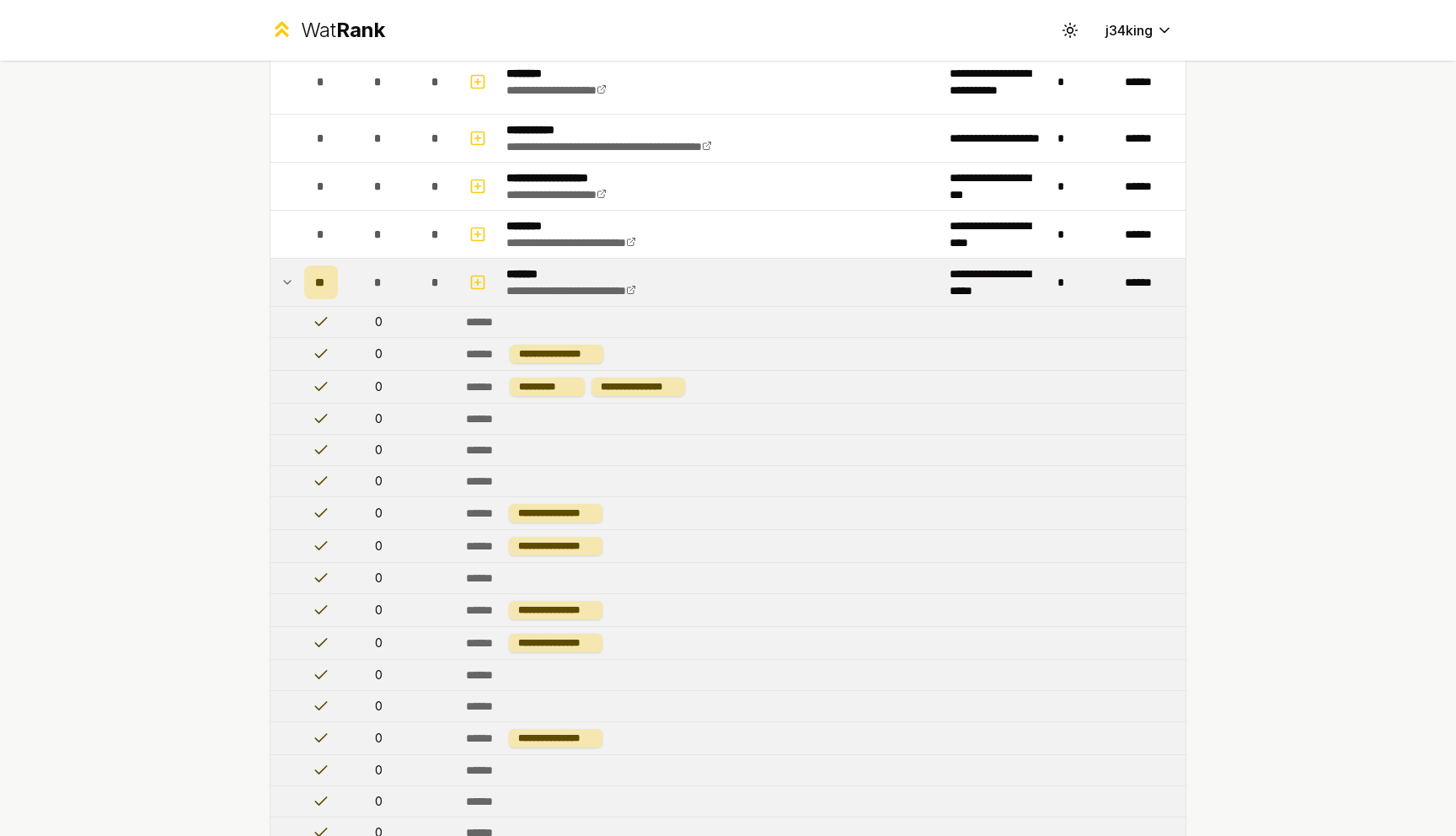
click at [286, 266] on td at bounding box center [284, 282] width 27 height 47
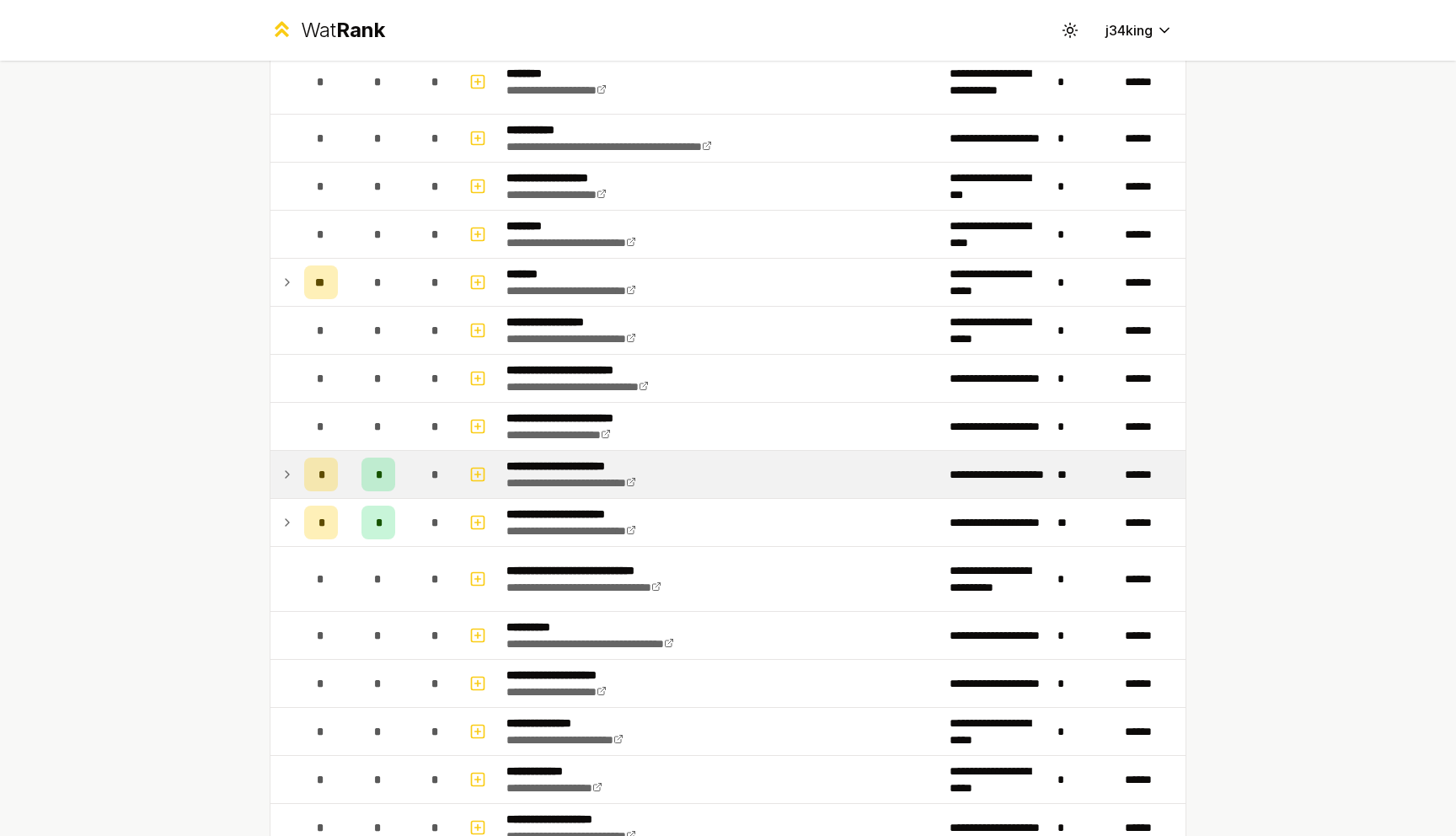
click at [283, 487] on td at bounding box center [284, 474] width 27 height 47
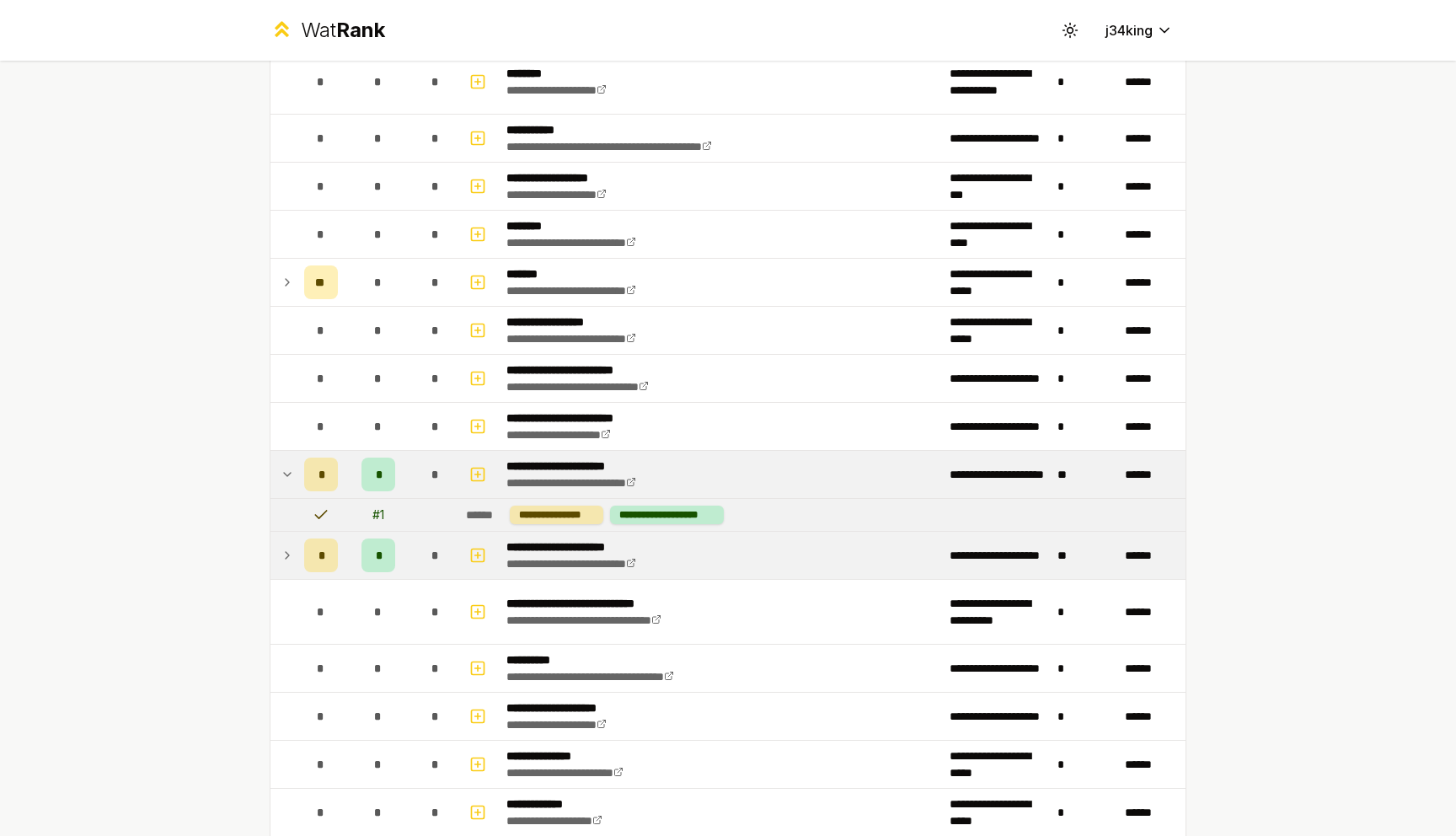
click at [293, 561] on icon at bounding box center [287, 555] width 14 height 20
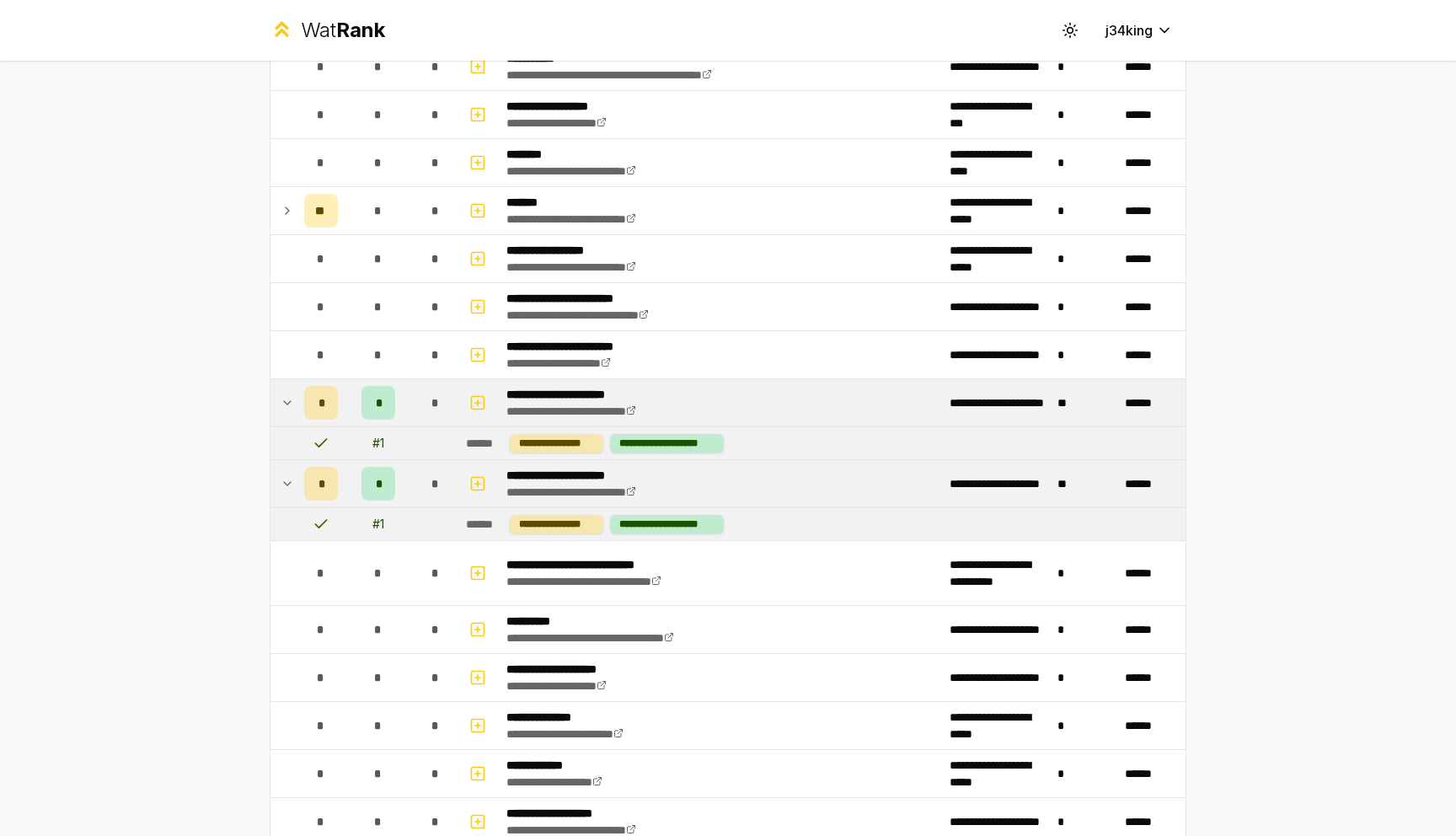
scroll to position [1828, 0]
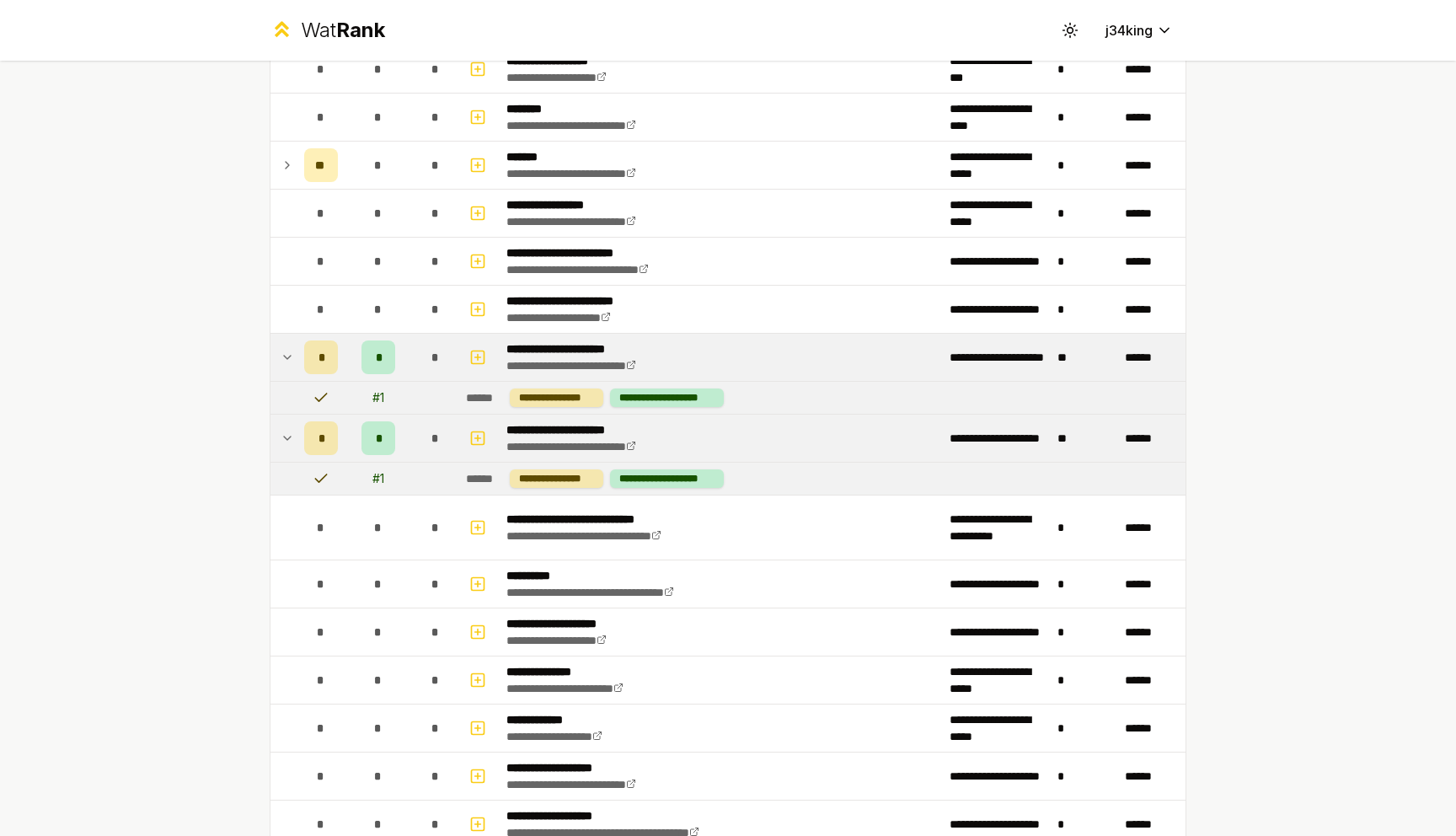
click at [296, 449] on td at bounding box center [284, 438] width 27 height 47
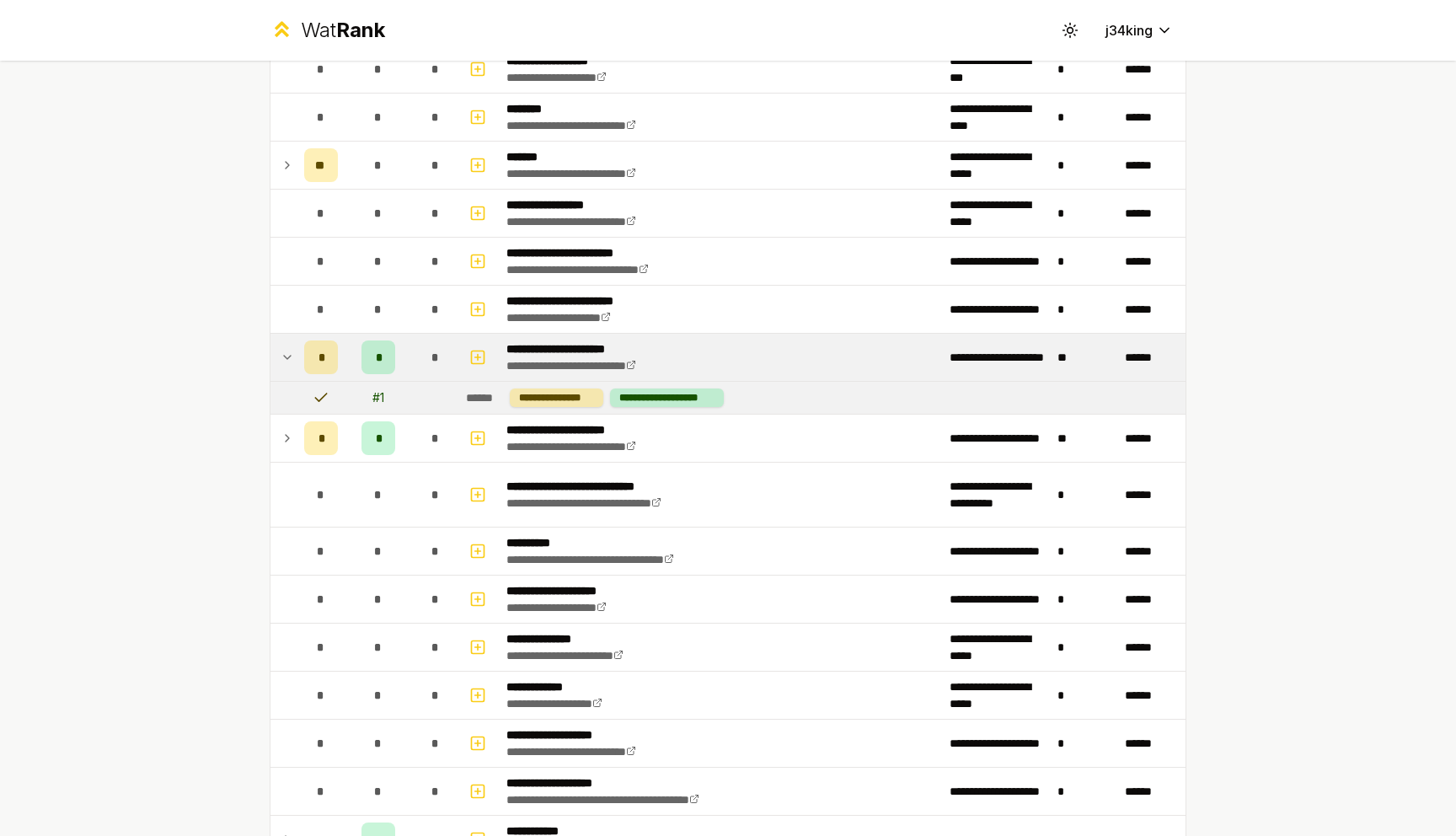
click at [295, 366] on td at bounding box center [284, 357] width 27 height 47
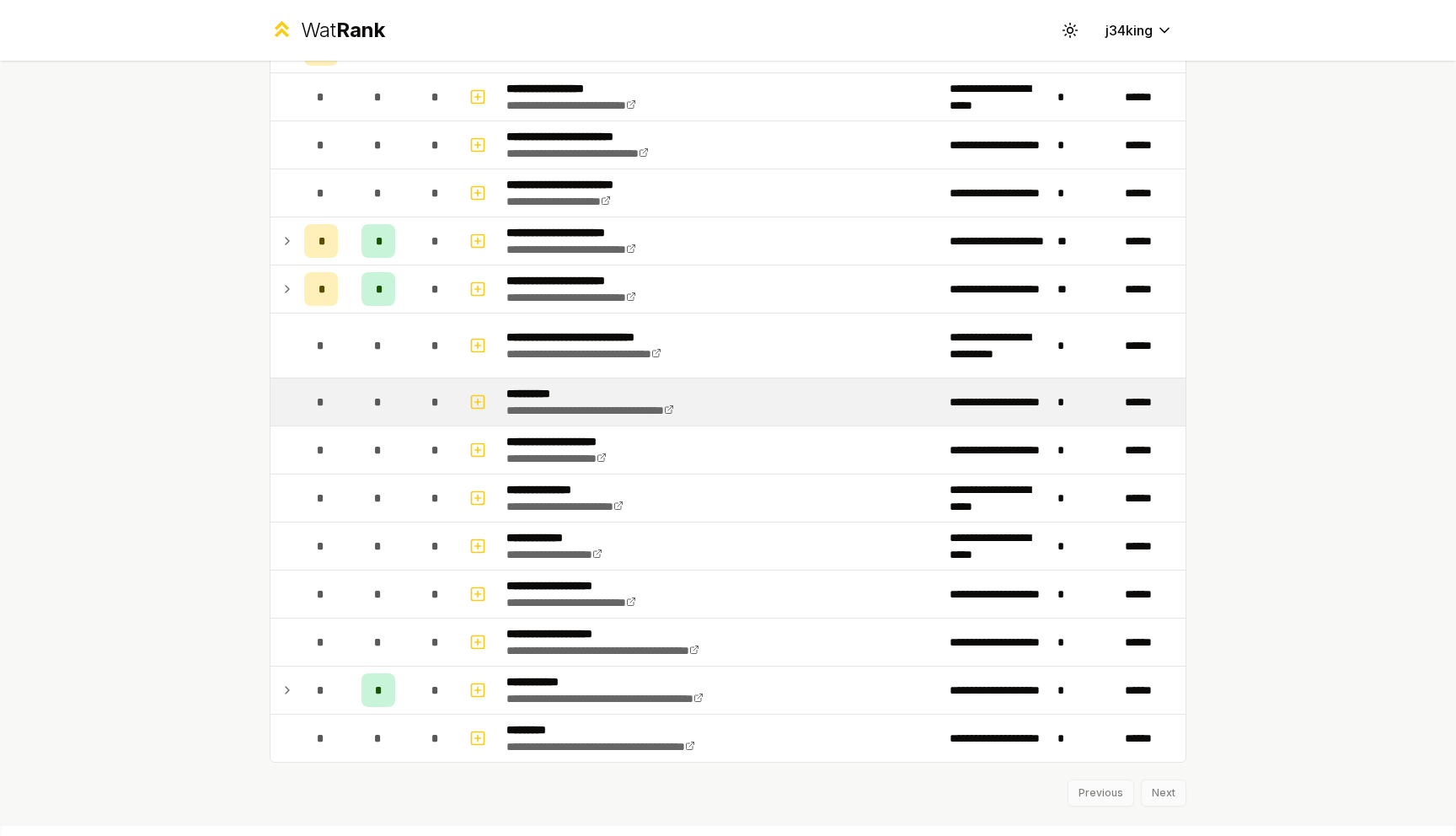
scroll to position [1975, 0]
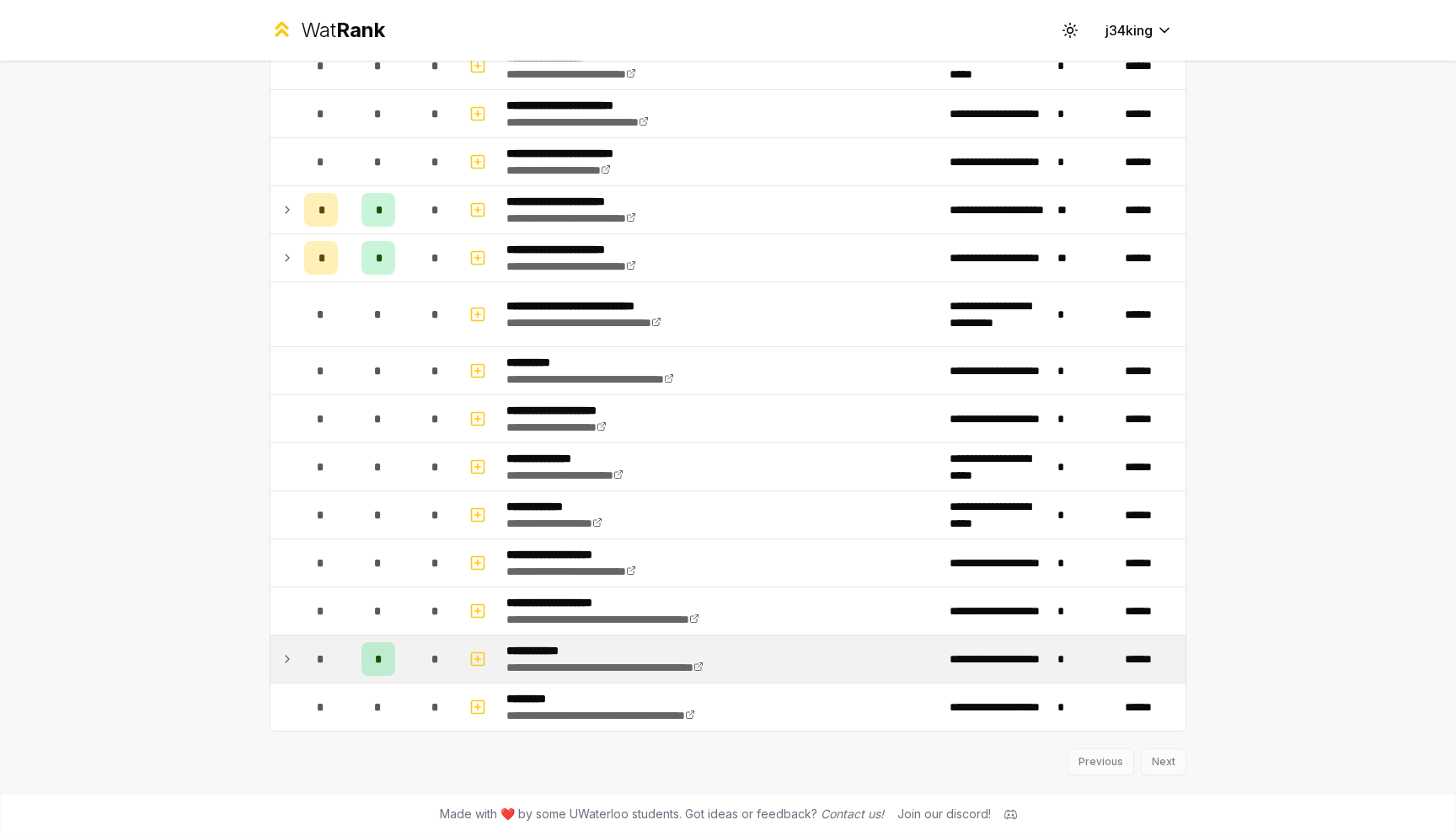
click at [291, 657] on icon at bounding box center [287, 659] width 14 height 20
